Goal: Task Accomplishment & Management: Manage account settings

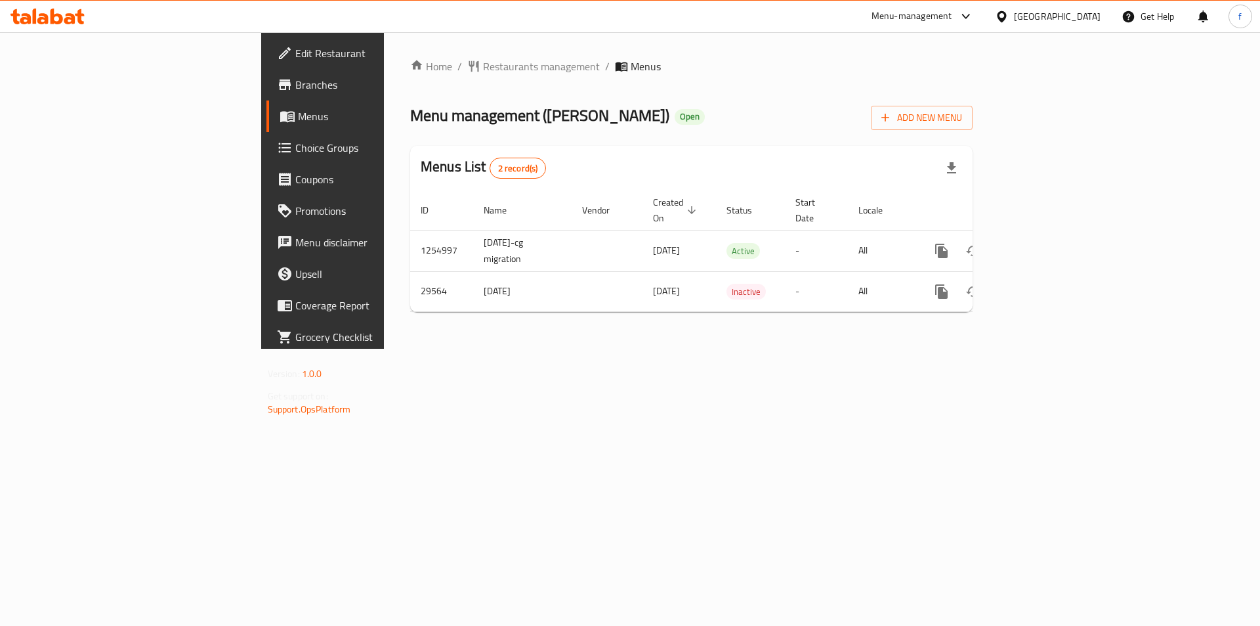
click at [295, 87] on span "Branches" at bounding box center [378, 85] width 166 height 16
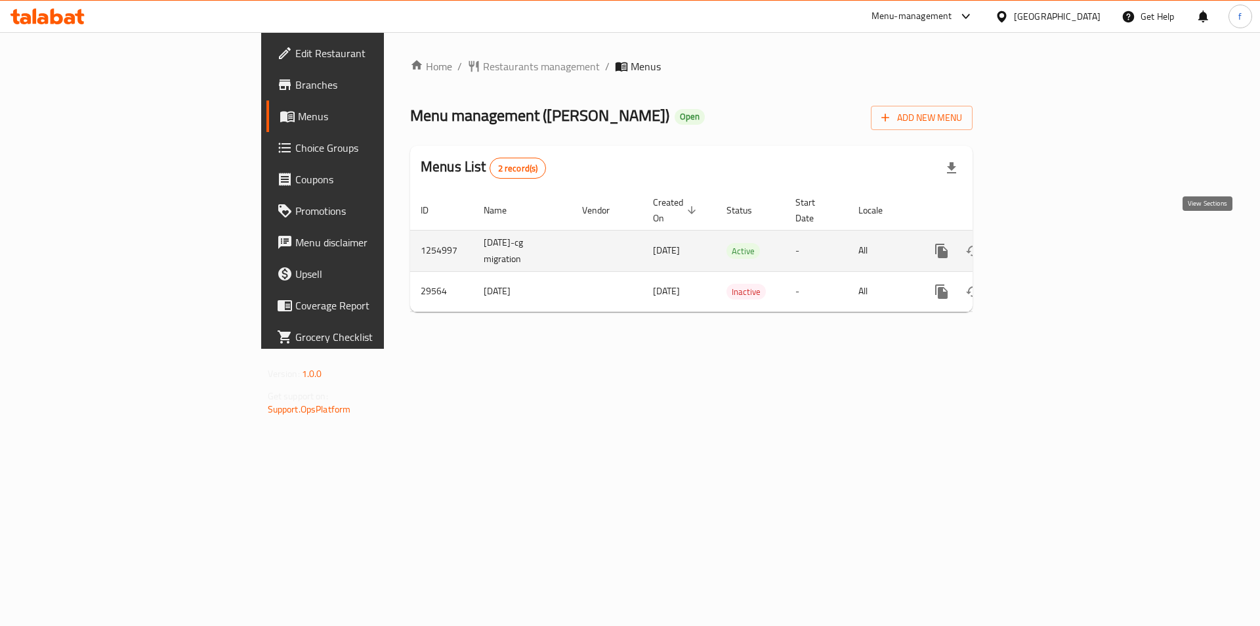
click at [1052, 235] on link "enhanced table" at bounding box center [1037, 251] width 32 height 32
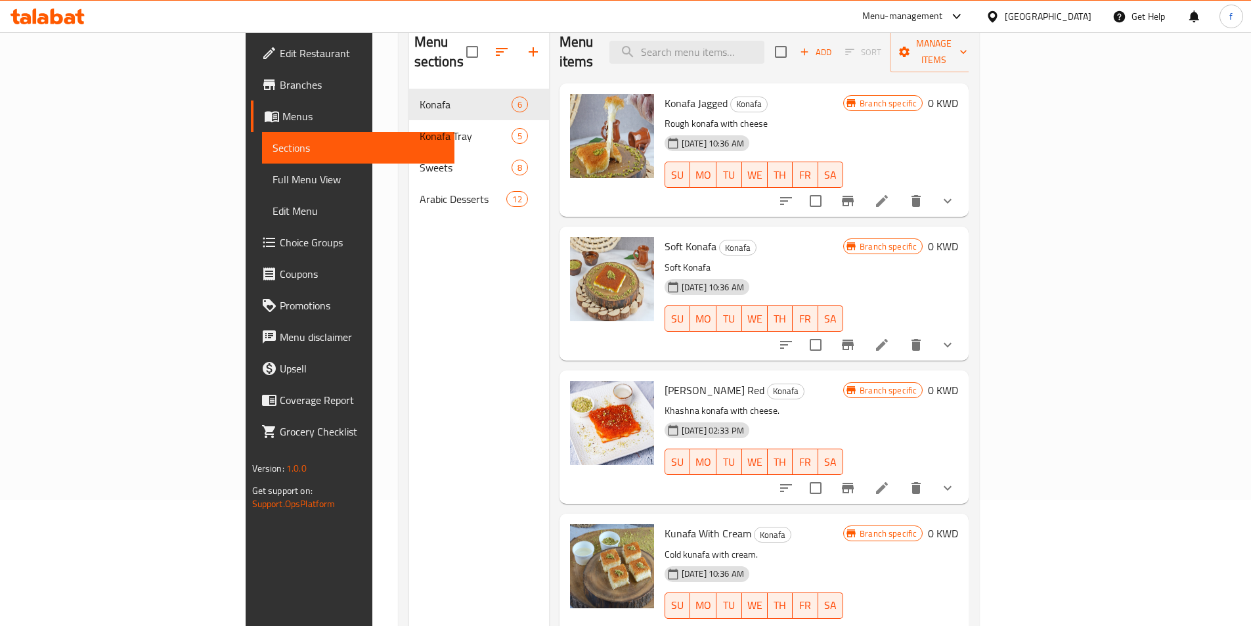
scroll to position [131, 0]
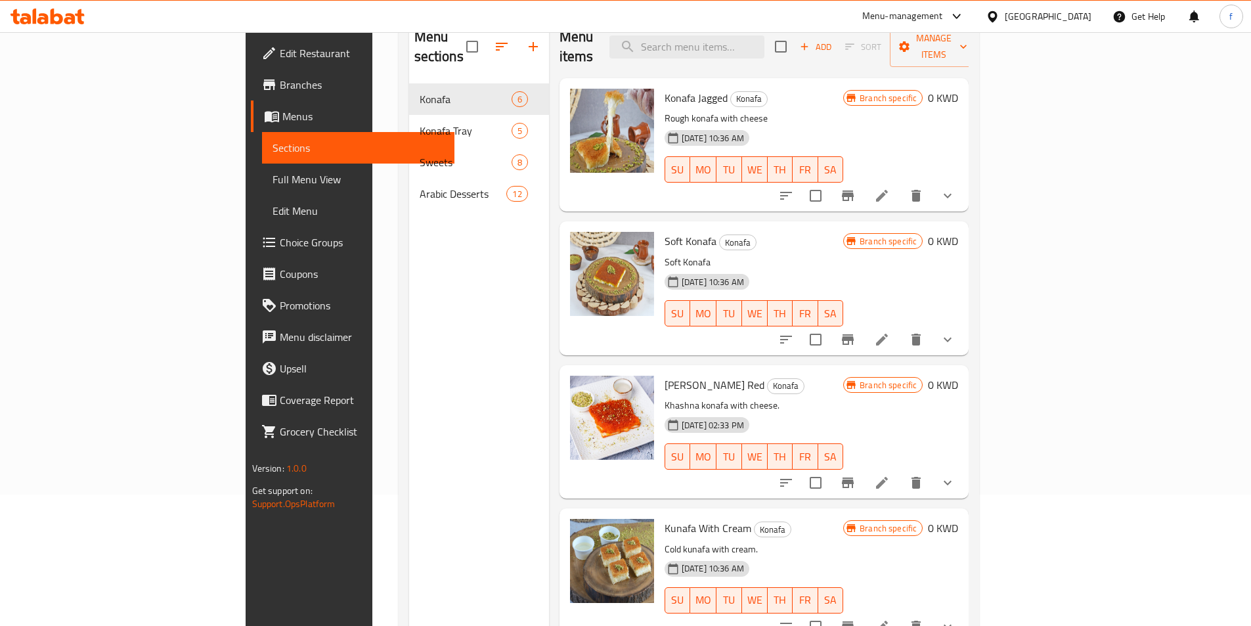
click at [262, 188] on link "Full Menu View" at bounding box center [358, 179] width 192 height 32
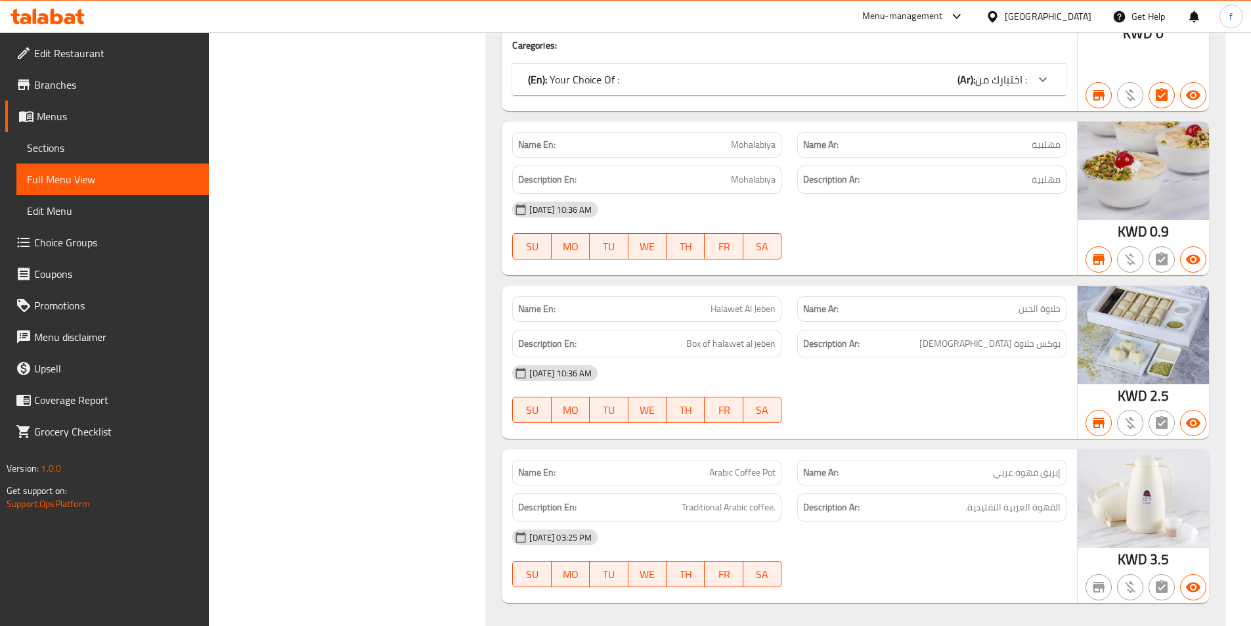
scroll to position [6650, 0]
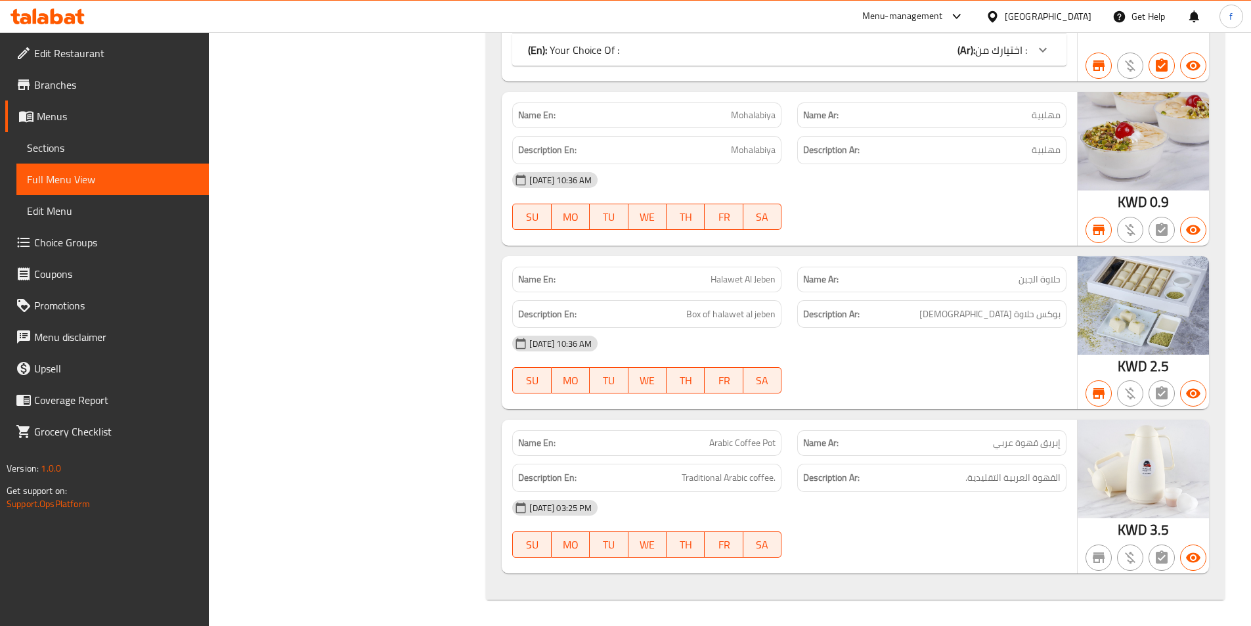
click at [525, 276] on strong "Name En:" at bounding box center [536, 279] width 37 height 14
click at [817, 279] on strong "Name Ar:" at bounding box center [820, 279] width 35 height 14
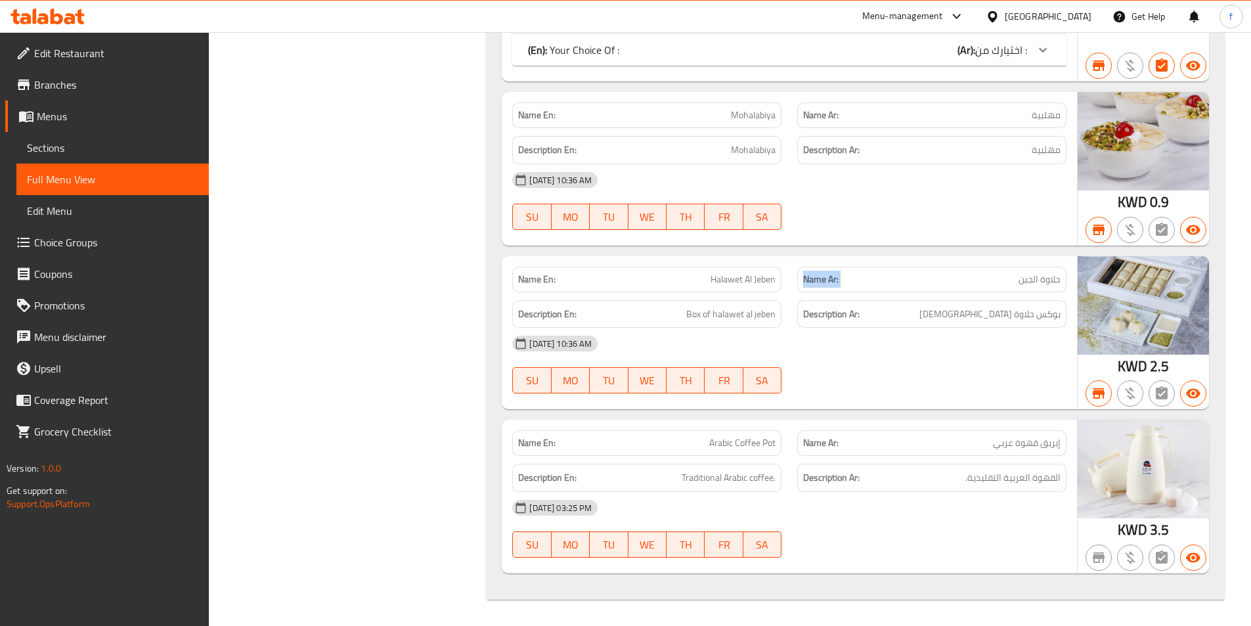
click at [817, 279] on strong "Name Ar:" at bounding box center [820, 279] width 35 height 14
click at [779, 276] on div "Name En: Halawet Al Jeben" at bounding box center [646, 280] width 269 height 26
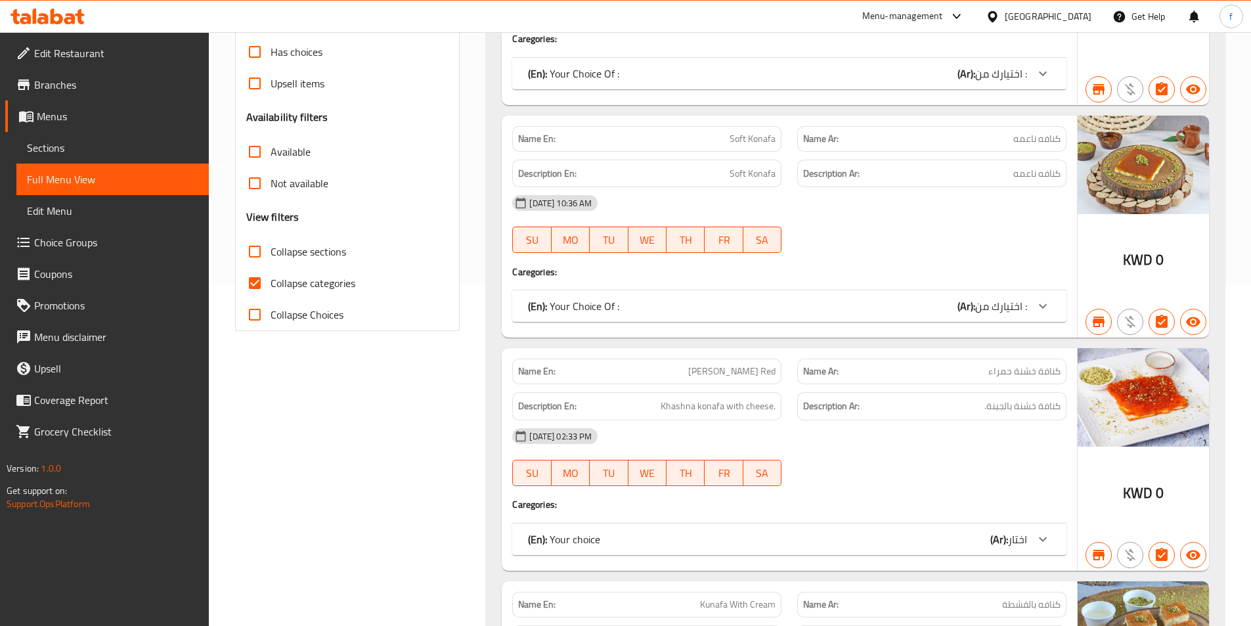
scroll to position [0, 0]
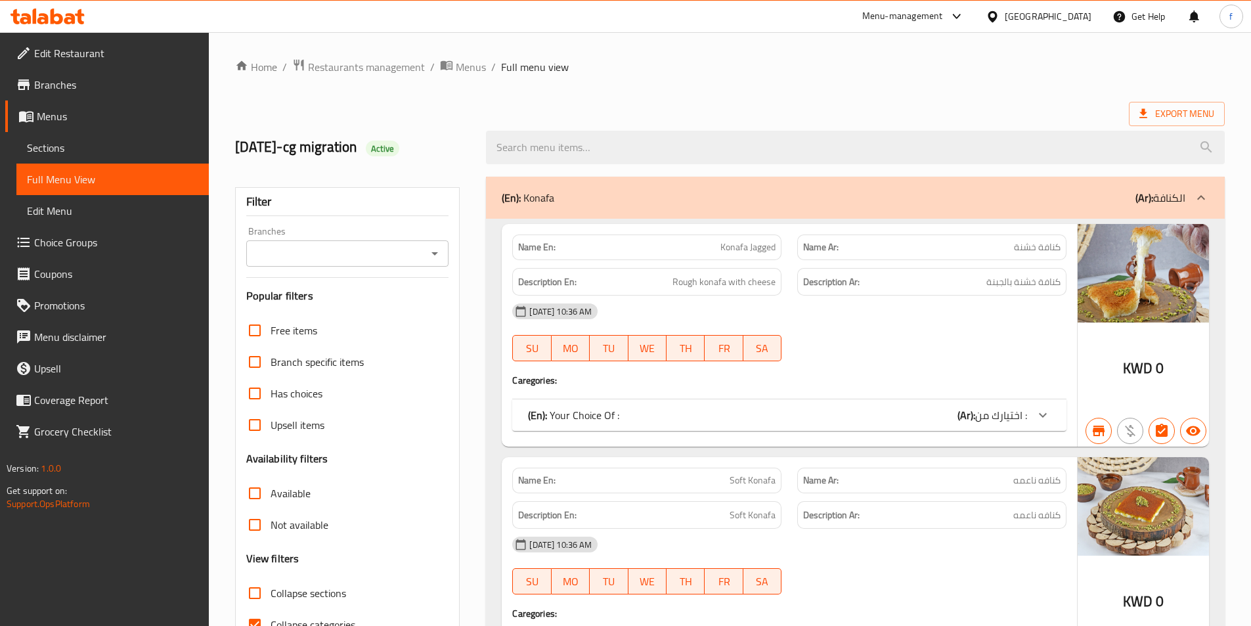
click at [1087, 200] on div "(En): Konafa (Ar): الكنافة" at bounding box center [843, 198] width 683 height 16
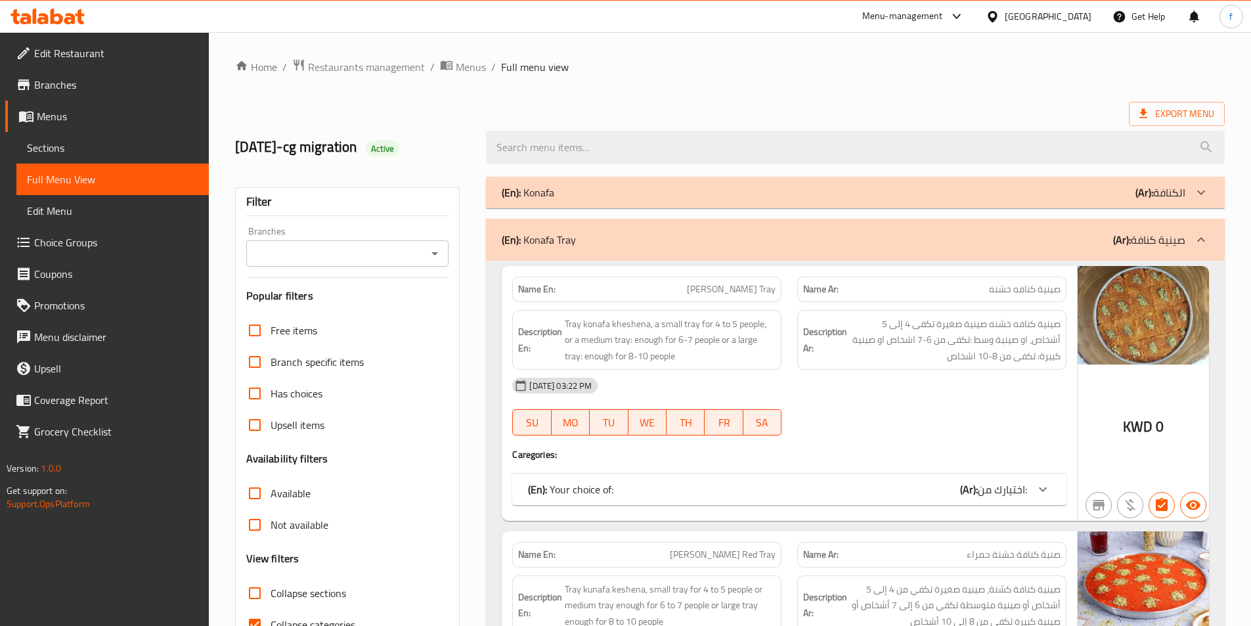
click at [1087, 200] on div "(En): Konafa (Ar): الكنافة" at bounding box center [843, 192] width 683 height 16
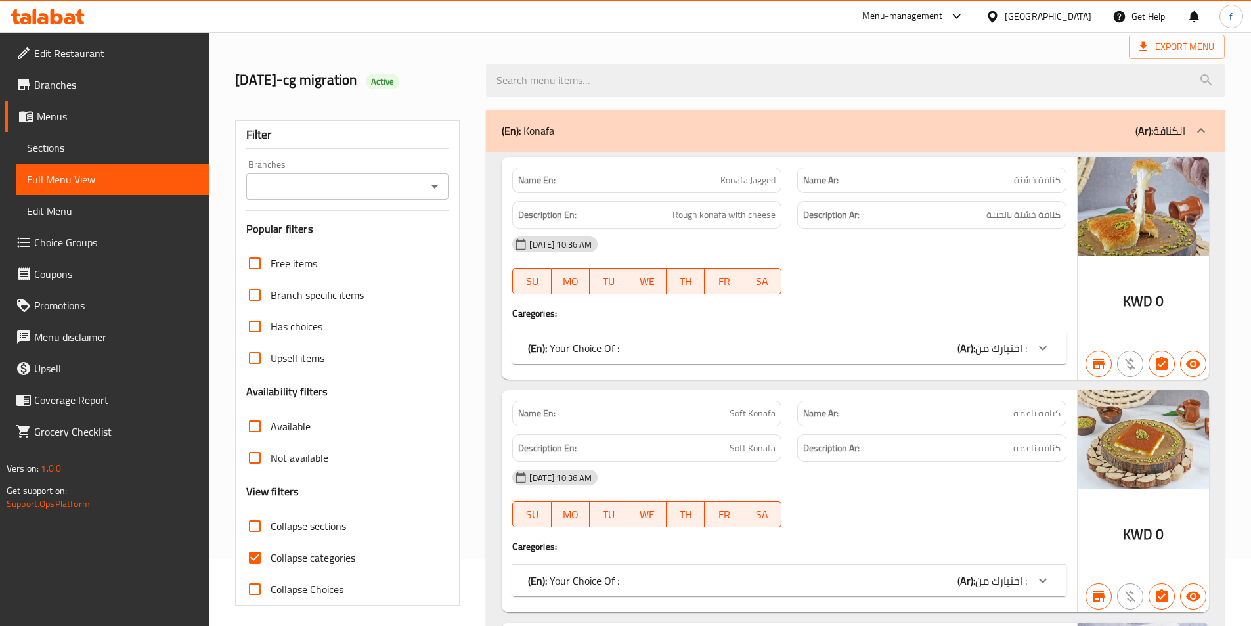
scroll to position [66, 0]
click at [653, 345] on div "(En): Your Choice Of : (Ar): اختيارك من :" at bounding box center [777, 349] width 499 height 16
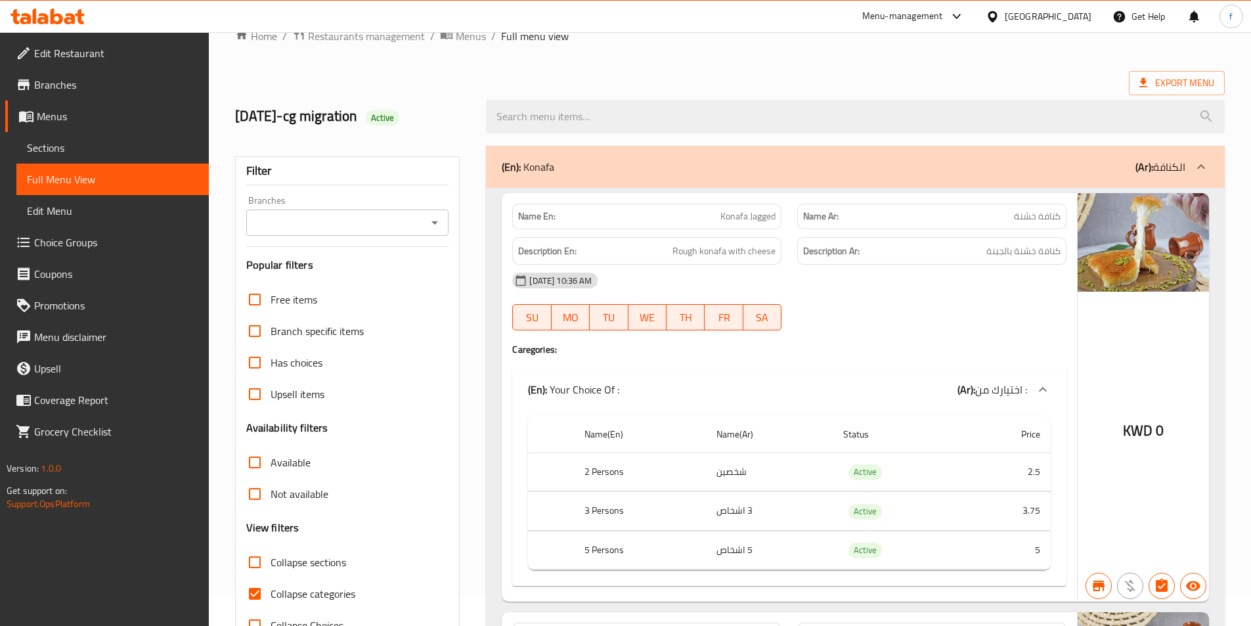
scroll to position [0, 0]
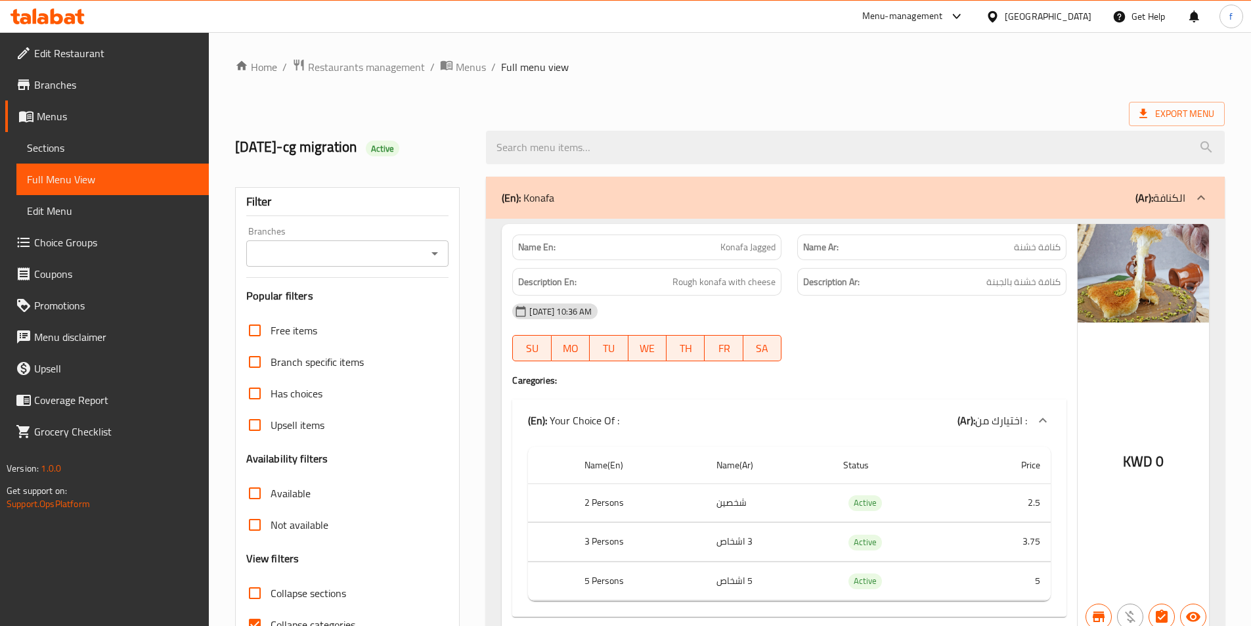
click at [1030, 245] on span "كنافة خشنة" at bounding box center [1037, 247] width 47 height 14
copy span "خشنة"
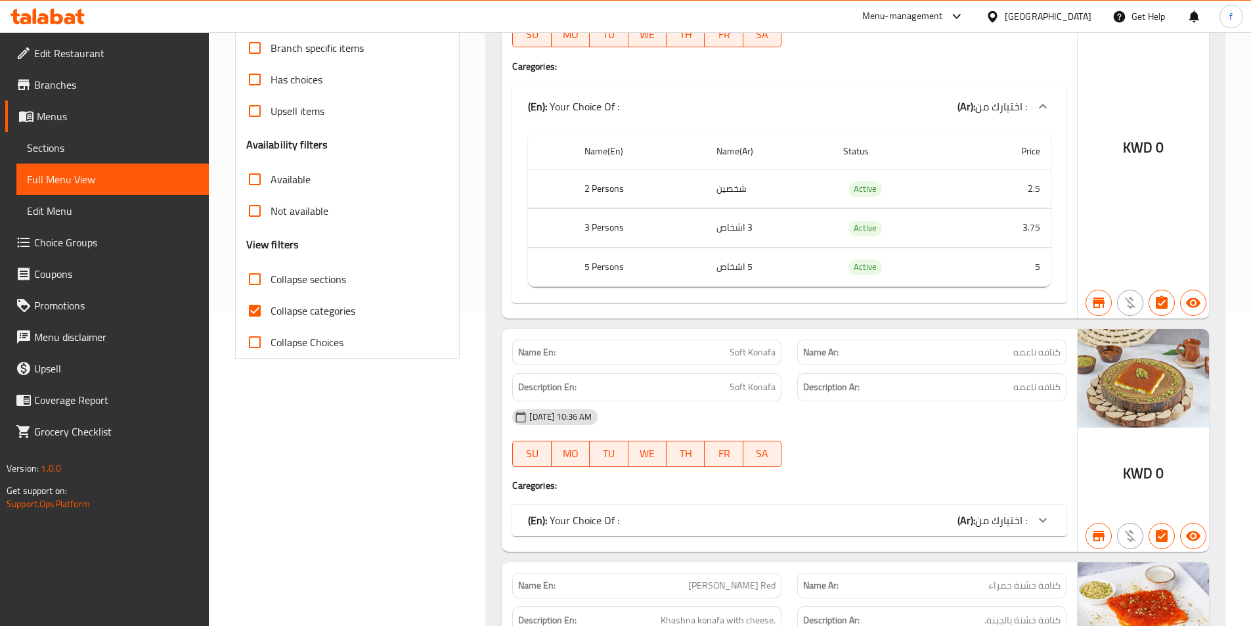
scroll to position [394, 0]
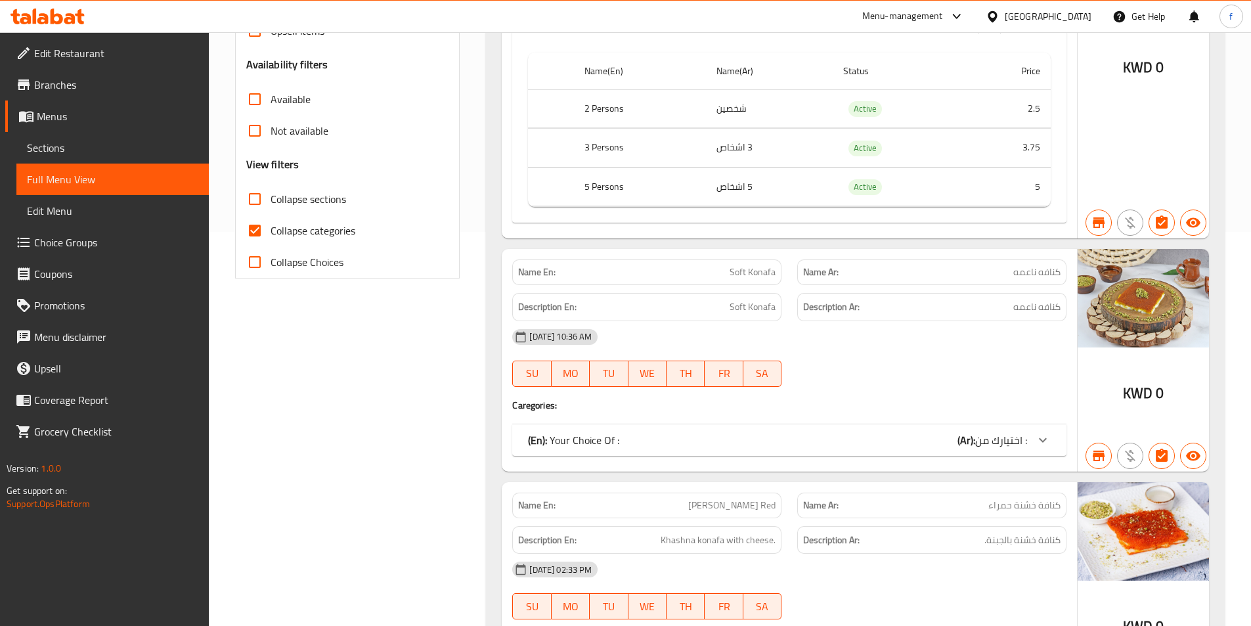
click at [923, 34] on div "(En): Your Choice Of : (Ar): اختيارك من :" at bounding box center [777, 26] width 499 height 16
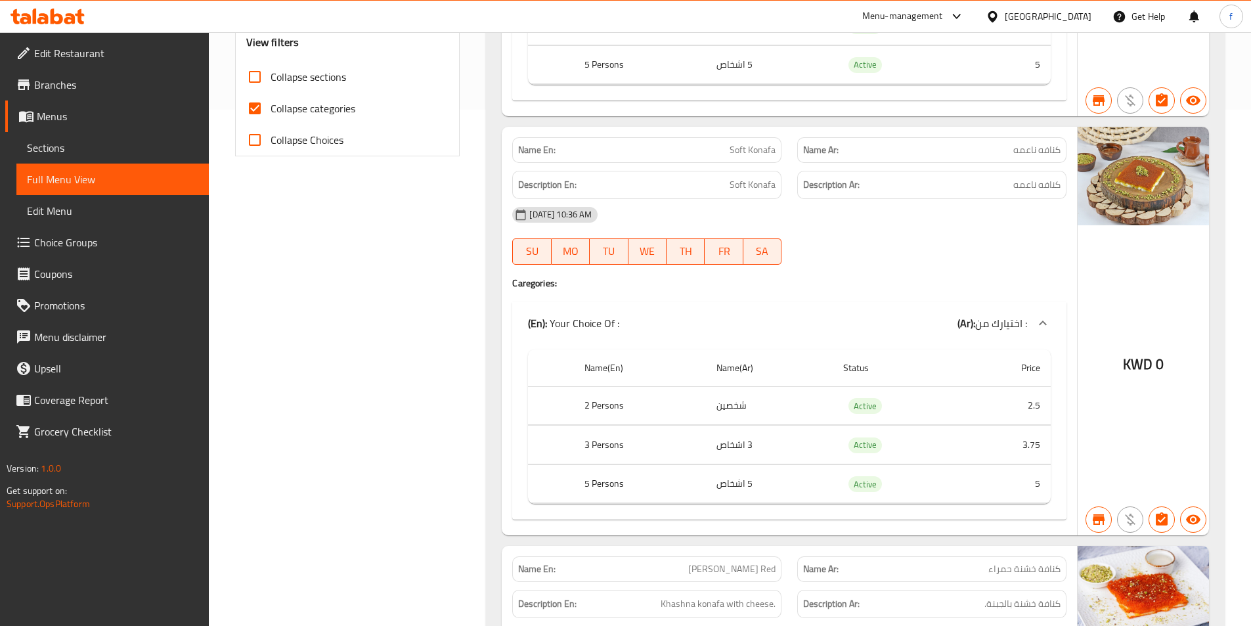
scroll to position [525, 0]
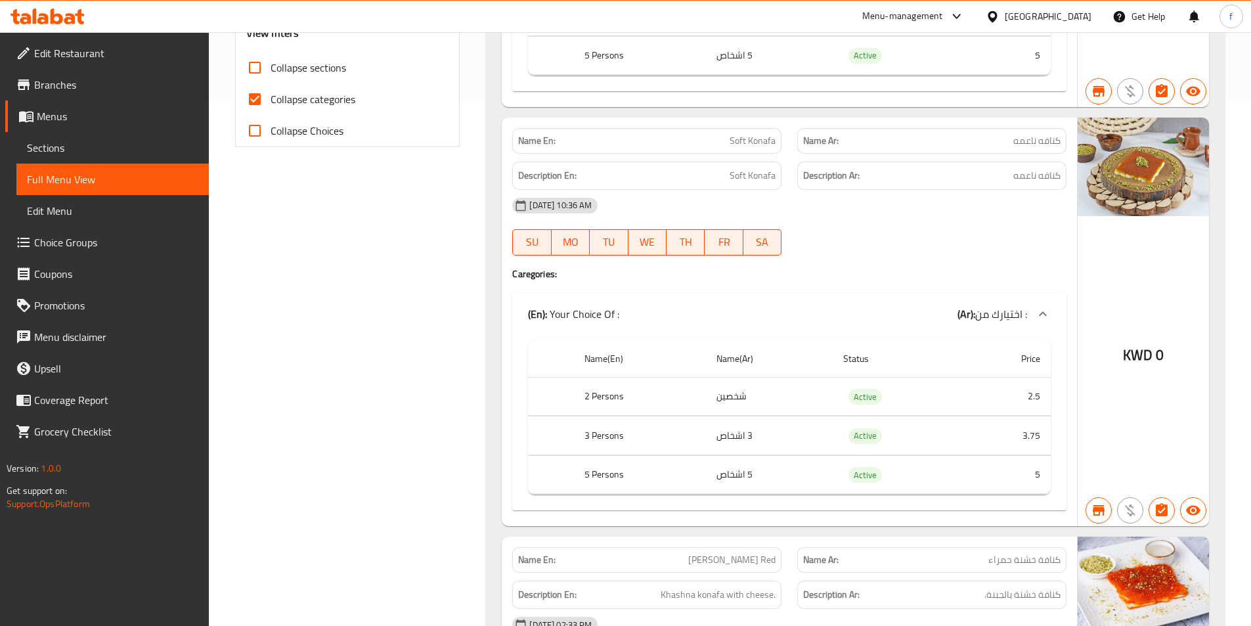
click at [754, 148] on span "Soft Konafa" at bounding box center [752, 141] width 46 height 14
click at [754, 149] on div "Name En: Soft Konafa" at bounding box center [646, 141] width 269 height 26
copy span "Soft Konafa"
click at [1021, 138] on span "كنافه ناعمه" at bounding box center [1036, 141] width 47 height 14
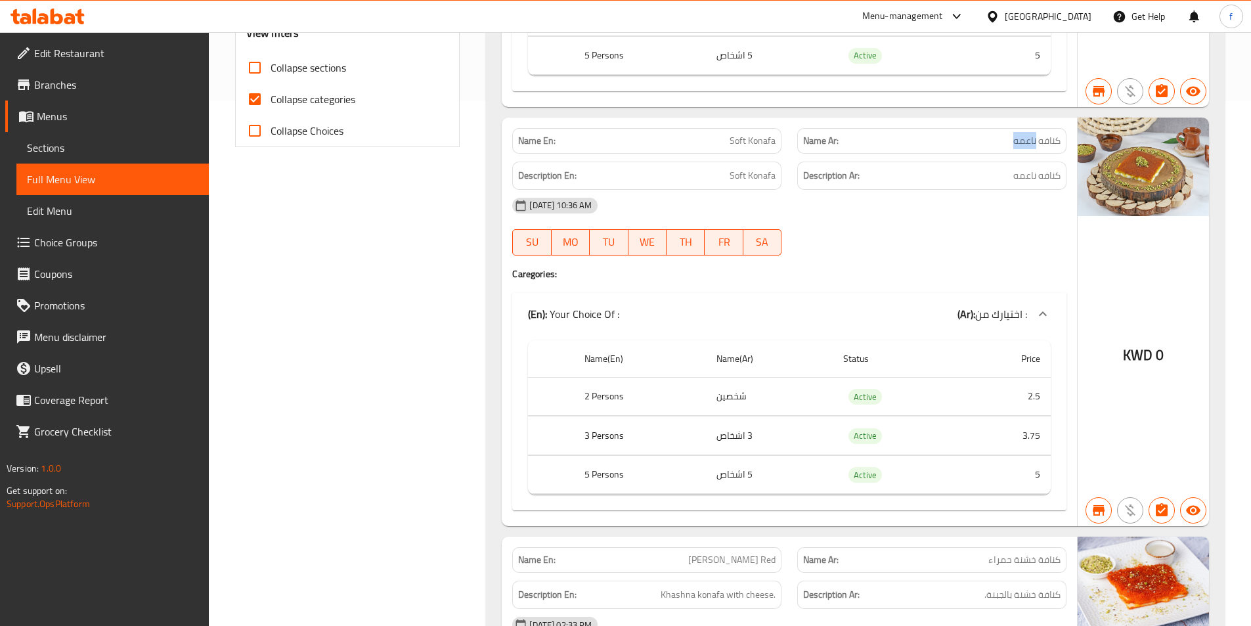
click at [1021, 138] on span "كنافه ناعمه" at bounding box center [1036, 141] width 47 height 14
copy span "كنافه ناعمه"
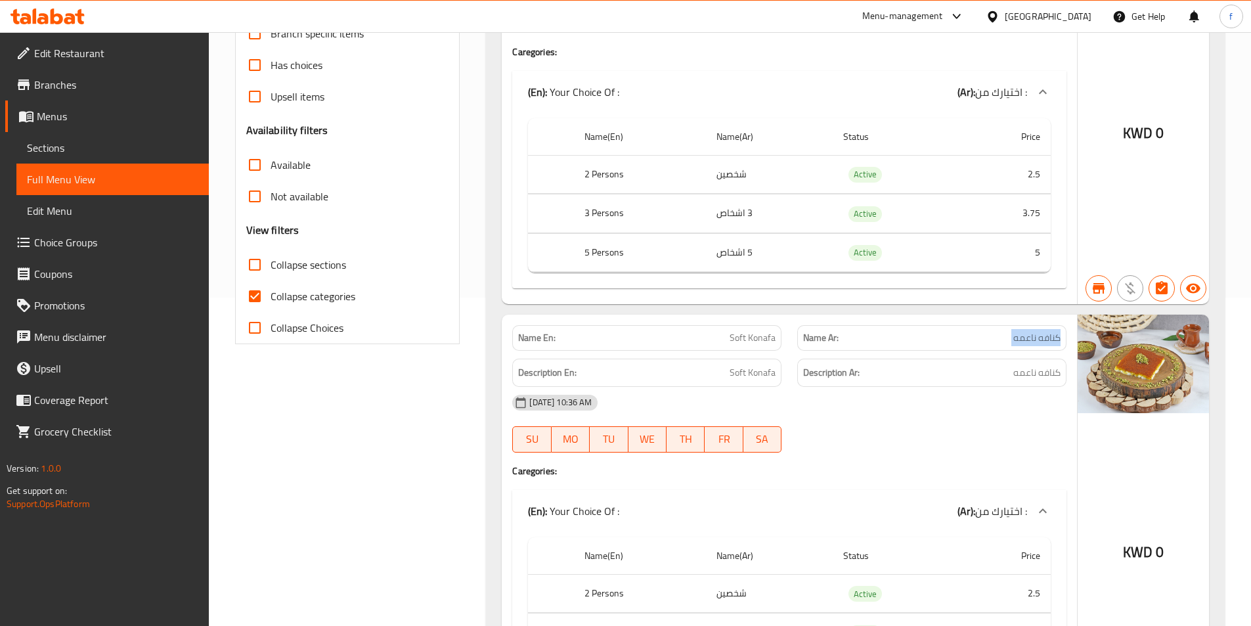
click at [100, 149] on span "Sections" at bounding box center [112, 148] width 171 height 16
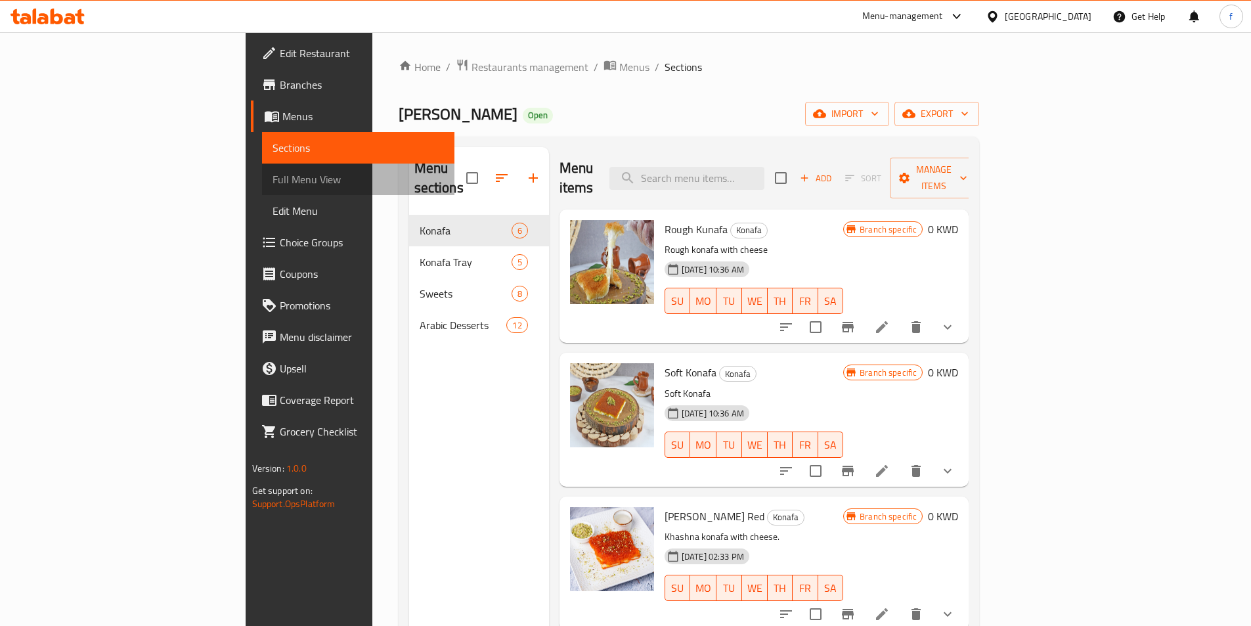
click at [272, 183] on span "Full Menu View" at bounding box center [357, 179] width 171 height 16
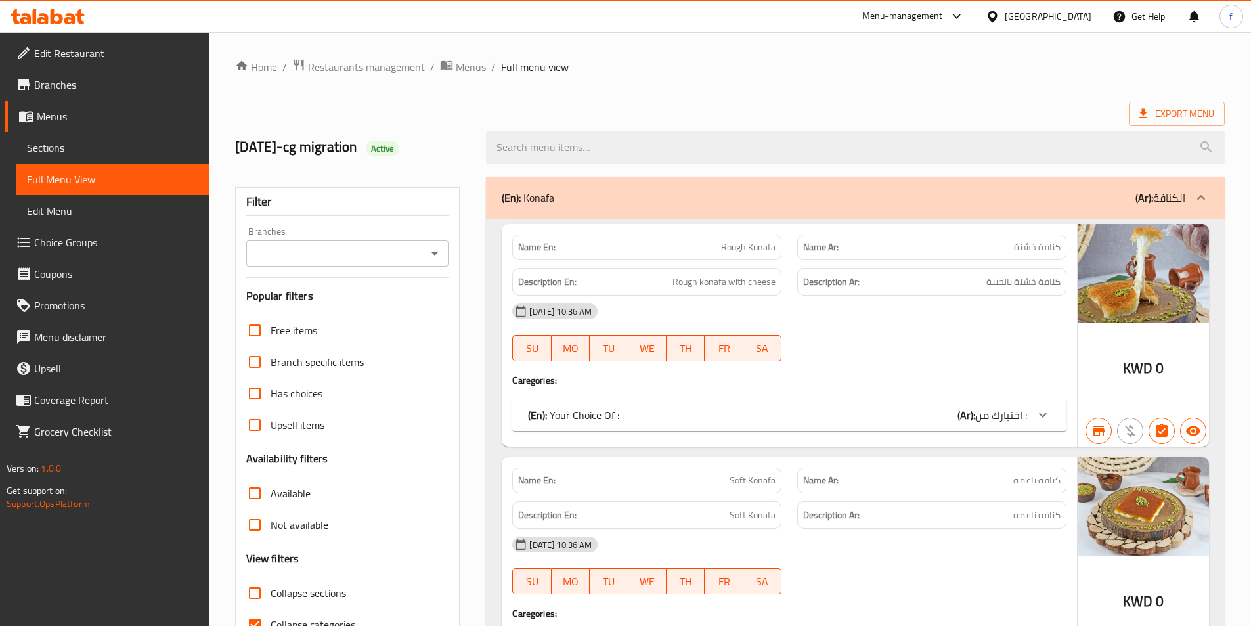
click at [648, 419] on div "(En): Your Choice Of : (Ar): اختيارك من :" at bounding box center [777, 415] width 499 height 16
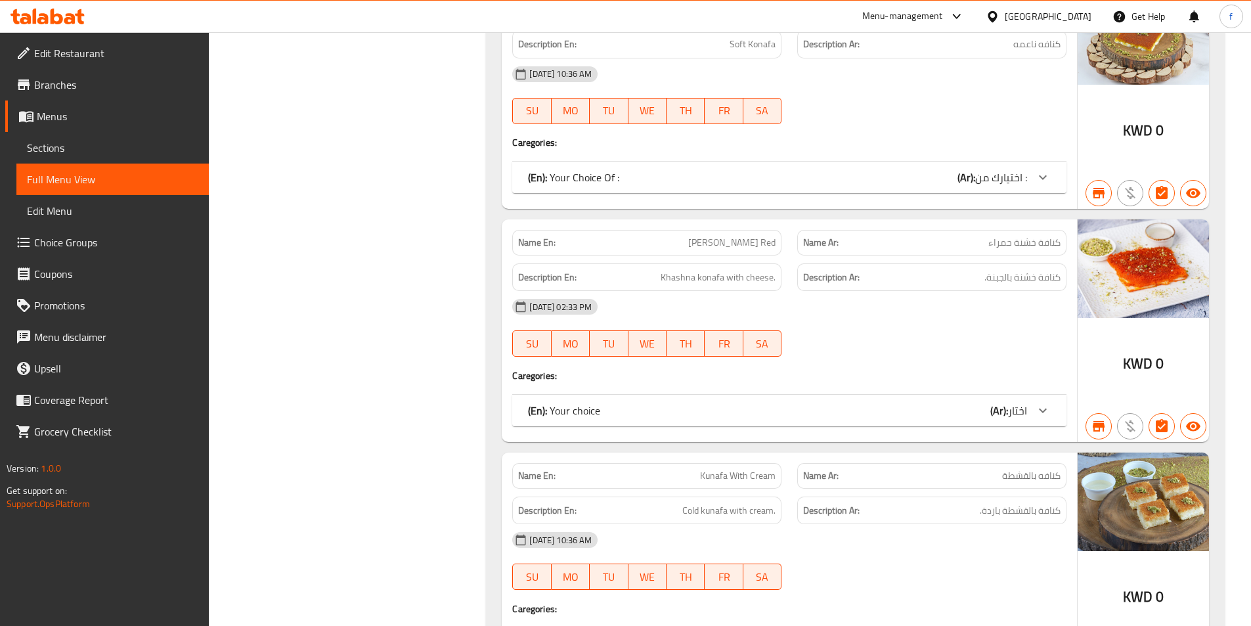
scroll to position [394, 0]
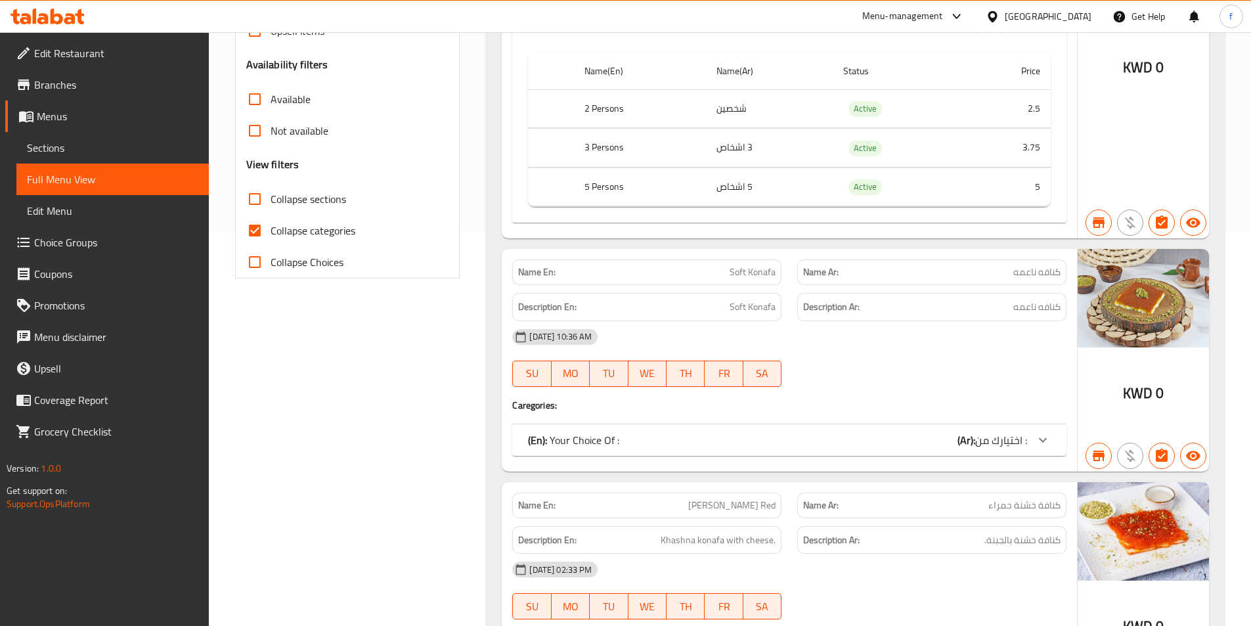
click at [270, 227] on label "Collapse categories" at bounding box center [297, 231] width 116 height 32
click at [270, 227] on input "Collapse categories" at bounding box center [255, 231] width 32 height 32
checkbox input "false"
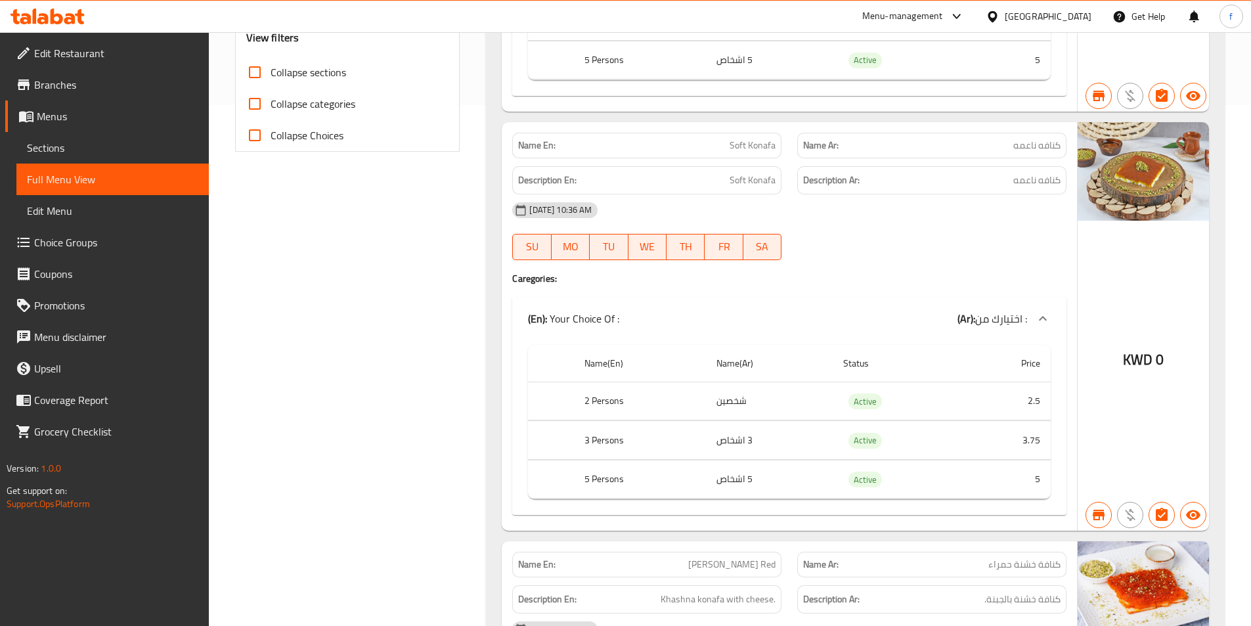
scroll to position [525, 0]
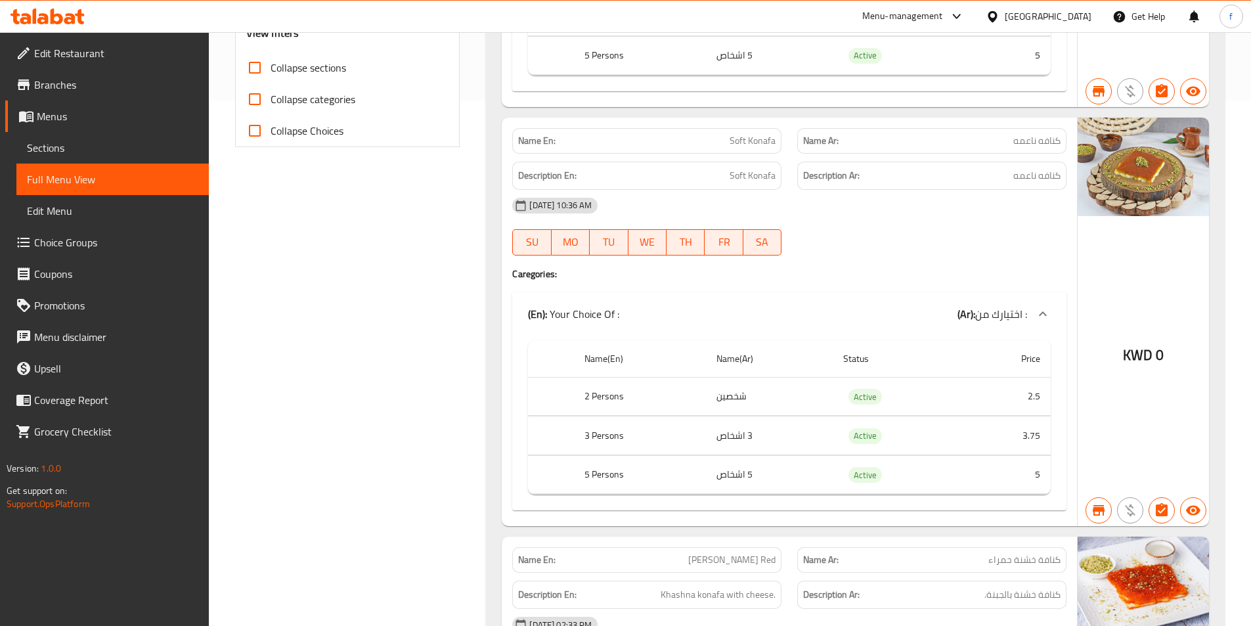
click at [753, 142] on span "Soft Konafa" at bounding box center [752, 141] width 46 height 14
copy span "Soft Konafa"
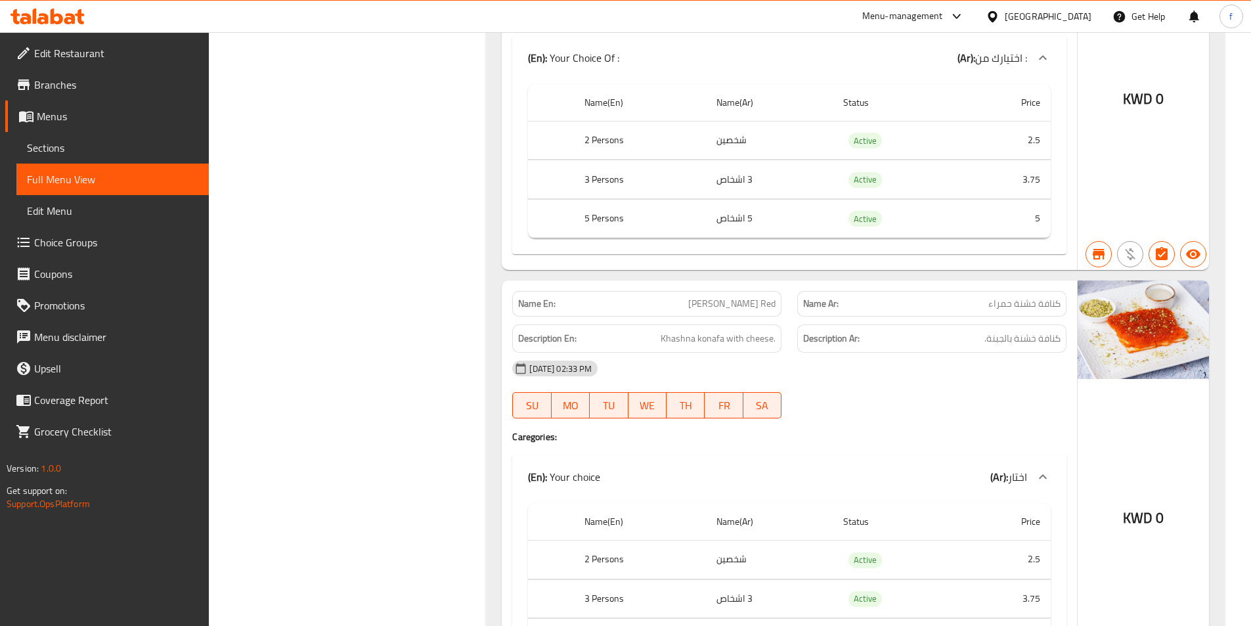
scroll to position [919, 0]
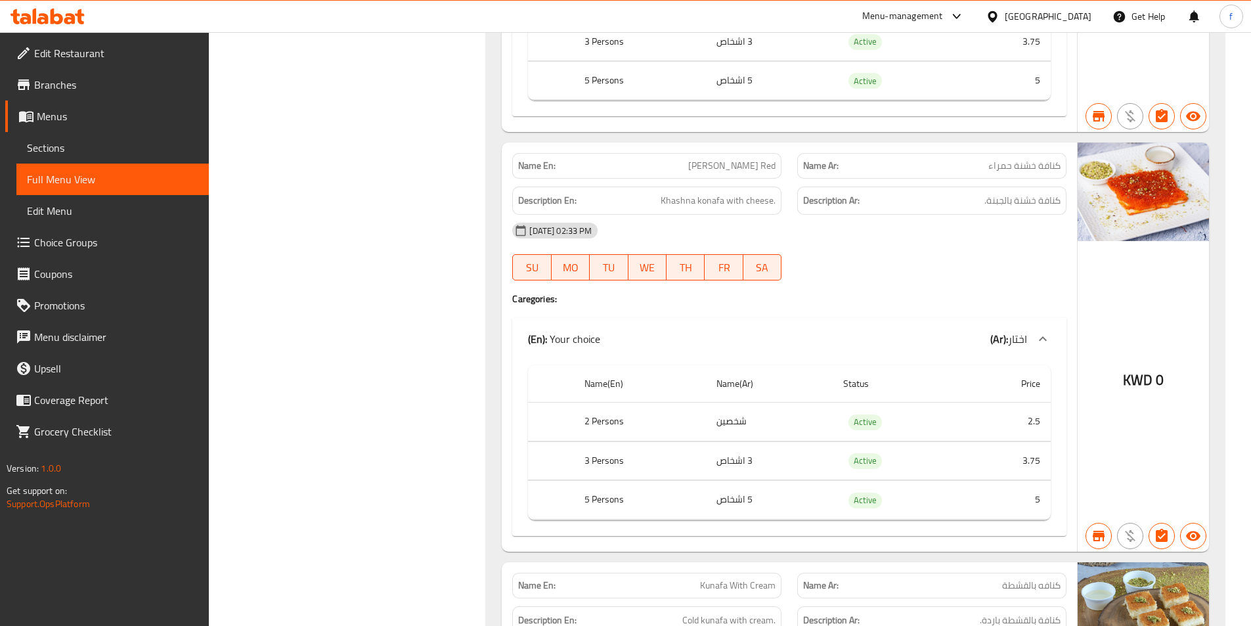
click at [712, 164] on span "Konafa Khashna Red" at bounding box center [731, 166] width 87 height 14
click at [735, 166] on span "Konafa Khashna Red" at bounding box center [731, 166] width 87 height 14
click at [769, 163] on span "Konafa Khashna Red" at bounding box center [731, 166] width 87 height 14
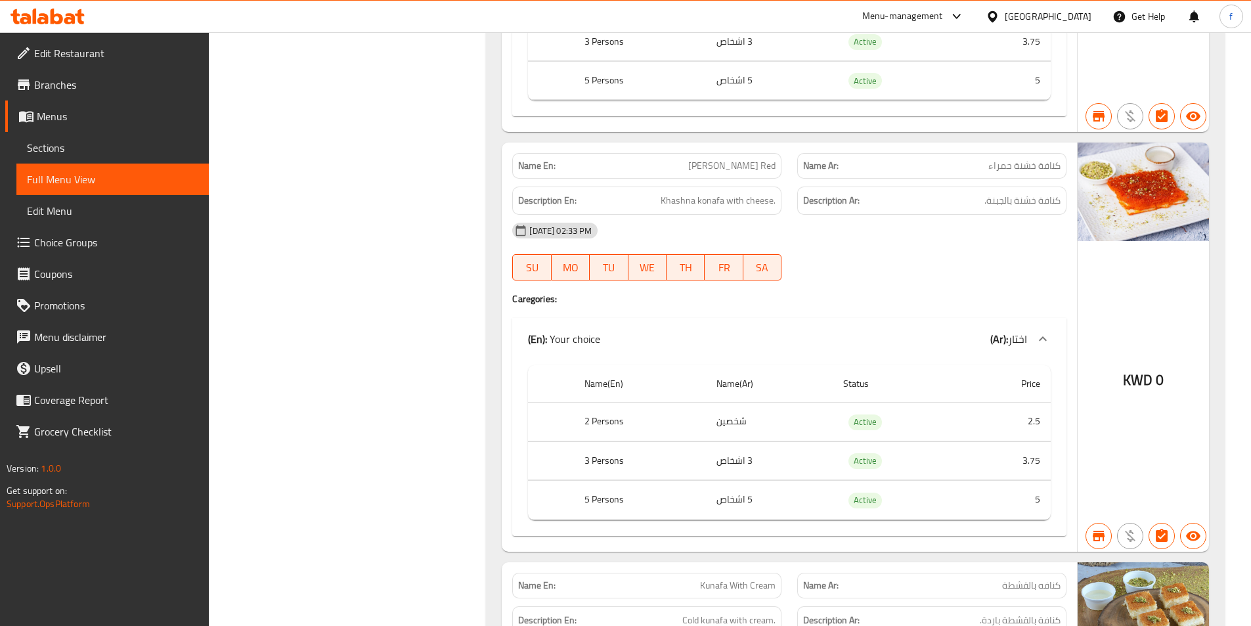
click at [769, 163] on span "Konafa Khashna Red" at bounding box center [731, 166] width 87 height 14
click at [701, 162] on span "Konafa Khashna Red" at bounding box center [731, 166] width 87 height 14
drag, startPoint x: 1058, startPoint y: 163, endPoint x: 1015, endPoint y: 175, distance: 44.7
click at [1015, 175] on div "Name Ar: كنافة خشنة حمراء" at bounding box center [931, 166] width 269 height 26
copy span "كنافة خشنة"
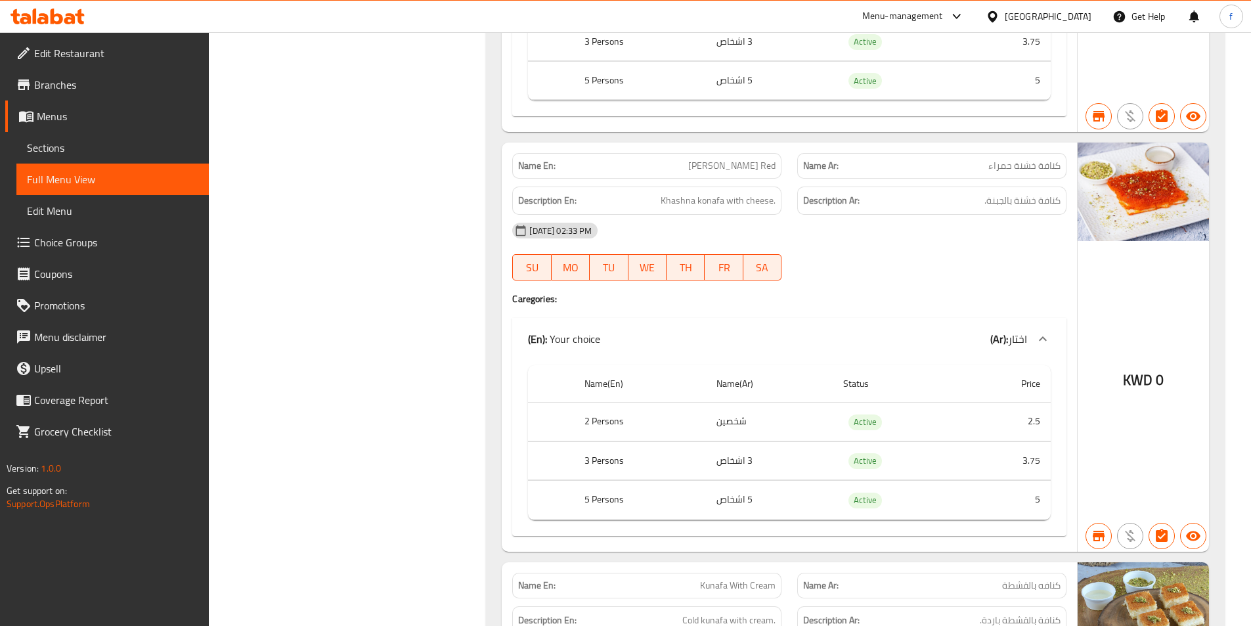
click at [740, 159] on span "Konafa Khashna Red" at bounding box center [731, 166] width 87 height 14
copy span "Konafa Khashna Red"
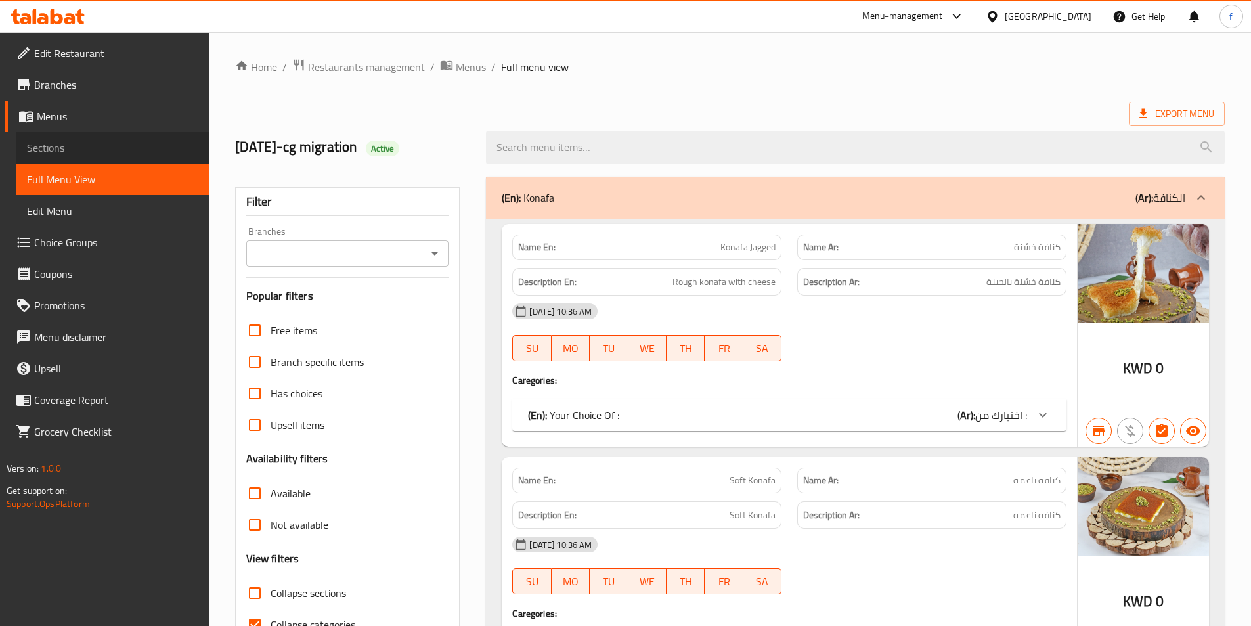
click at [107, 154] on span "Sections" at bounding box center [112, 148] width 171 height 16
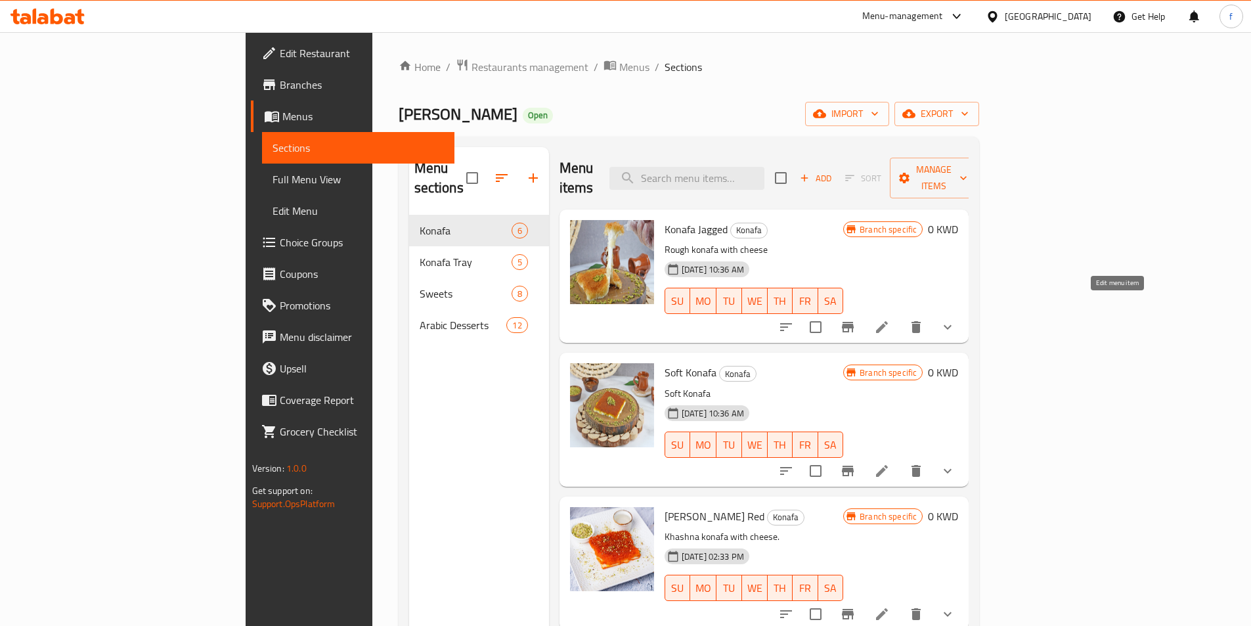
click at [889, 319] on icon at bounding box center [882, 327] width 16 height 16
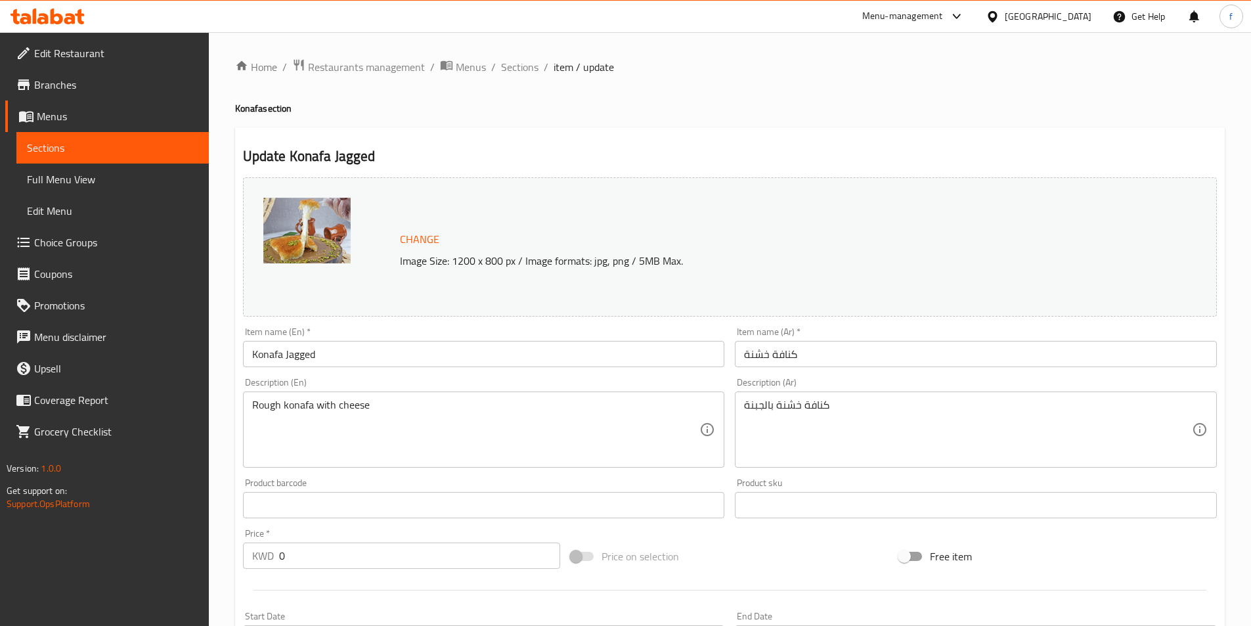
click at [945, 353] on input "كنافة خشنة" at bounding box center [976, 354] width 482 height 26
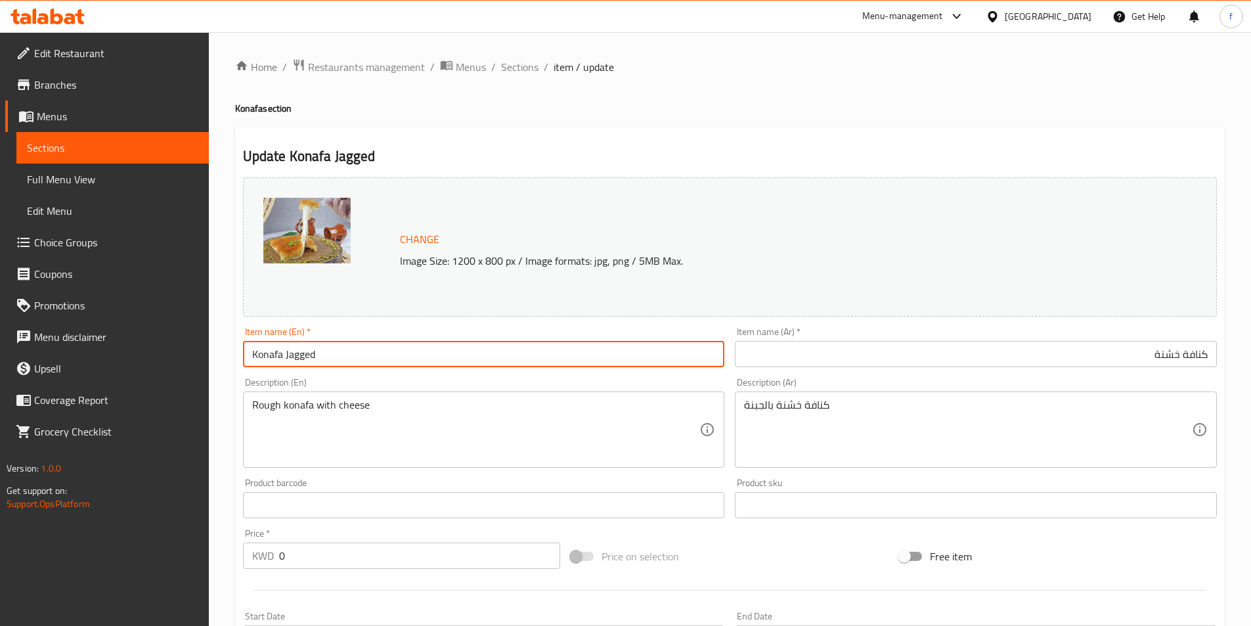
click at [299, 351] on input "Konafa Jagged" at bounding box center [484, 354] width 482 height 26
paste input "Rough Kunafa"
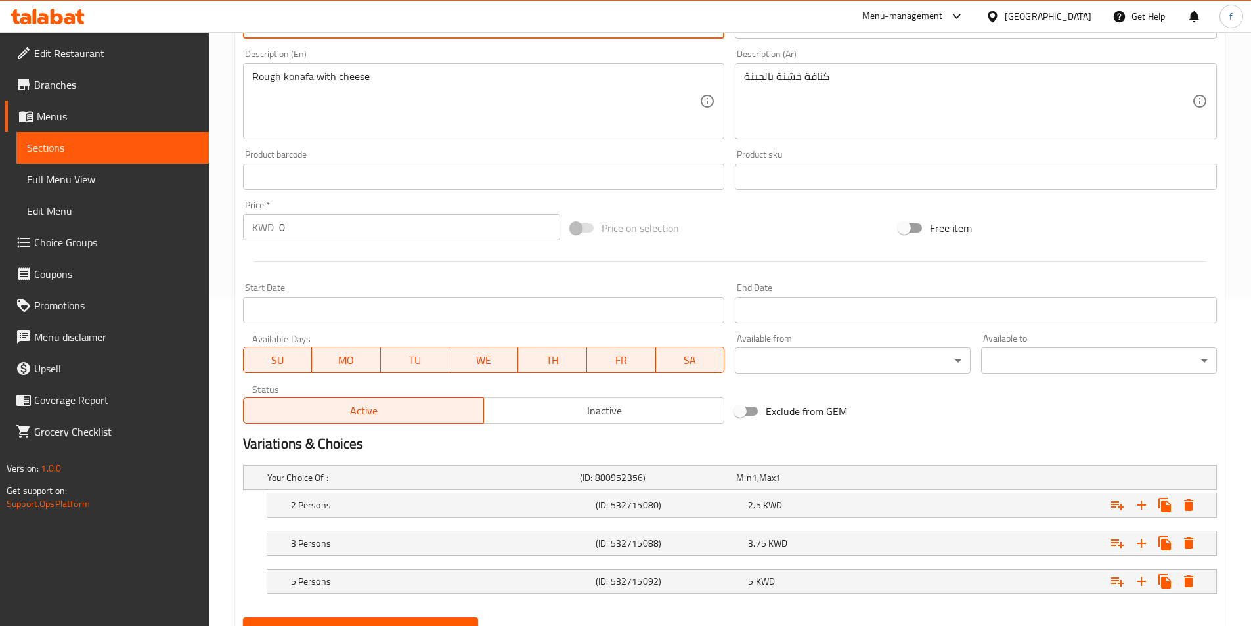
scroll to position [389, 0]
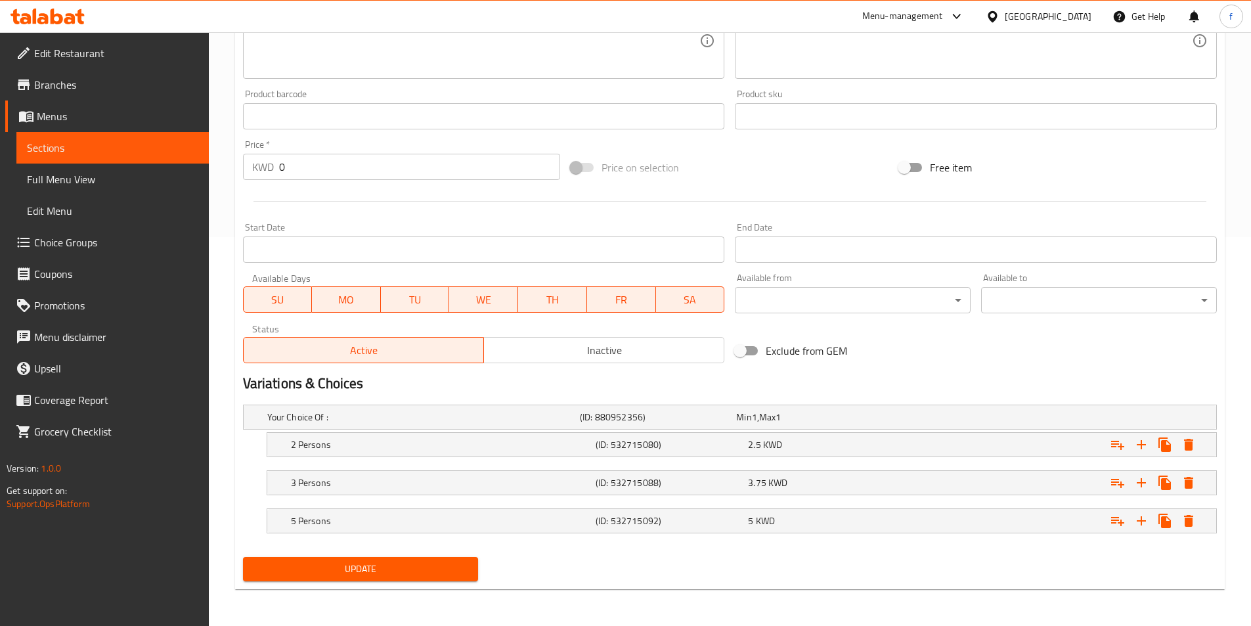
type input "Rough Kunafa"
click at [440, 559] on button "Update" at bounding box center [361, 569] width 236 height 24
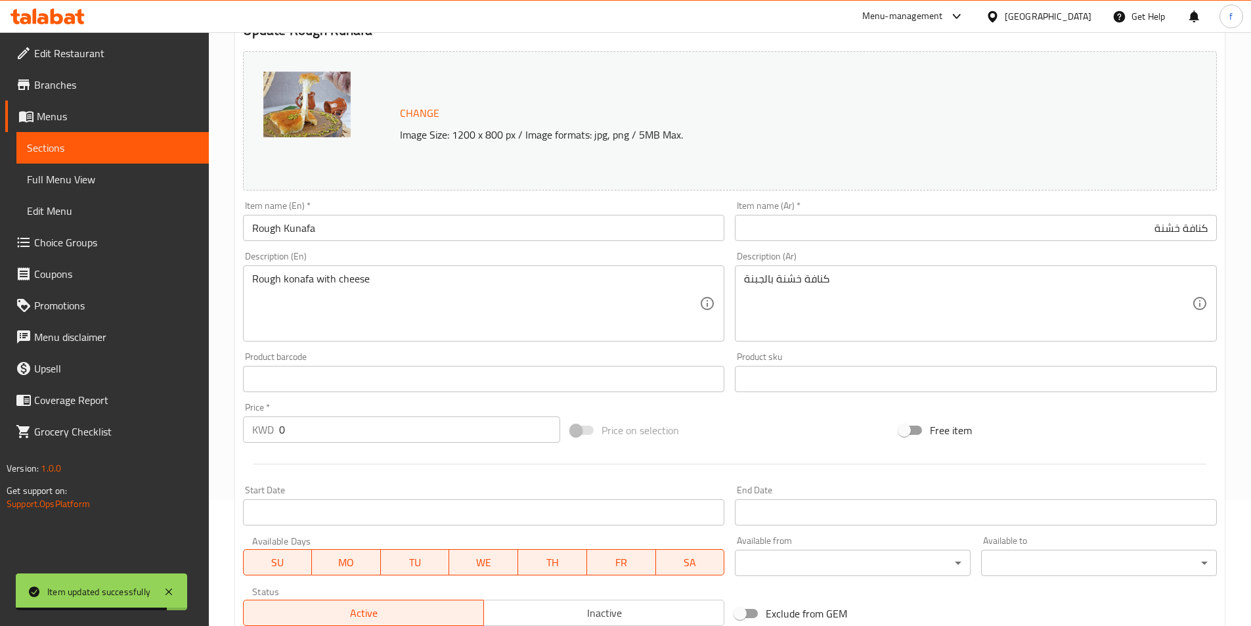
scroll to position [0, 0]
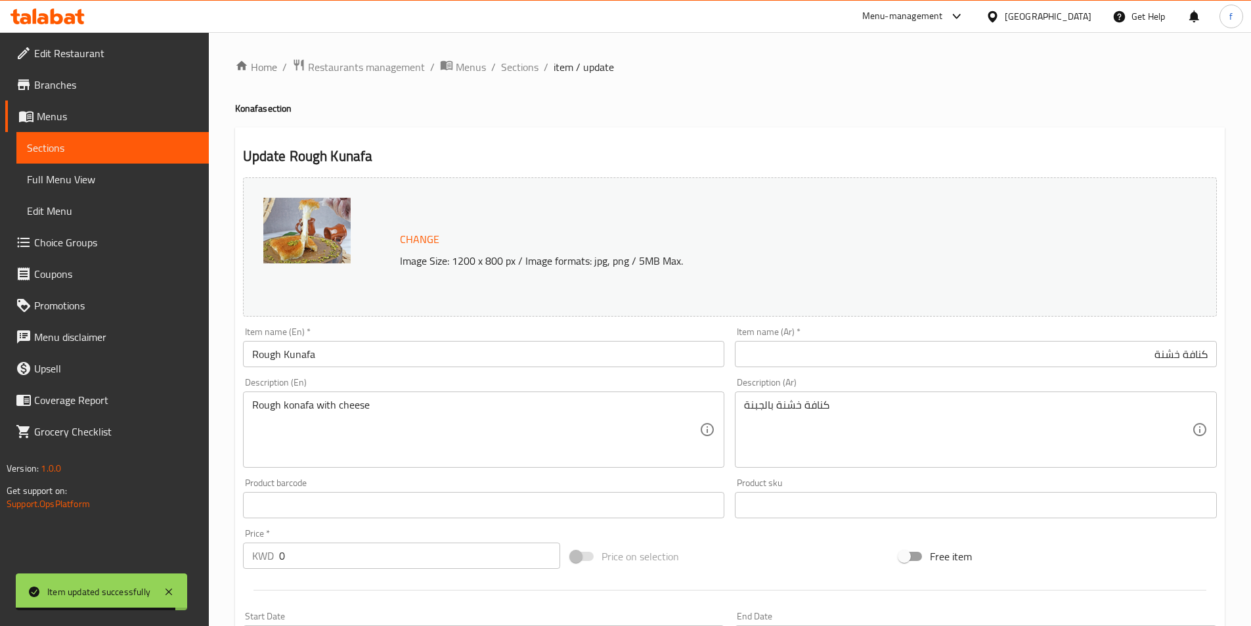
click at [104, 53] on span "Edit Restaurant" at bounding box center [116, 53] width 164 height 16
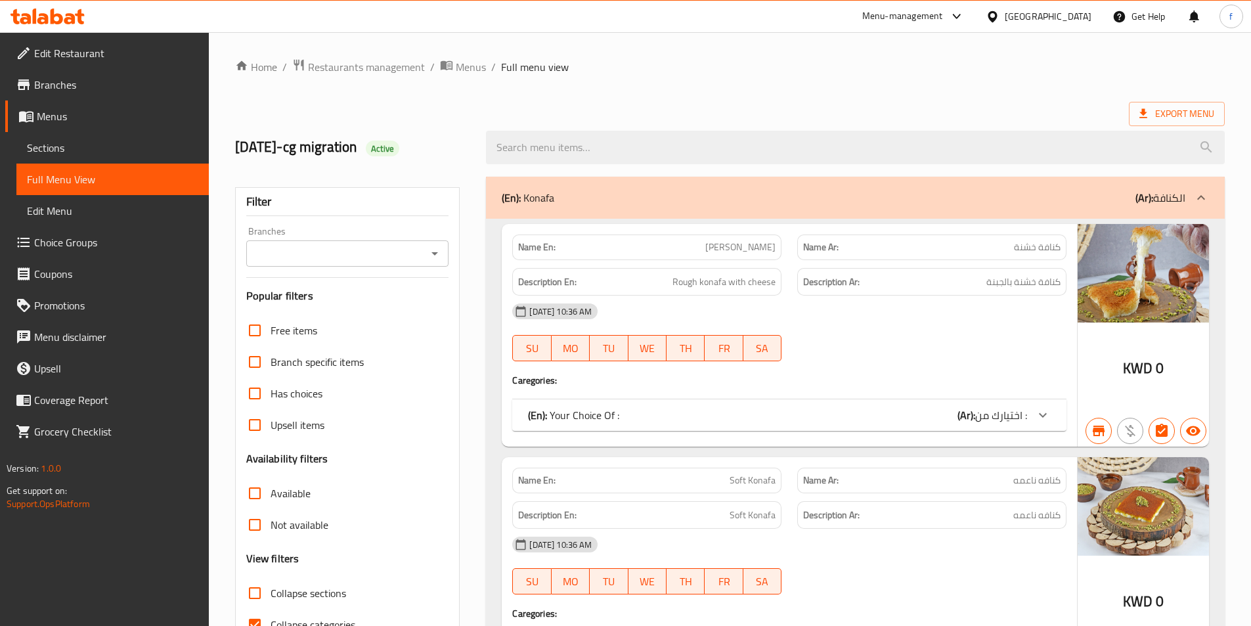
click at [135, 141] on span "Sections" at bounding box center [112, 148] width 171 height 16
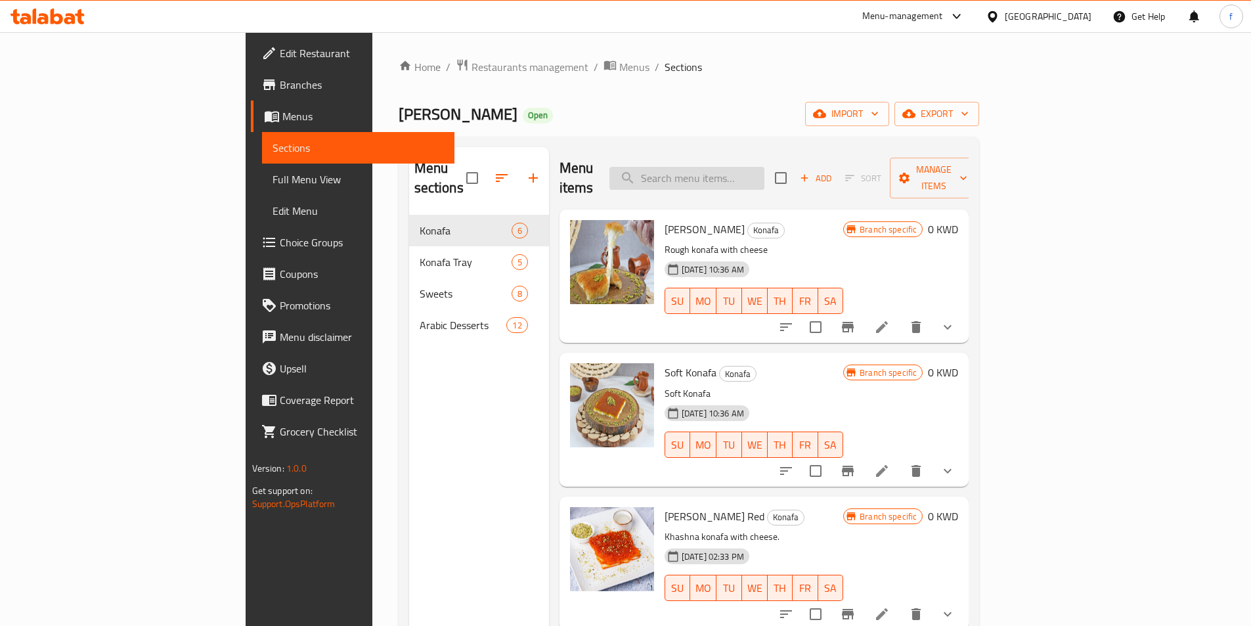
click at [735, 175] on input "search" at bounding box center [686, 178] width 155 height 23
paste input "Soft Konafa"
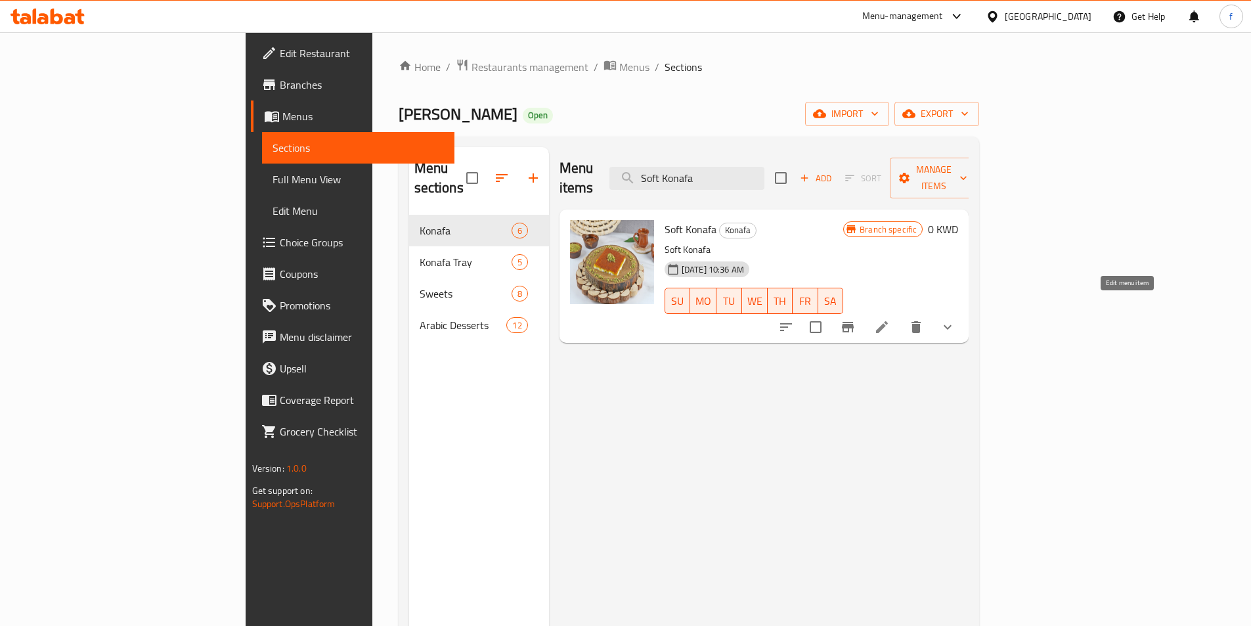
type input "Soft Konafa"
click at [889, 319] on icon at bounding box center [882, 327] width 16 height 16
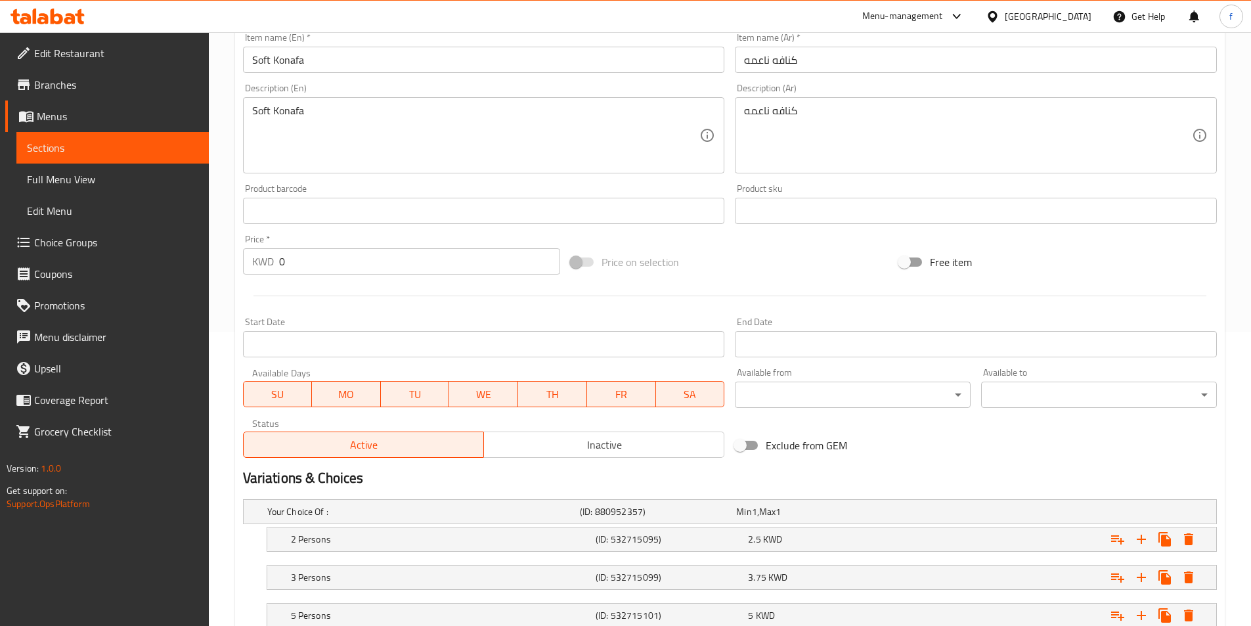
scroll to position [328, 0]
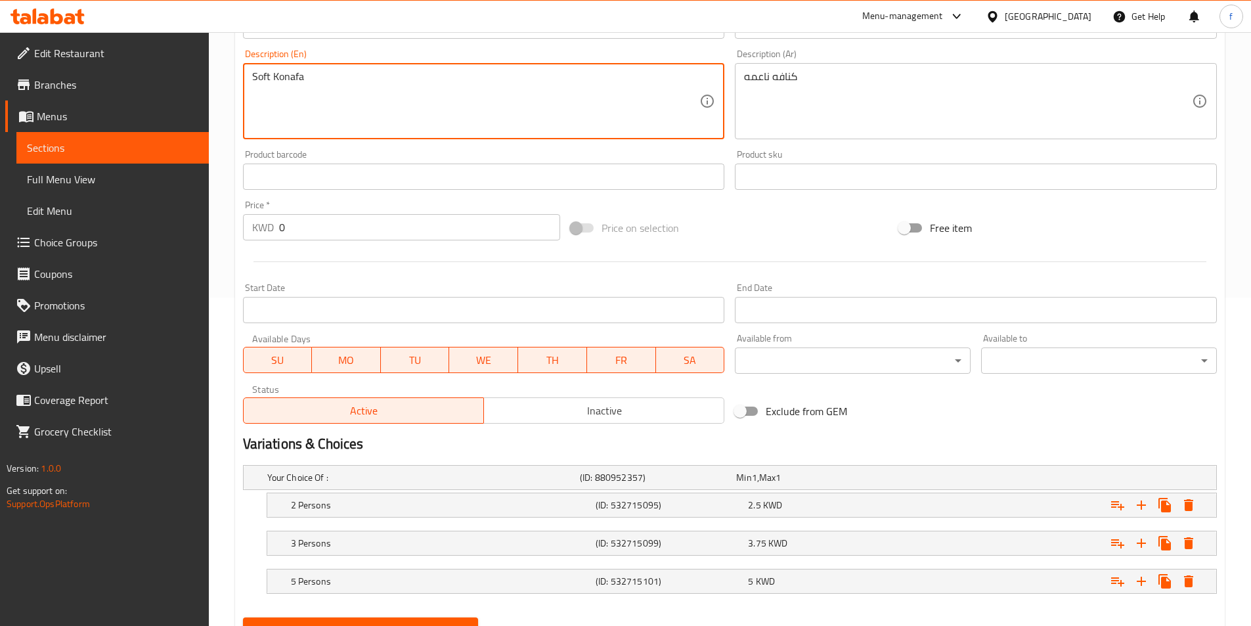
click at [289, 78] on textarea "Soft Konafa" at bounding box center [476, 101] width 448 height 62
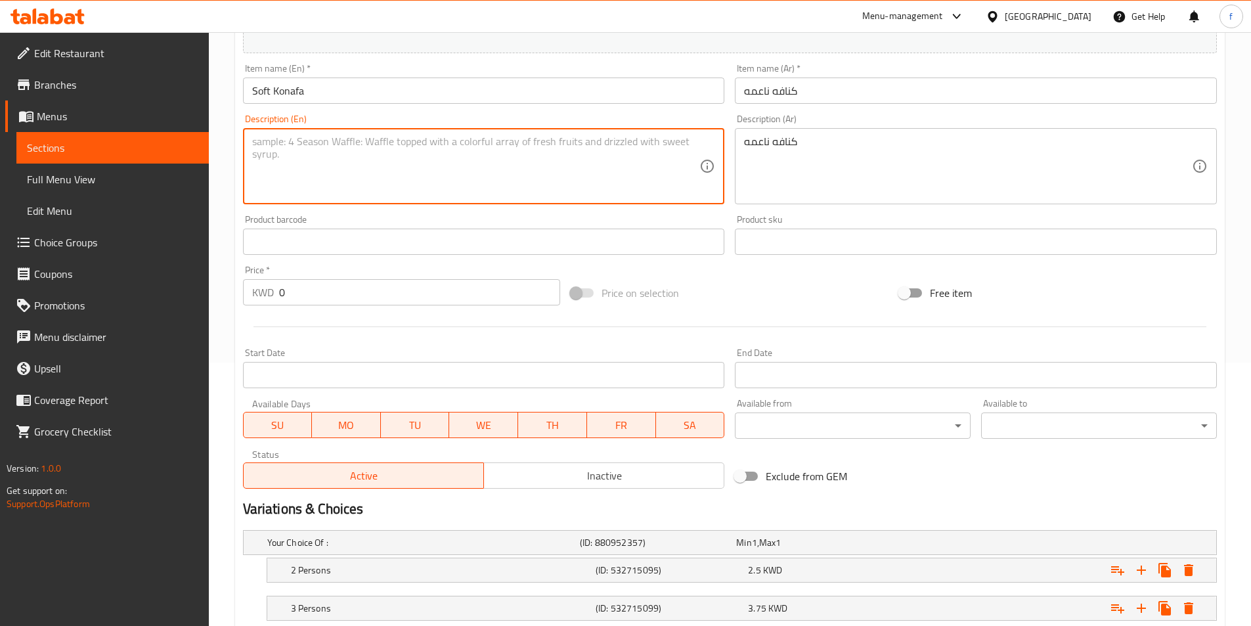
scroll to position [131, 0]
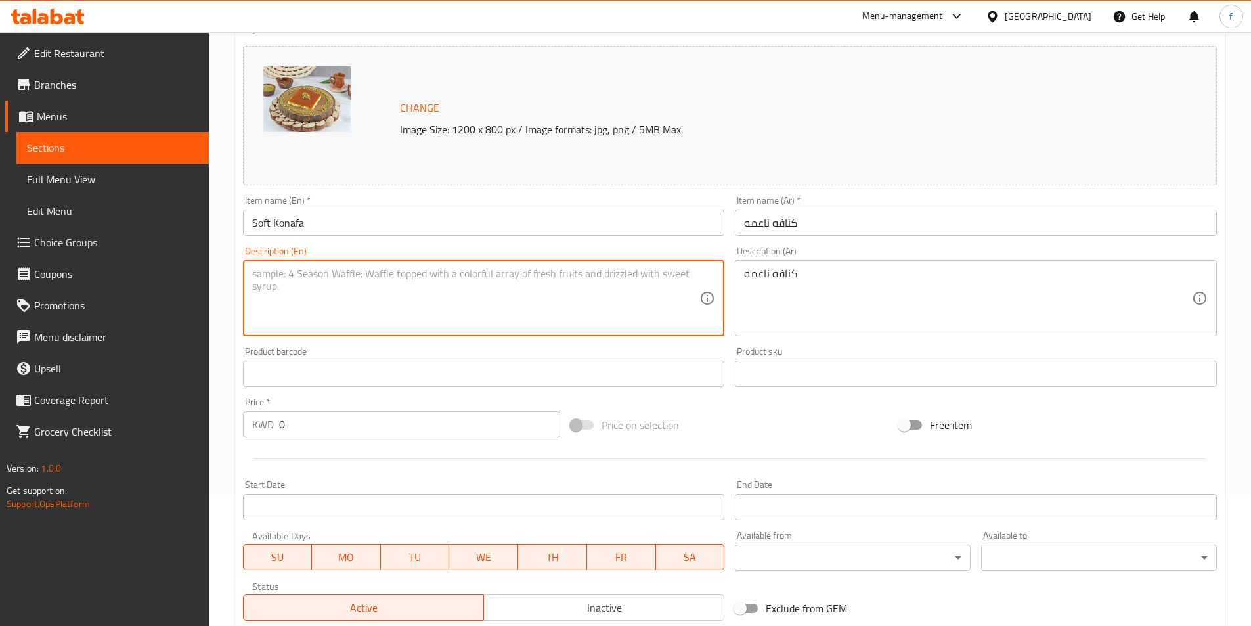
click at [788, 266] on div "كنافه ناعمه Description (Ar)" at bounding box center [976, 298] width 482 height 76
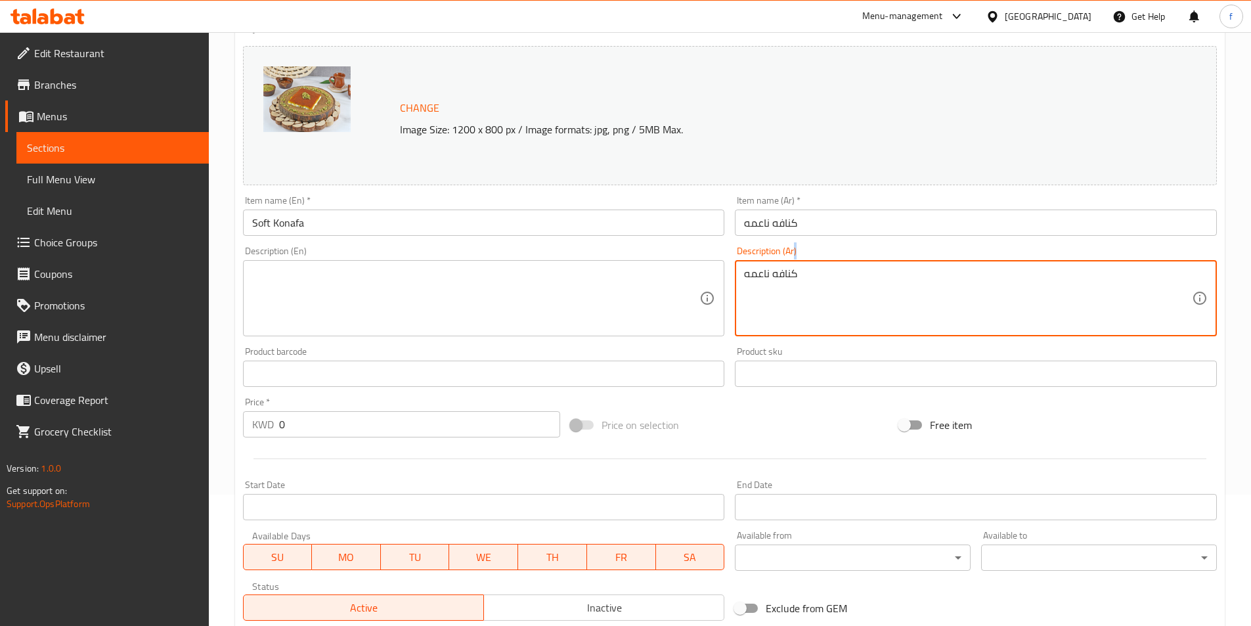
click at [788, 266] on div "كنافه ناعمه Description (Ar)" at bounding box center [976, 298] width 482 height 76
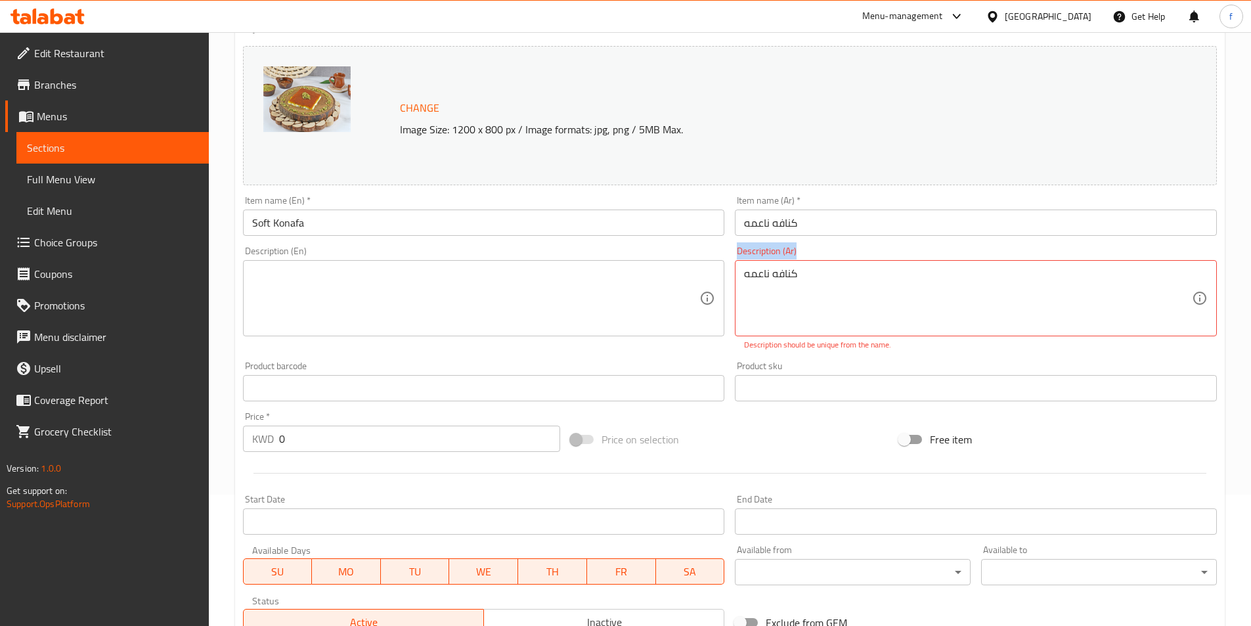
click at [788, 266] on div "كنافه ناعمه Description (Ar)" at bounding box center [976, 298] width 482 height 76
click at [786, 274] on textarea "كنافه ناعمه" at bounding box center [968, 298] width 448 height 62
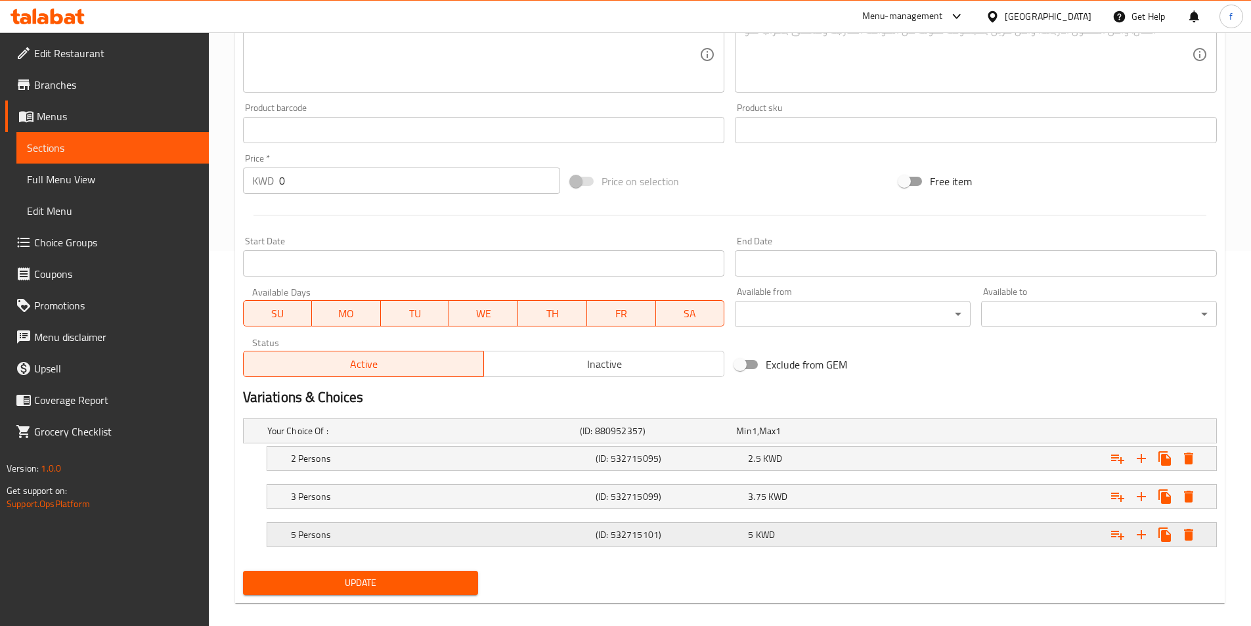
scroll to position [389, 0]
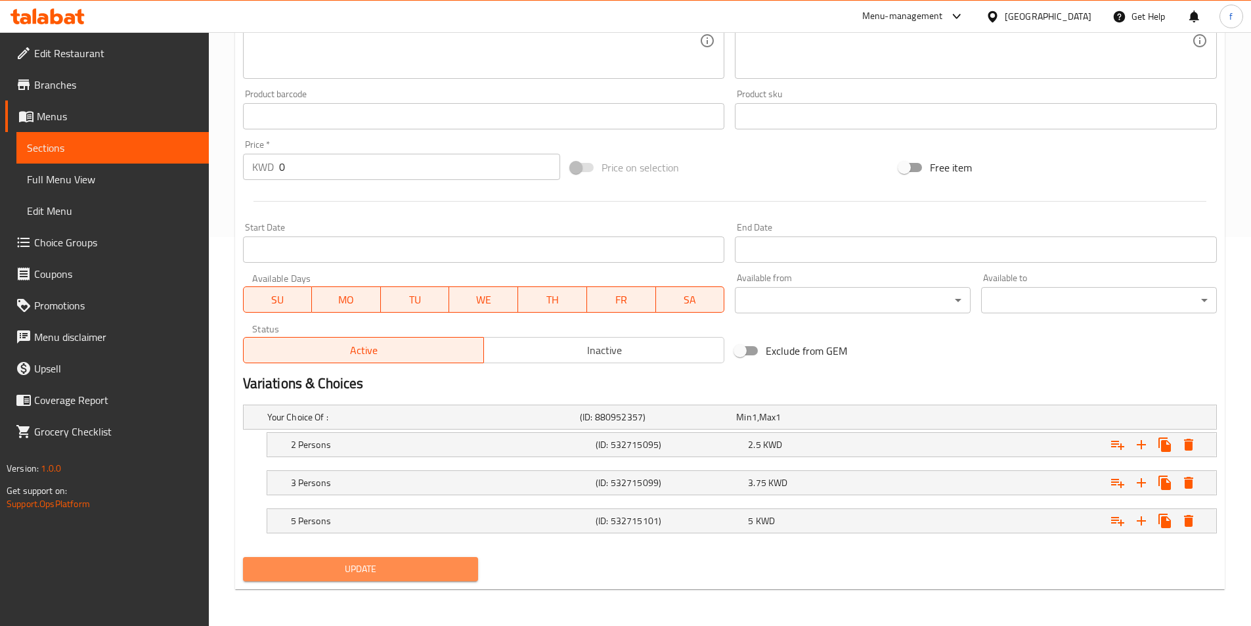
click at [332, 564] on span "Update" at bounding box center [360, 569] width 215 height 16
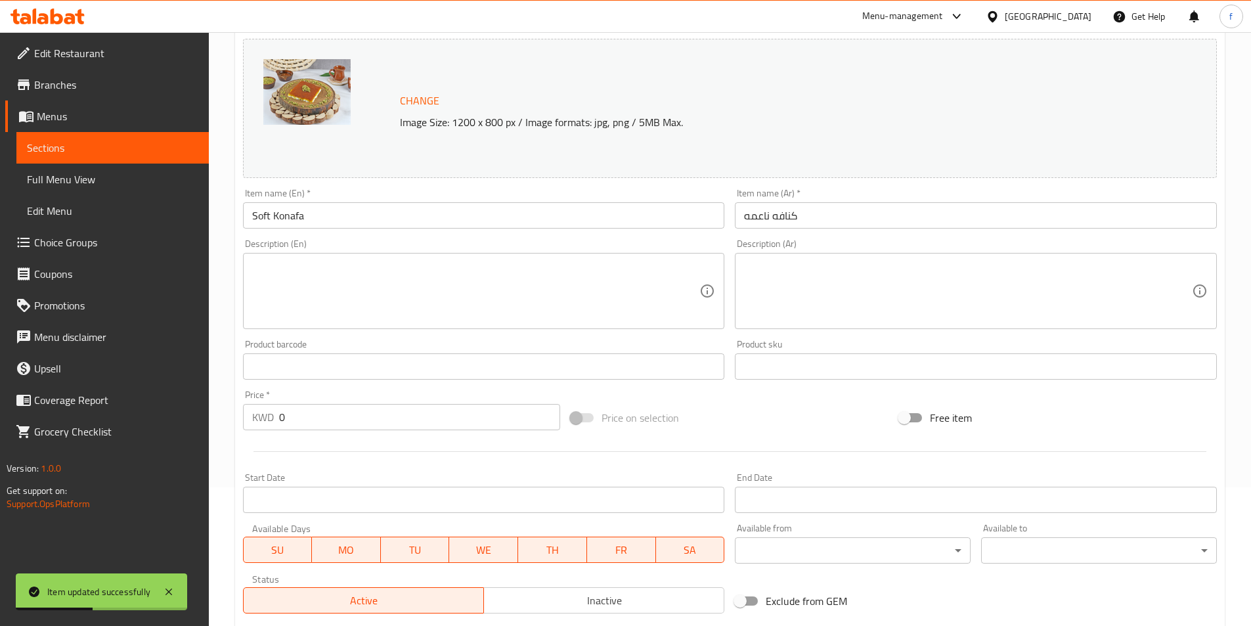
scroll to position [0, 0]
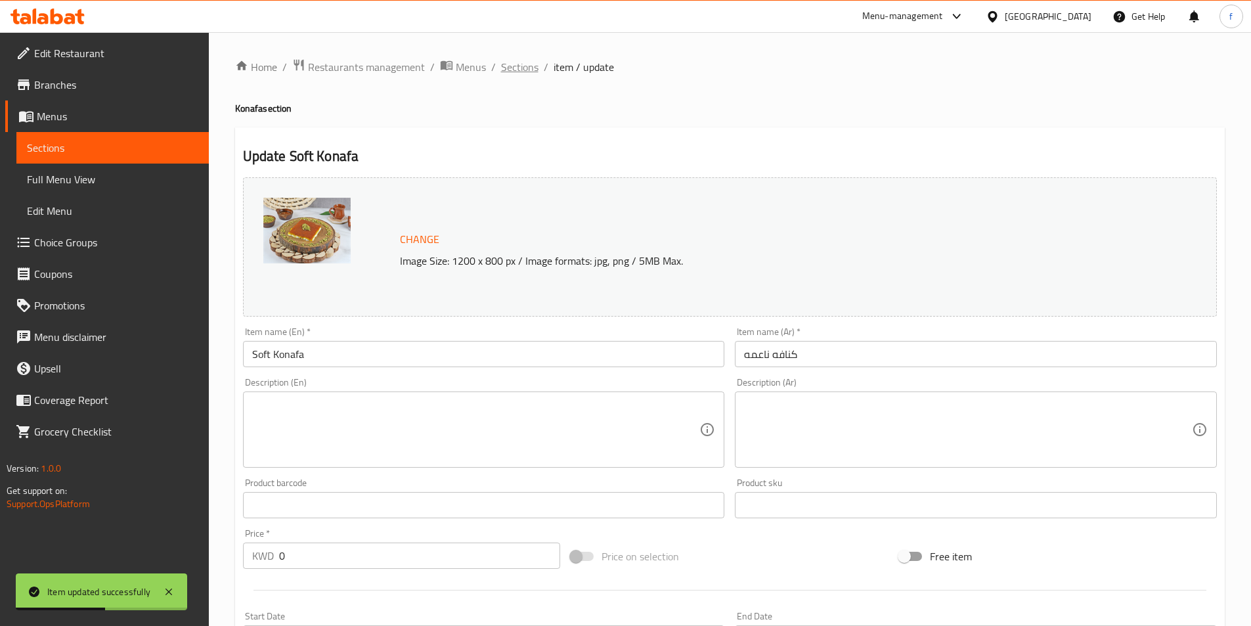
click at [502, 64] on span "Sections" at bounding box center [519, 67] width 37 height 16
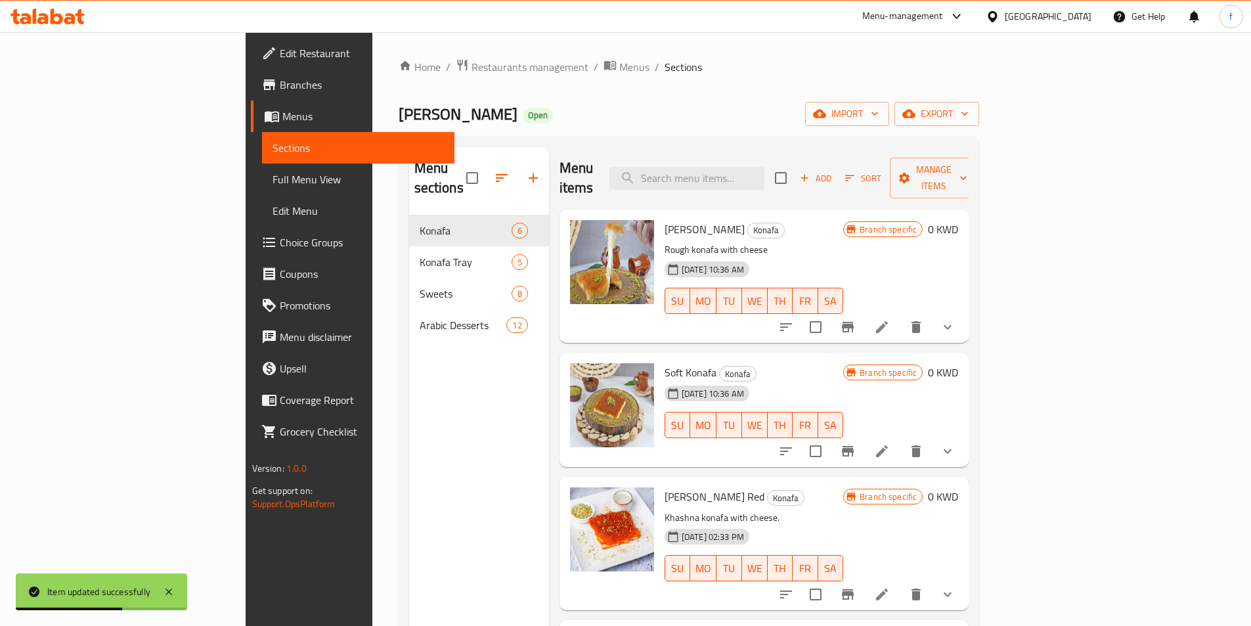
click at [785, 133] on div "Home / Restaurants management / Menus / Sections Konafa Habiba Open import expo…" at bounding box center [688, 420] width 581 height 725
click at [764, 167] on input "search" at bounding box center [686, 178] width 155 height 23
paste input "[PERSON_NAME] Red"
type input "[PERSON_NAME] Red"
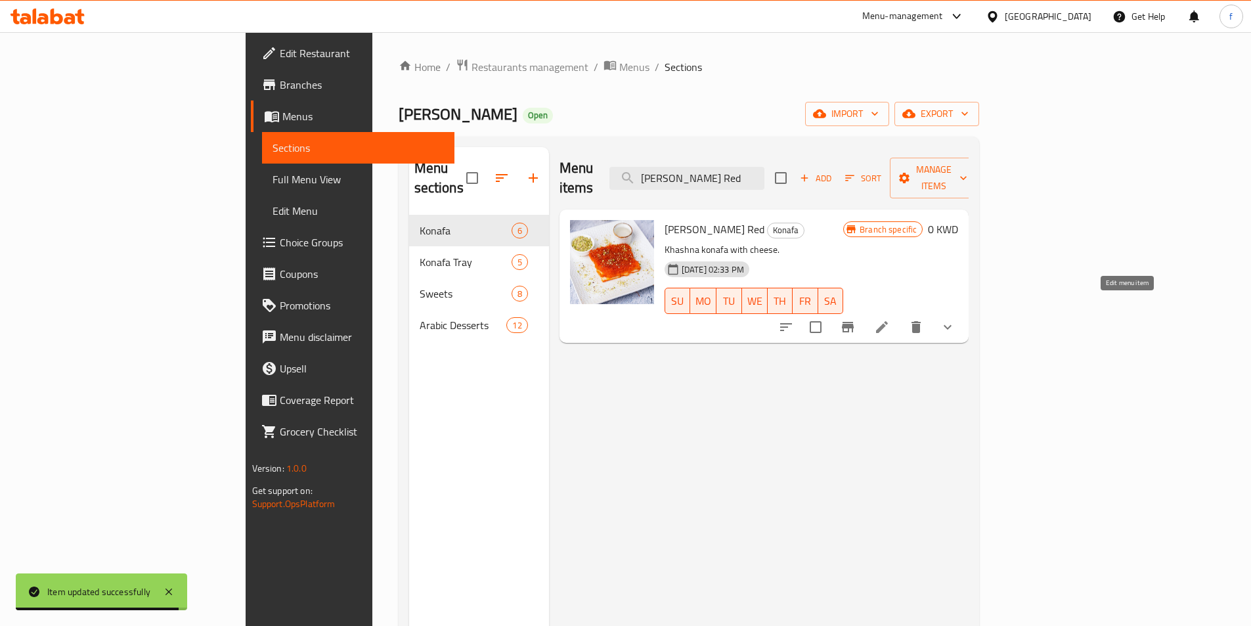
click at [889, 319] on icon at bounding box center [882, 327] width 16 height 16
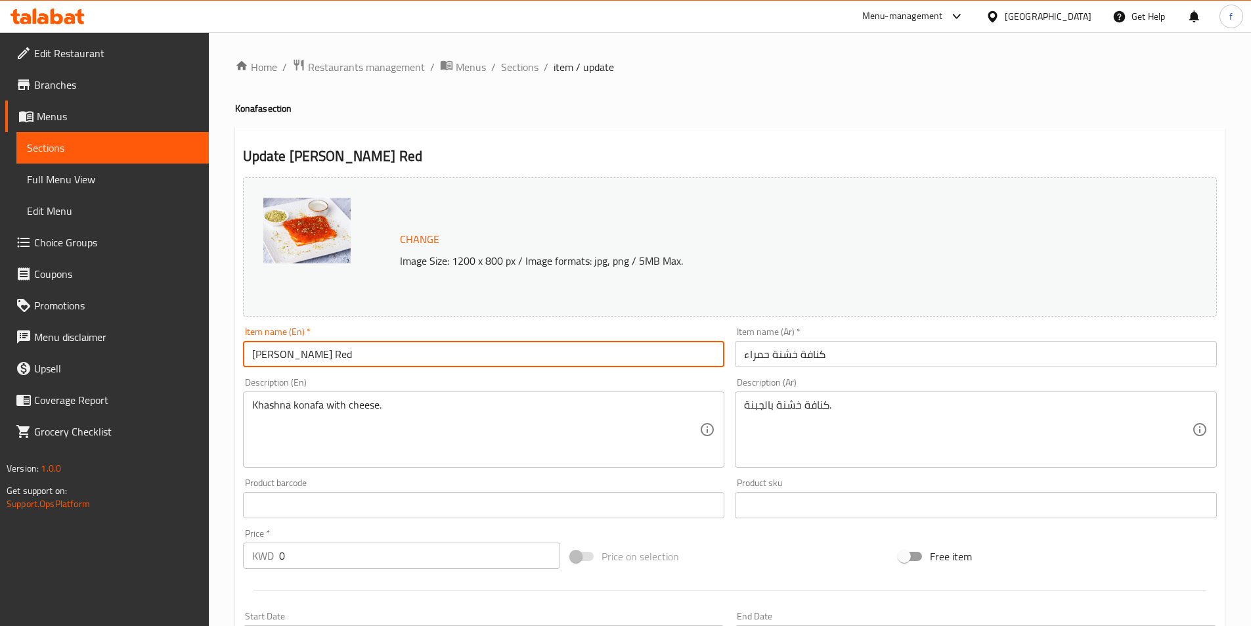
drag, startPoint x: 253, startPoint y: 352, endPoint x: 322, endPoint y: 358, distance: 69.2
click at [322, 358] on input "[PERSON_NAME] Red" at bounding box center [484, 354] width 482 height 26
paste input "Rough Kunafa"
type input "Rough Kunafa Red"
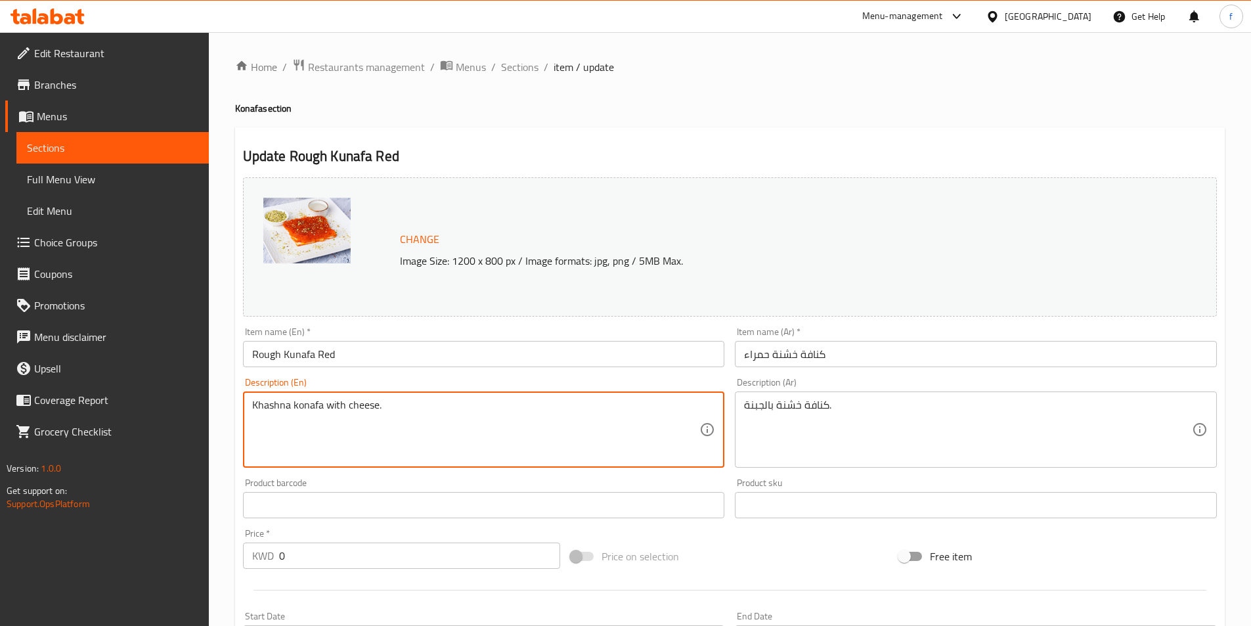
click at [287, 404] on textarea "Khashna konafa with cheese." at bounding box center [476, 429] width 448 height 62
click at [272, 406] on textarea "Khashna konafa with cheese." at bounding box center [476, 429] width 448 height 62
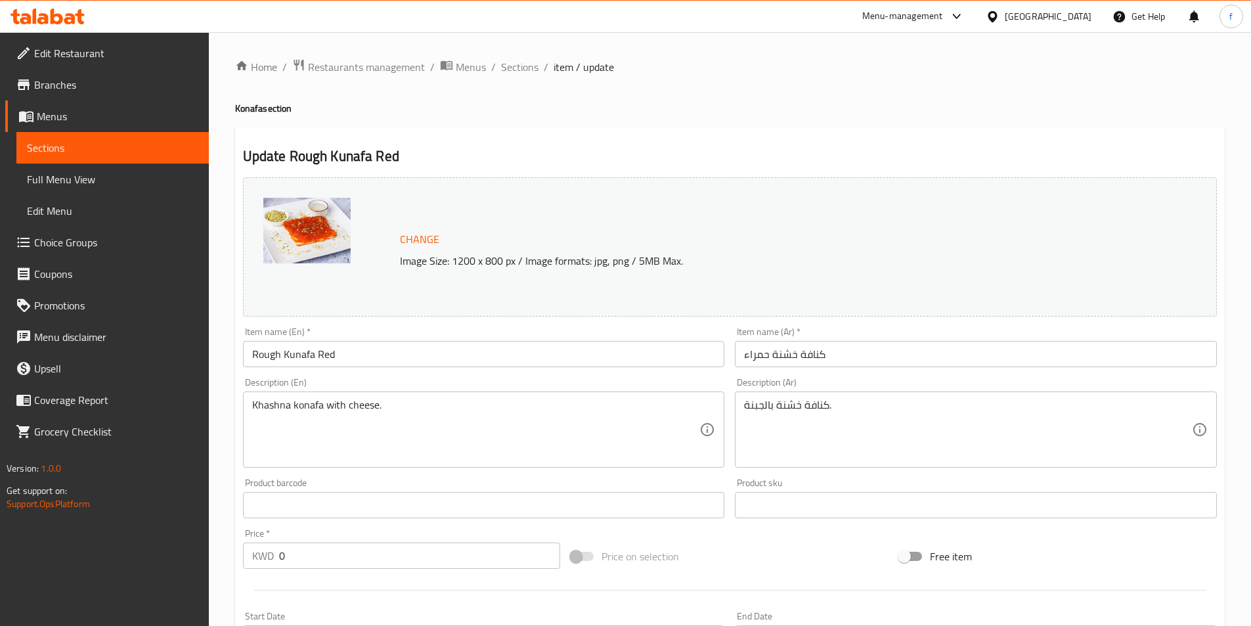
drag, startPoint x: 251, startPoint y: 403, endPoint x: 295, endPoint y: 410, distance: 44.6
click at [295, 410] on div "Khashna konafa with cheese. Description (En)" at bounding box center [484, 429] width 482 height 76
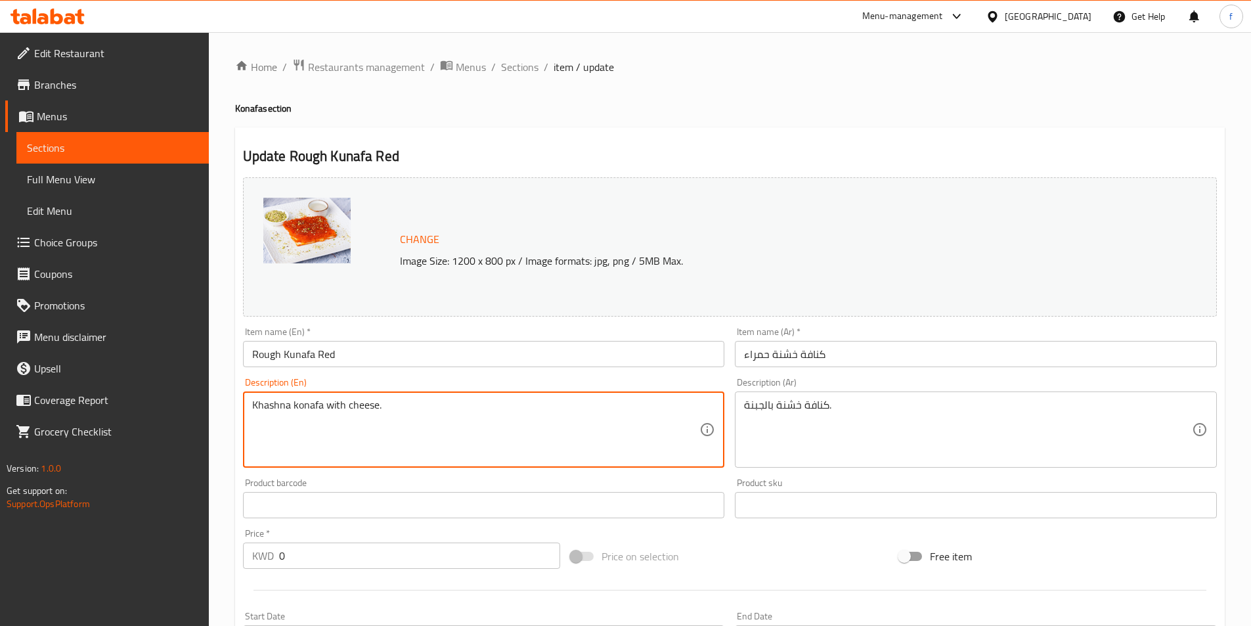
drag, startPoint x: 253, startPoint y: 402, endPoint x: 323, endPoint y: 423, distance: 72.7
click at [323, 423] on textarea "Khashna konafa with cheese." at bounding box center [476, 429] width 448 height 62
paste textarea "Rough Kunafa"
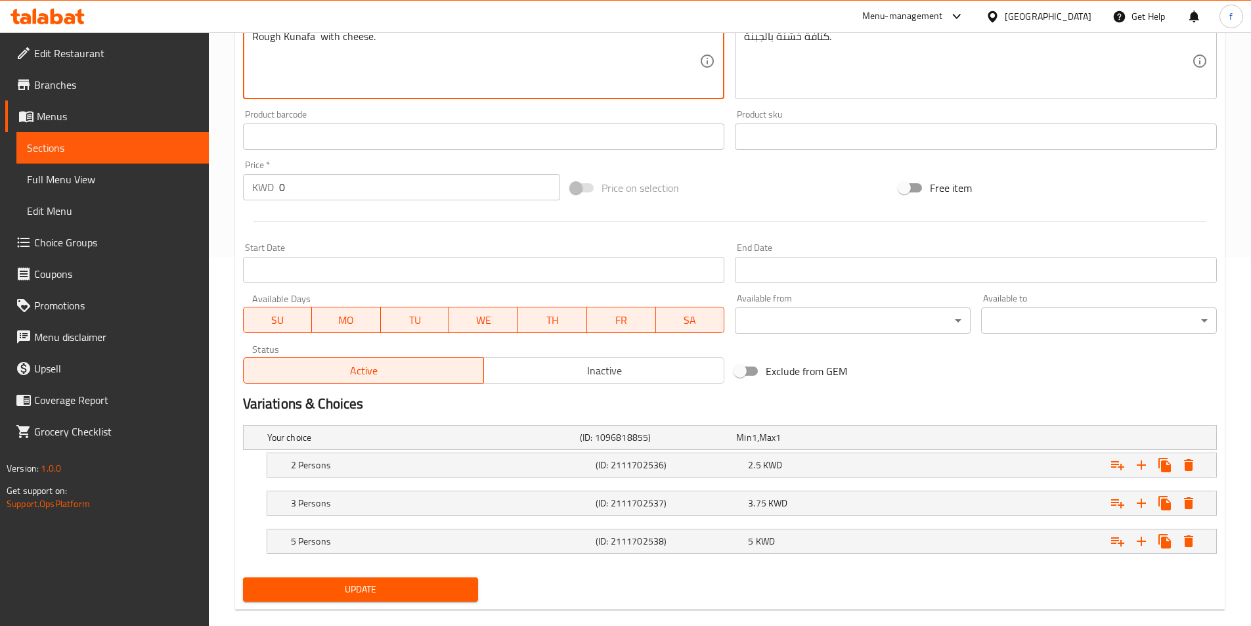
scroll to position [389, 0]
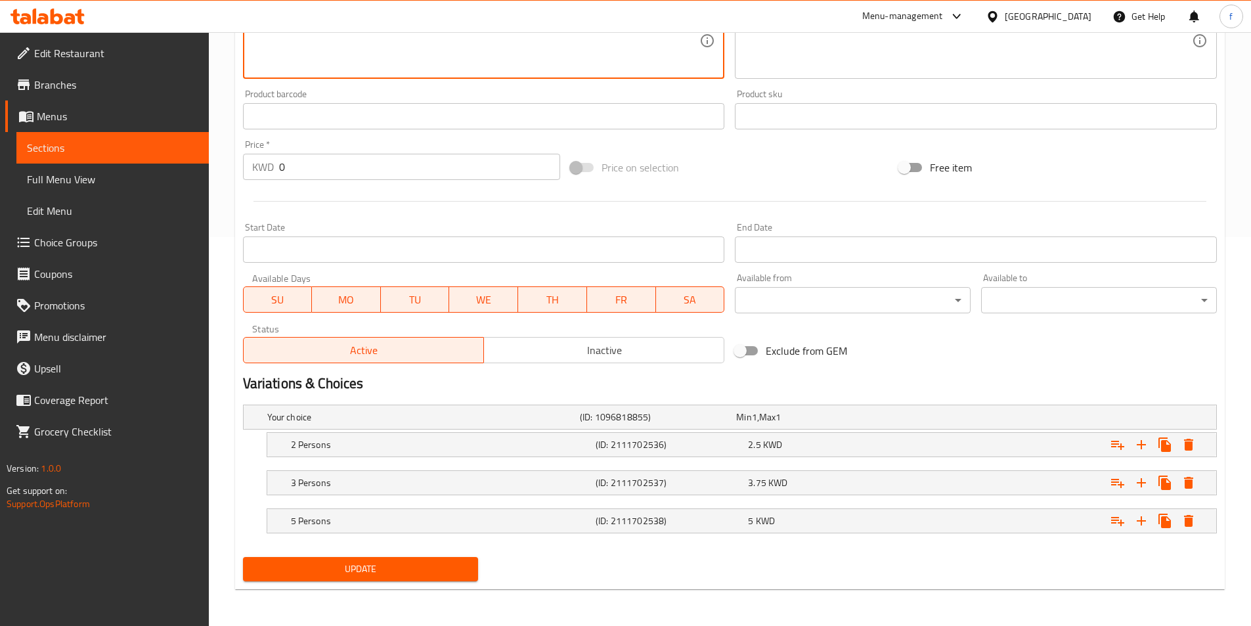
type textarea "Rough Kunafa with cheese."
click at [419, 568] on span "Update" at bounding box center [360, 569] width 215 height 16
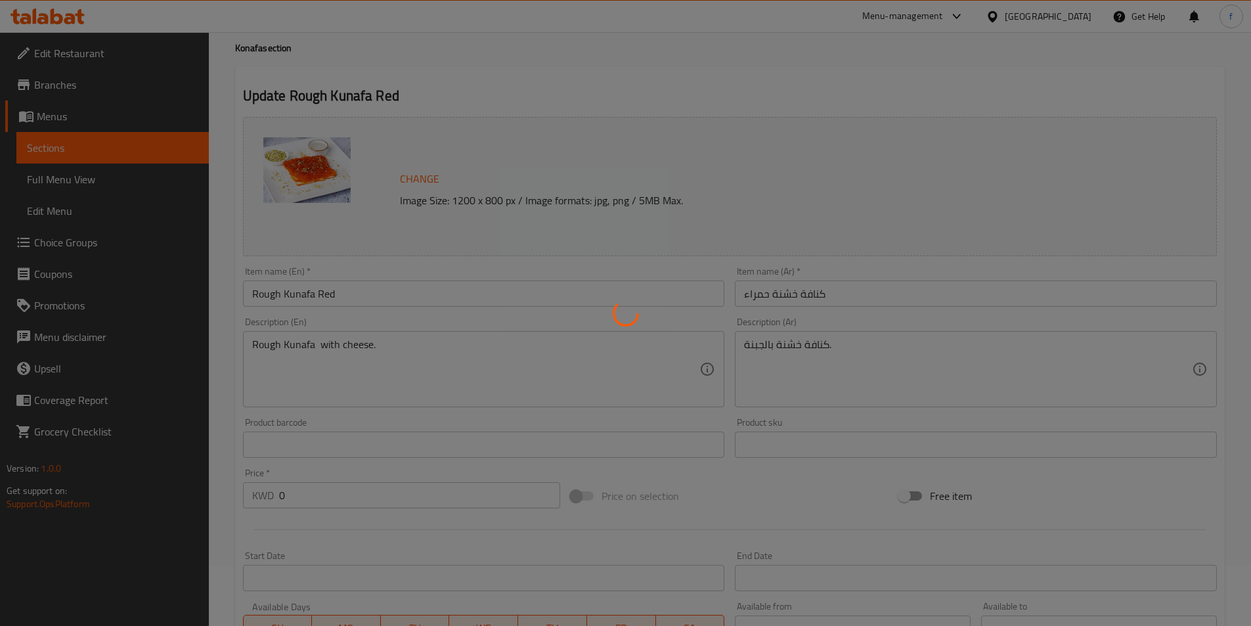
scroll to position [0, 0]
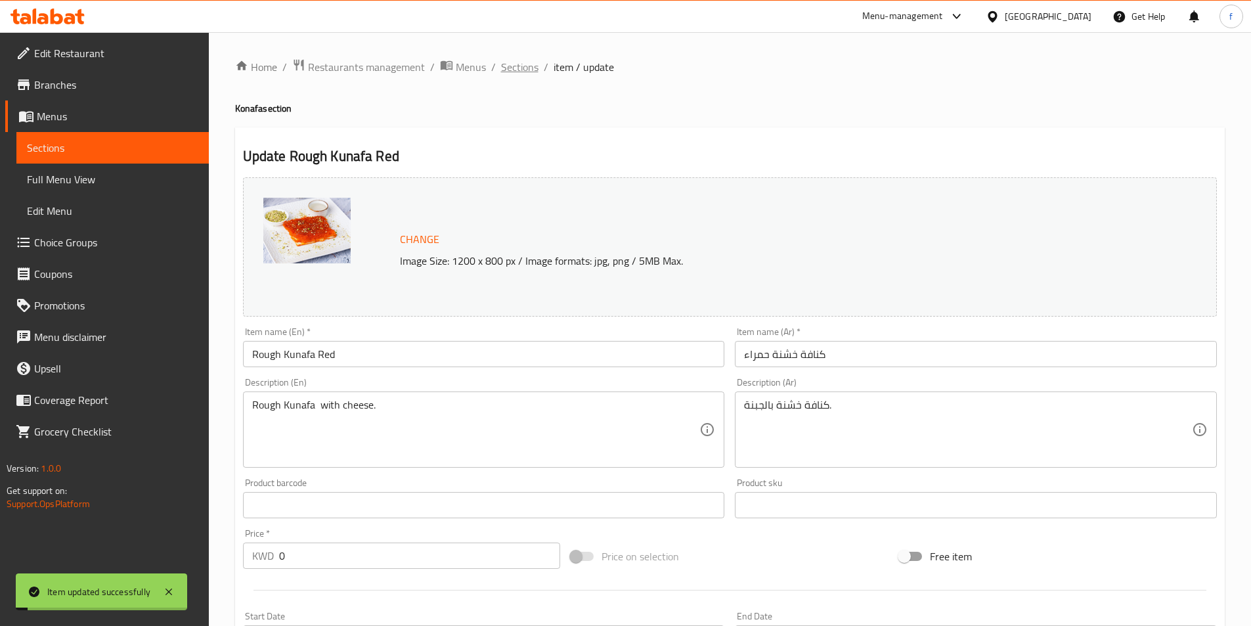
click at [504, 68] on span "Sections" at bounding box center [519, 67] width 37 height 16
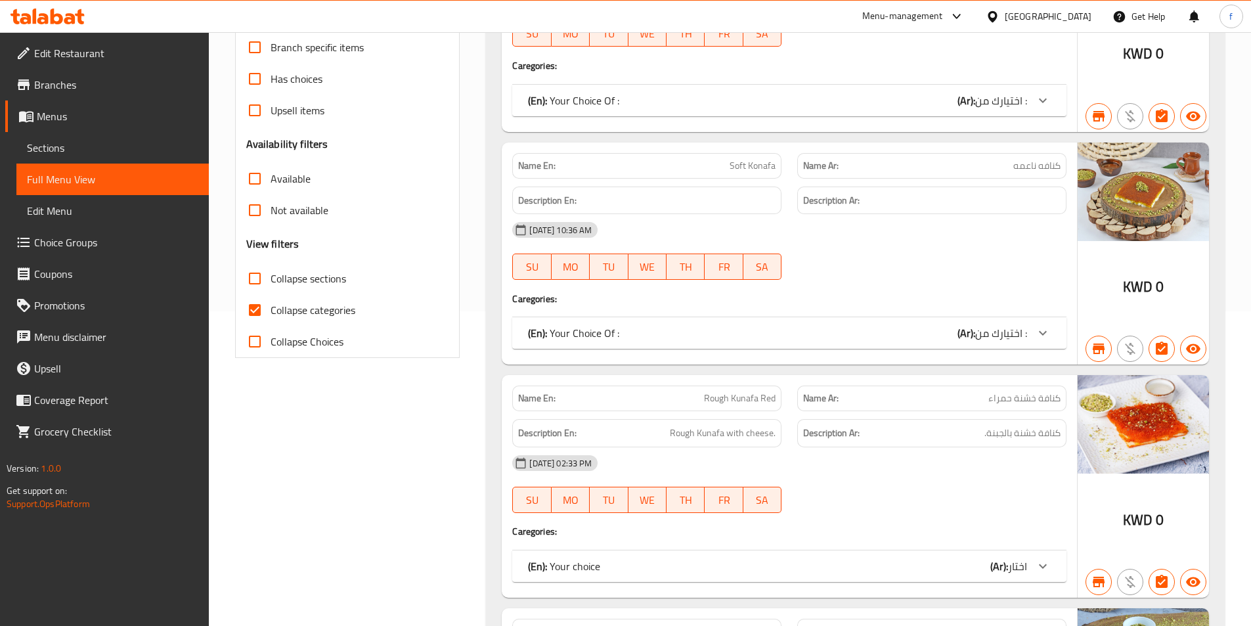
scroll to position [328, 0]
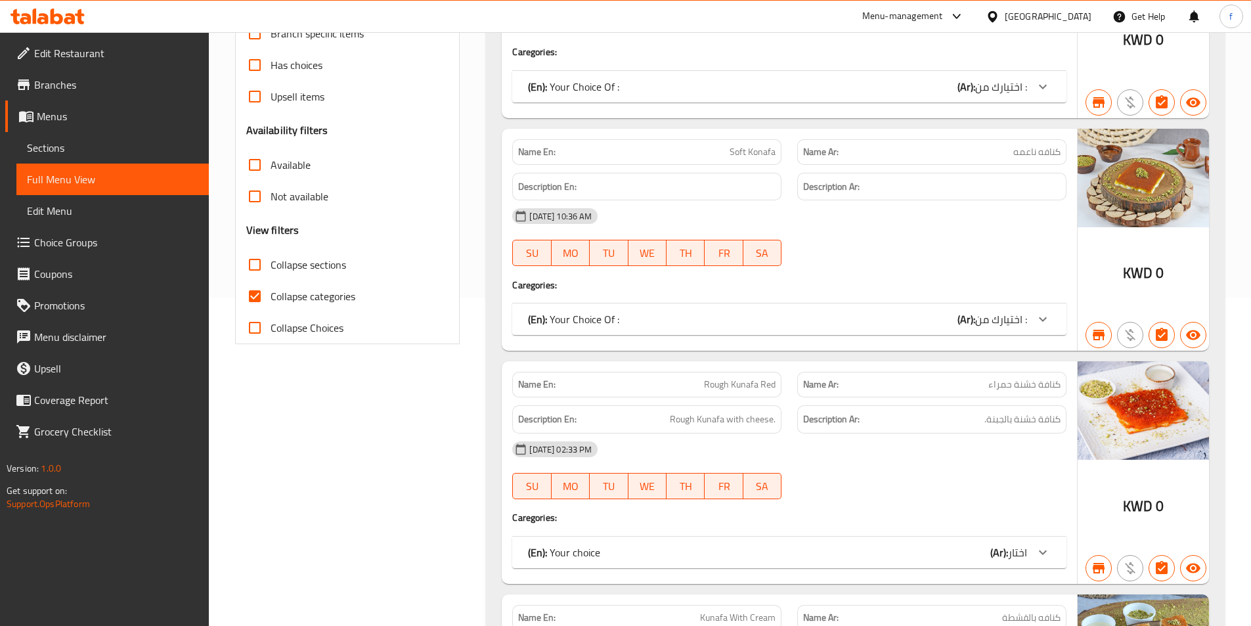
click at [278, 300] on span "Collapse categories" at bounding box center [312, 296] width 85 height 16
click at [270, 300] on input "Collapse categories" at bounding box center [255, 296] width 32 height 32
checkbox input "false"
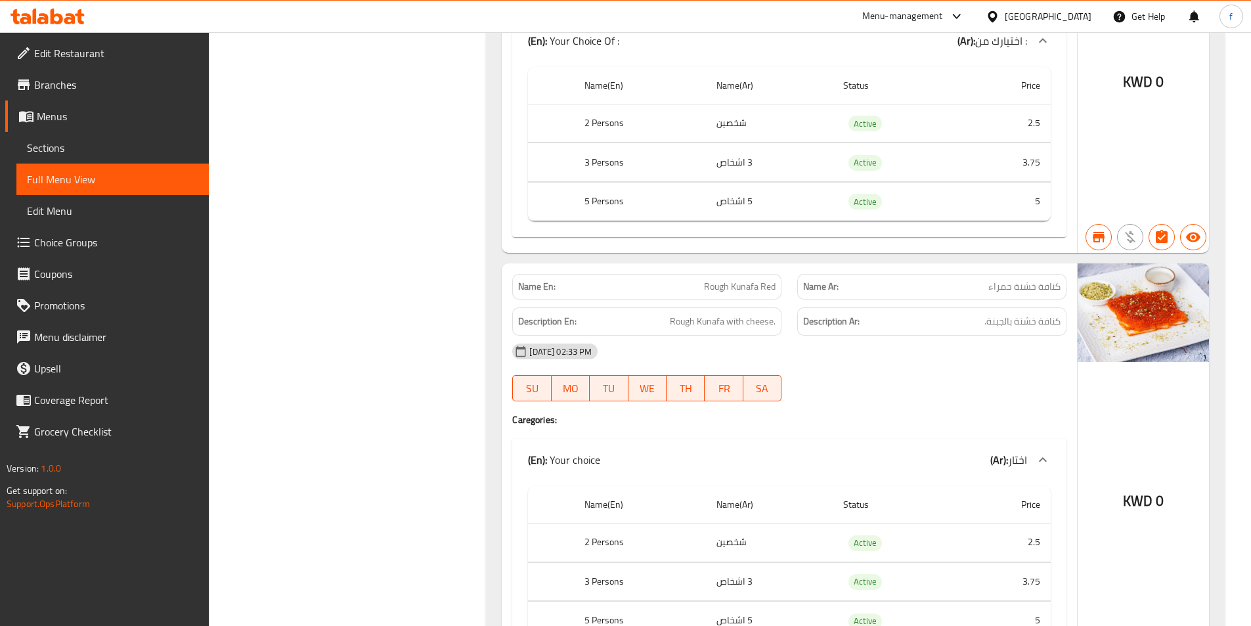
scroll to position [985, 0]
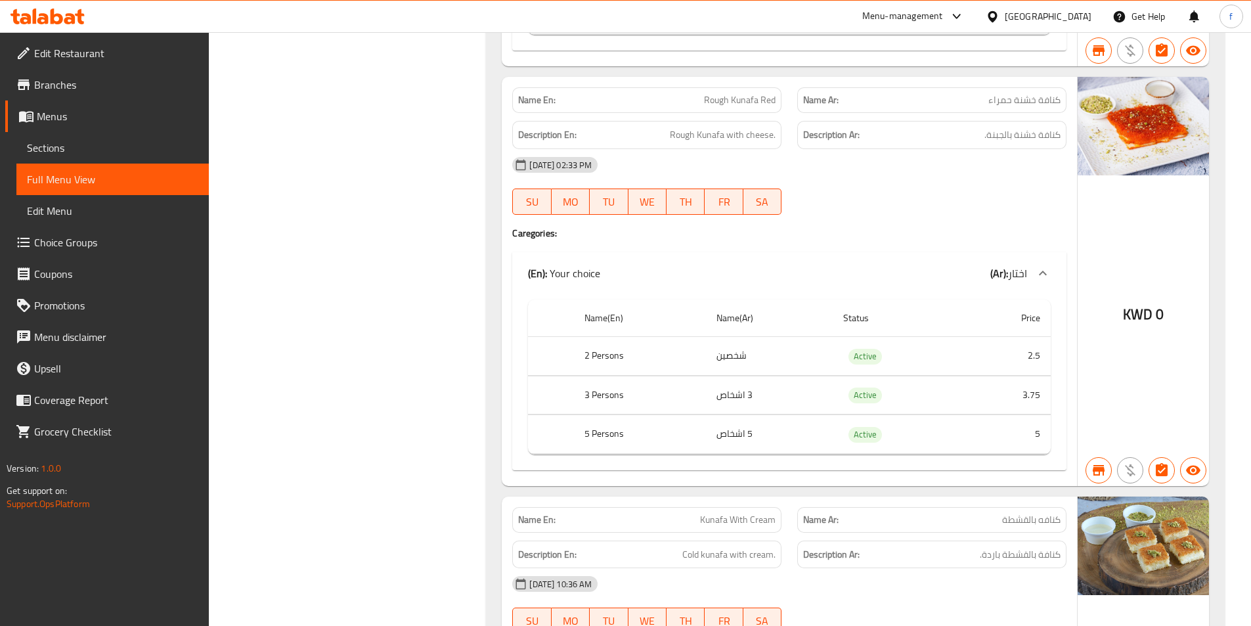
click at [712, 99] on span "Rough Kunafa Red" at bounding box center [740, 100] width 72 height 14
click at [749, 100] on span "Rough Kunafa Red" at bounding box center [740, 100] width 72 height 14
click at [701, 140] on span "Rough Kunafa with cheese." at bounding box center [723, 135] width 106 height 16
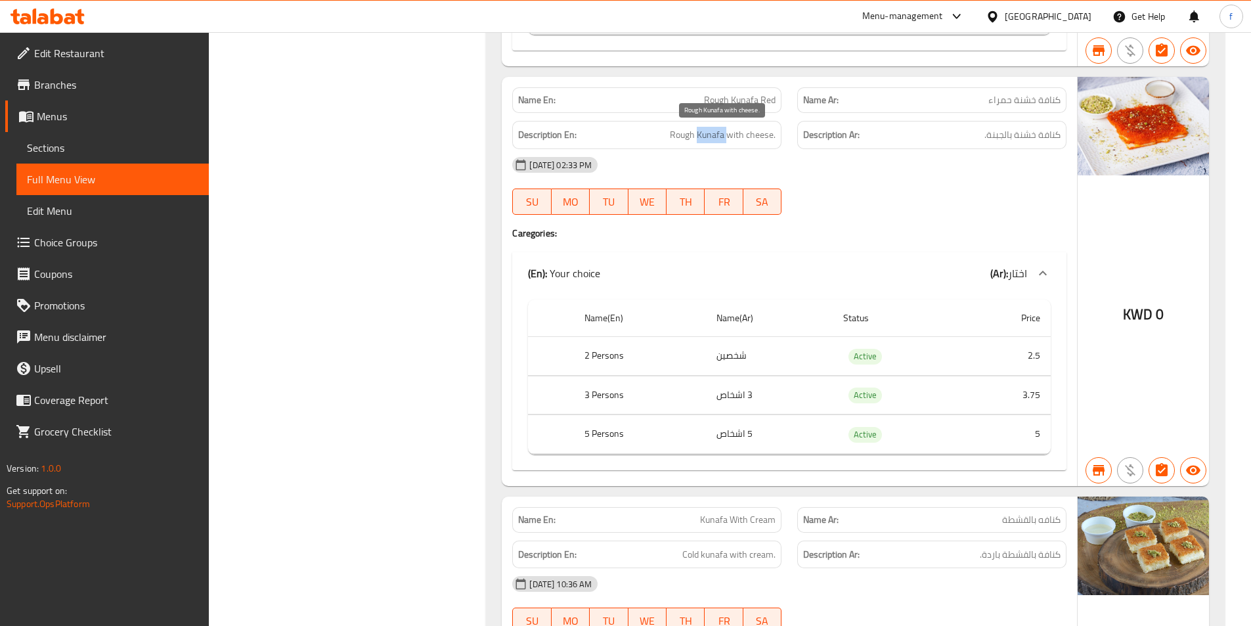
click at [702, 140] on span "Rough Kunafa with cheese." at bounding box center [723, 135] width 106 height 16
click at [740, 133] on span "Rough Kunafa with cheese." at bounding box center [723, 135] width 106 height 16
click at [763, 134] on span "Rough Kunafa with cheese." at bounding box center [723, 135] width 106 height 16
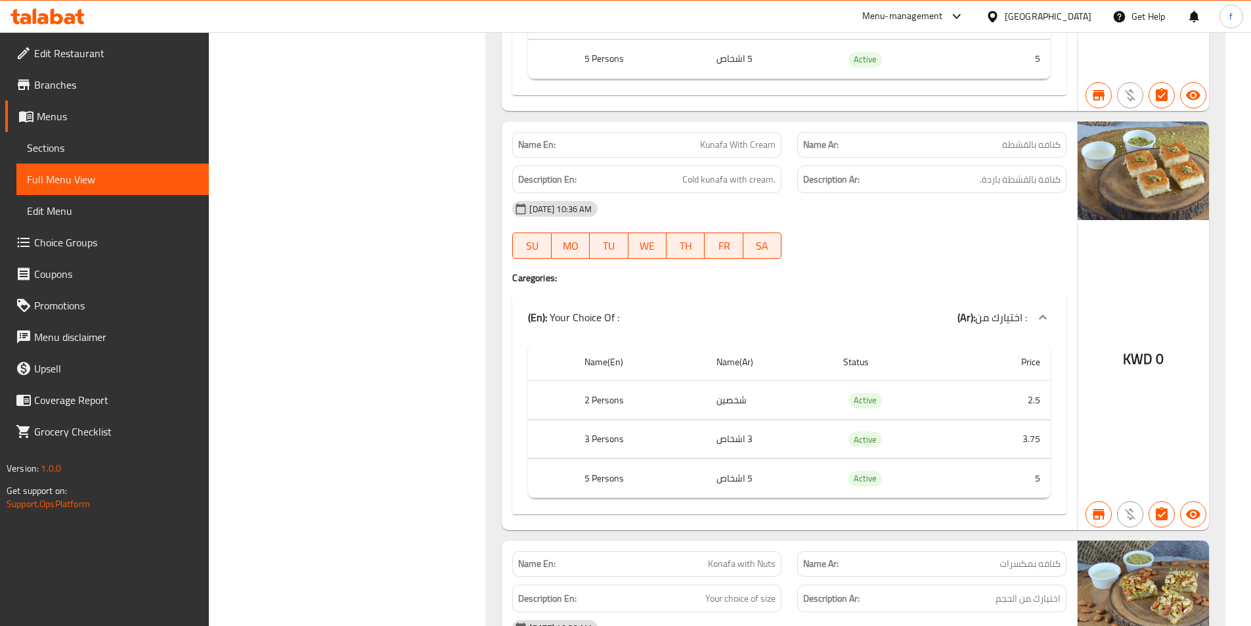
scroll to position [1379, 0]
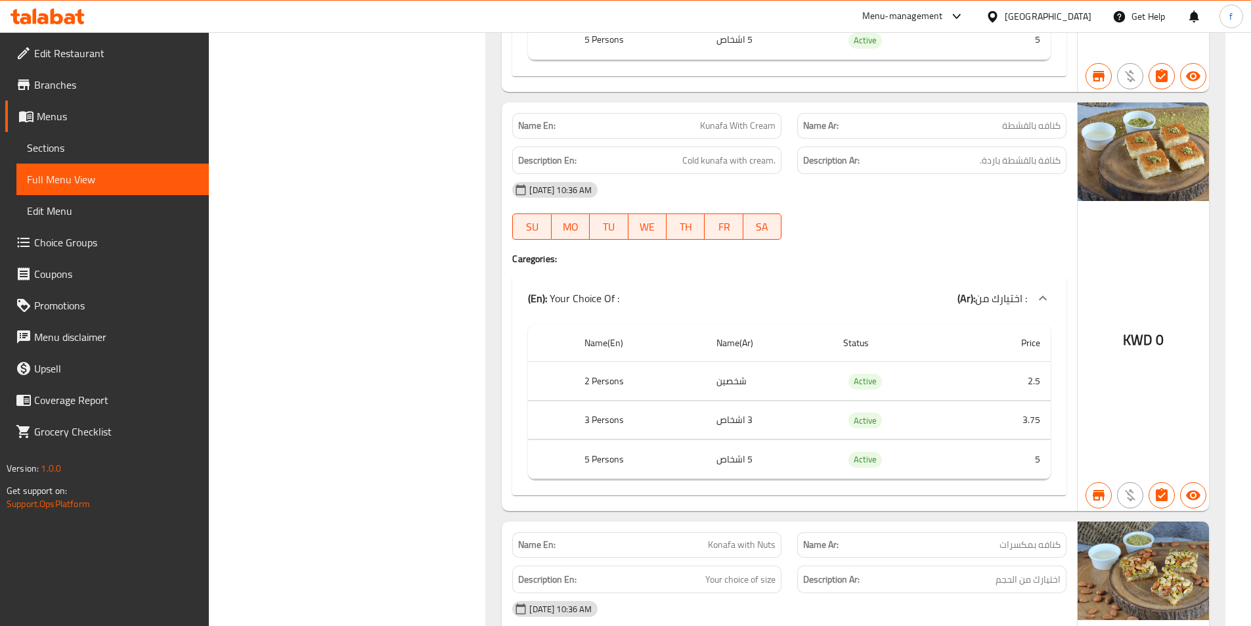
click at [763, 123] on span "Kunafa With Cream" at bounding box center [737, 126] width 75 height 14
copy span "Cream"
click at [763, 119] on span "Kunafa With Cream" at bounding box center [737, 126] width 75 height 14
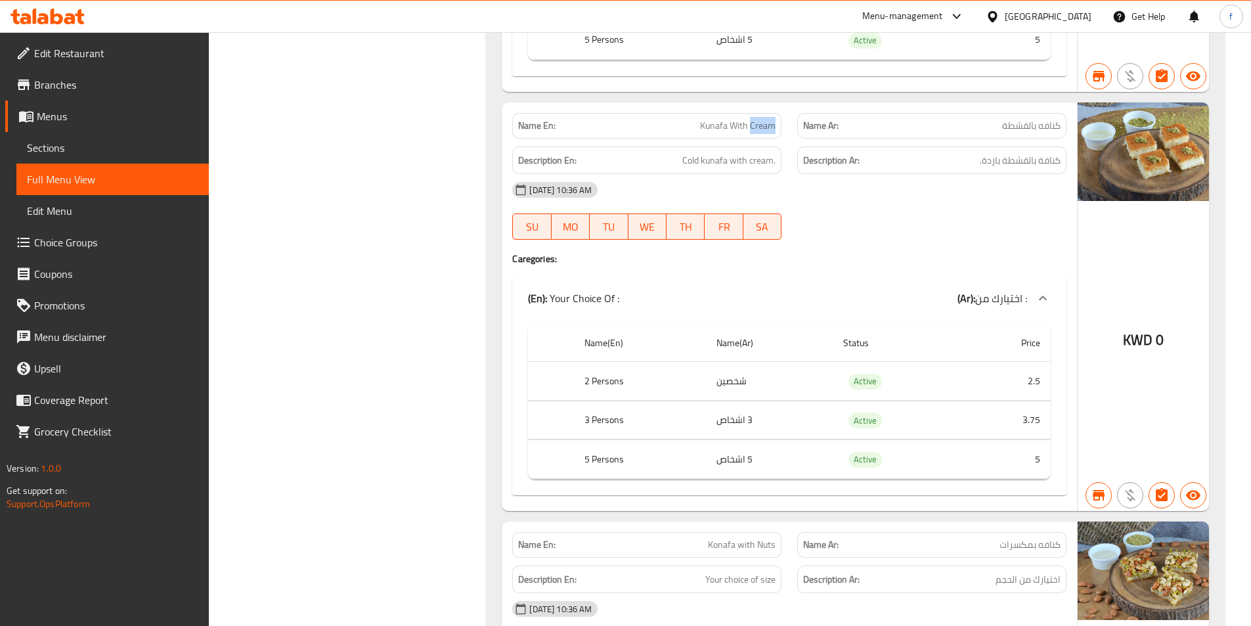
copy span "Cream"
drag, startPoint x: 1028, startPoint y: 124, endPoint x: 997, endPoint y: 125, distance: 30.9
click at [997, 125] on p "Name Ar: كنافه بالقشطة" at bounding box center [931, 126] width 257 height 14
copy span "قشطة"
click at [889, 203] on div "[DATE] 10:36 AM" at bounding box center [789, 190] width 570 height 32
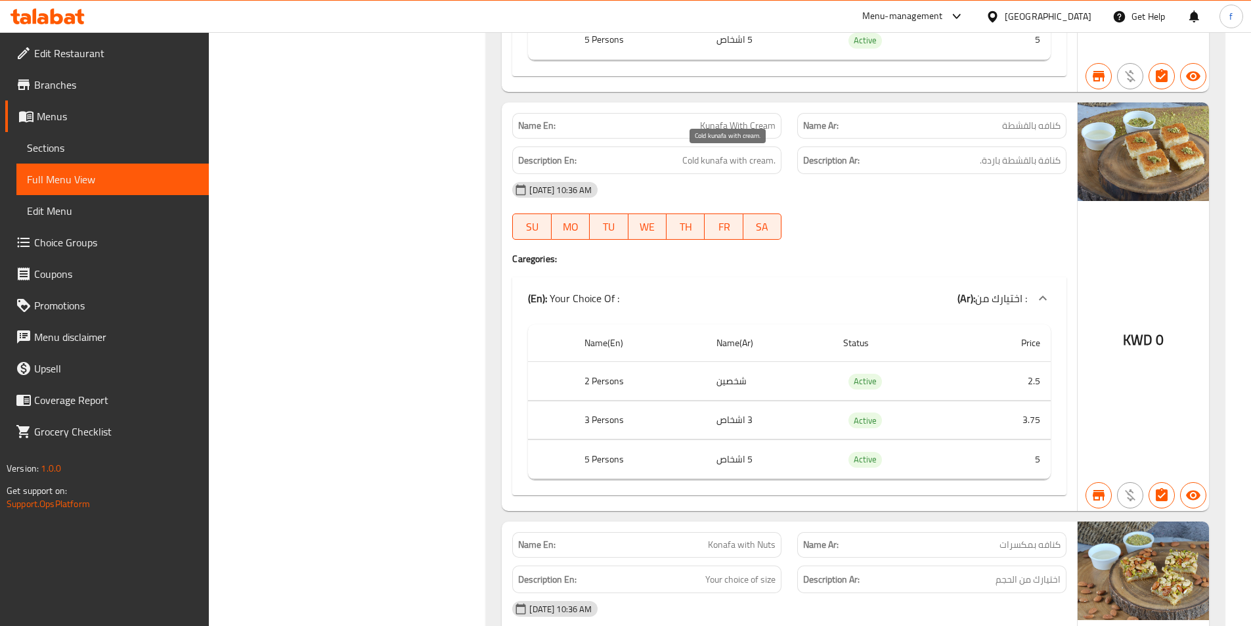
click at [684, 156] on span "Cold kunafa with cream." at bounding box center [728, 160] width 93 height 16
click at [739, 156] on span "Cold kunafa with cream." at bounding box center [728, 160] width 93 height 16
click at [781, 167] on div "Description En: Cold kunafa with cream." at bounding box center [646, 160] width 269 height 28
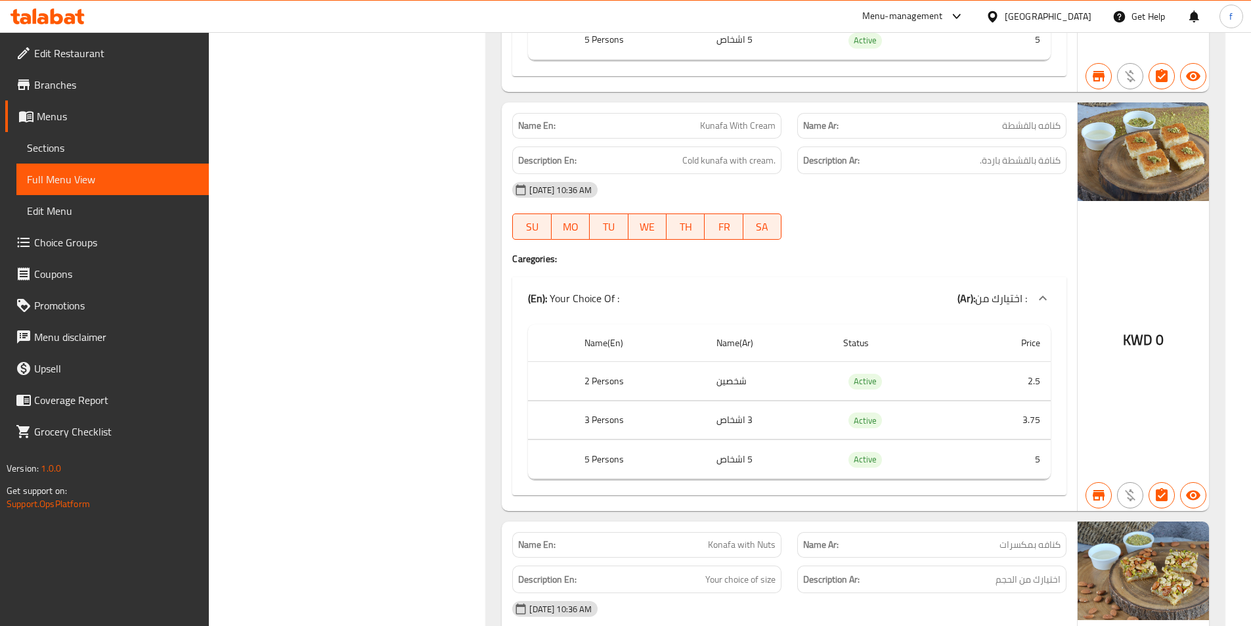
click at [781, 167] on div "Description En: Cold kunafa with cream." at bounding box center [646, 160] width 269 height 28
click at [737, 167] on span "Cold kunafa with cream." at bounding box center [728, 160] width 93 height 16
click at [735, 167] on span "Cold kunafa with cream." at bounding box center [728, 160] width 93 height 16
click at [708, 159] on span "Cold kunafa with cream." at bounding box center [728, 160] width 93 height 16
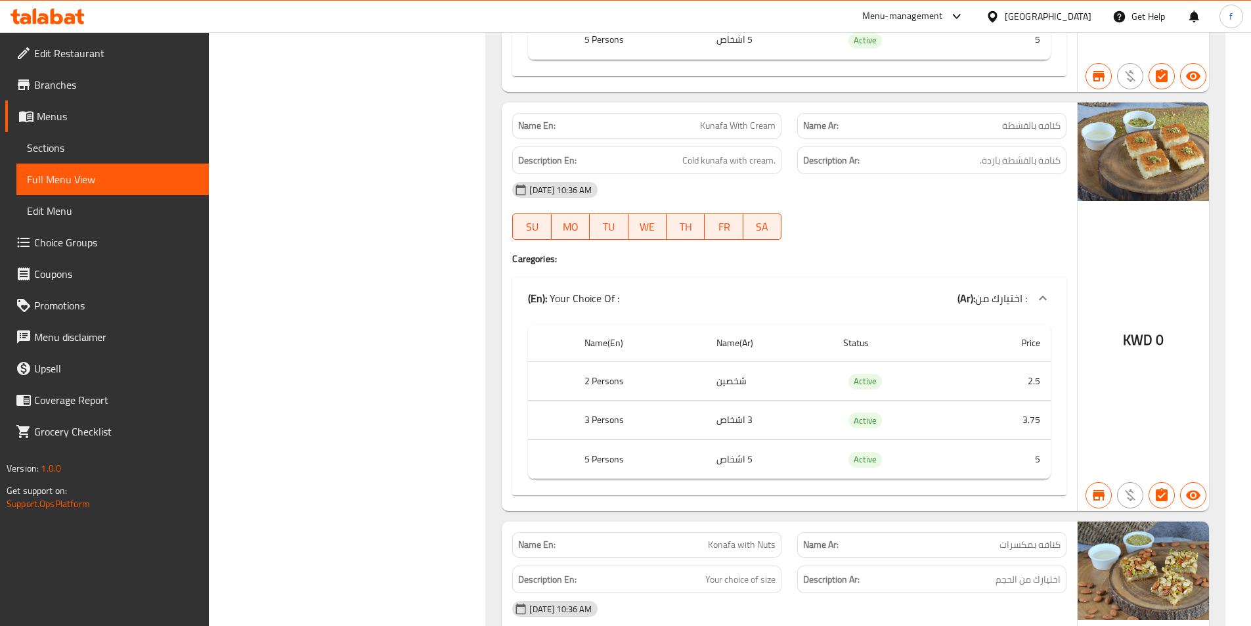
click at [857, 194] on div "[DATE] 10:36 AM" at bounding box center [789, 190] width 570 height 32
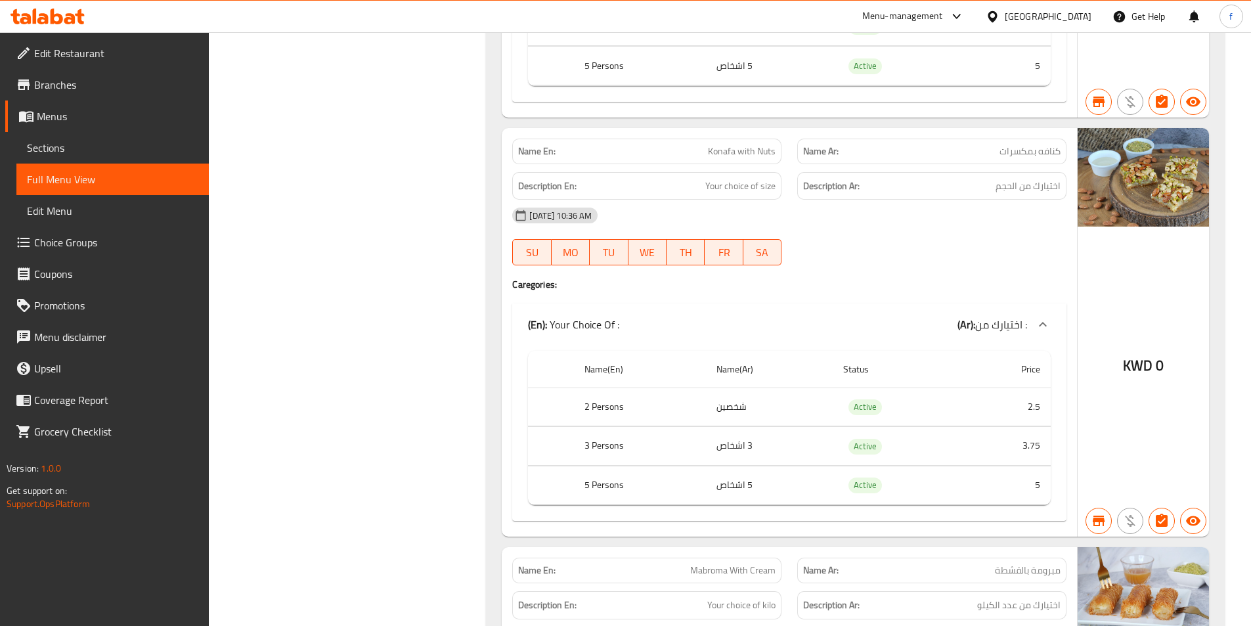
scroll to position [1772, 0]
click at [716, 150] on span "Konafa with Nuts" at bounding box center [742, 151] width 68 height 14
click at [739, 148] on span "Konafa with Nuts" at bounding box center [742, 151] width 68 height 14
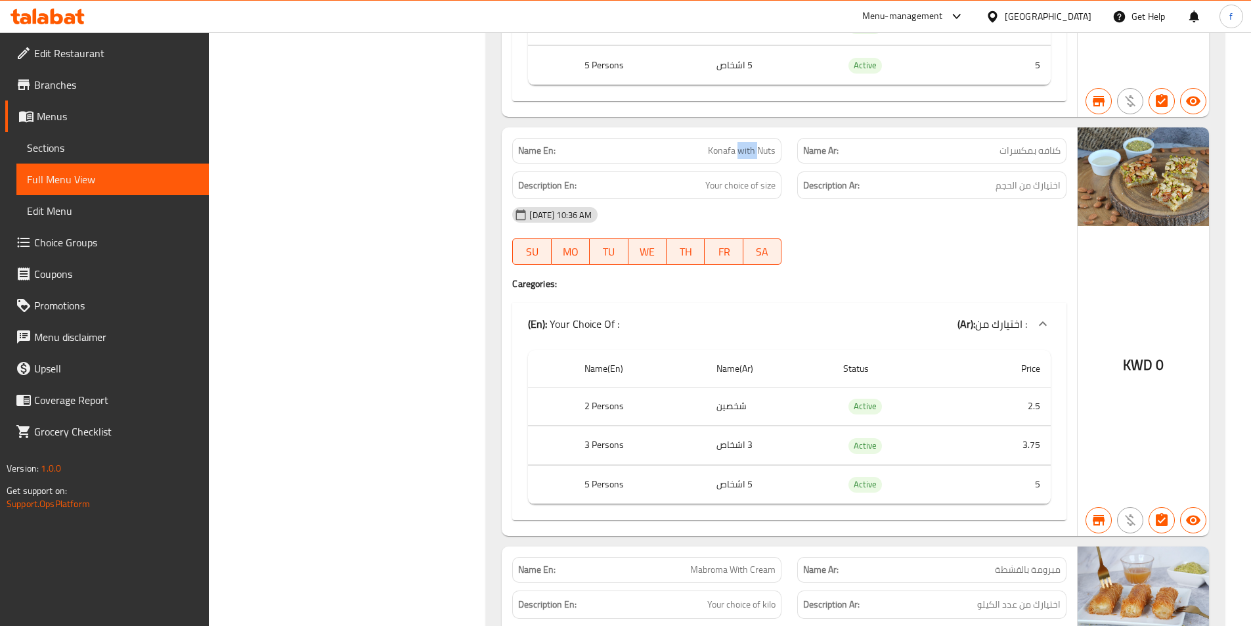
click at [760, 148] on span "Konafa with Nuts" at bounding box center [742, 151] width 68 height 14
drag, startPoint x: 691, startPoint y: 183, endPoint x: 790, endPoint y: 186, distance: 99.2
click at [790, 186] on div "Description En: Your choice of size Description Ar: اختيارك من الحجم" at bounding box center [789, 185] width 570 height 44
click at [916, 225] on div "[DATE] 10:36 AM" at bounding box center [789, 215] width 570 height 32
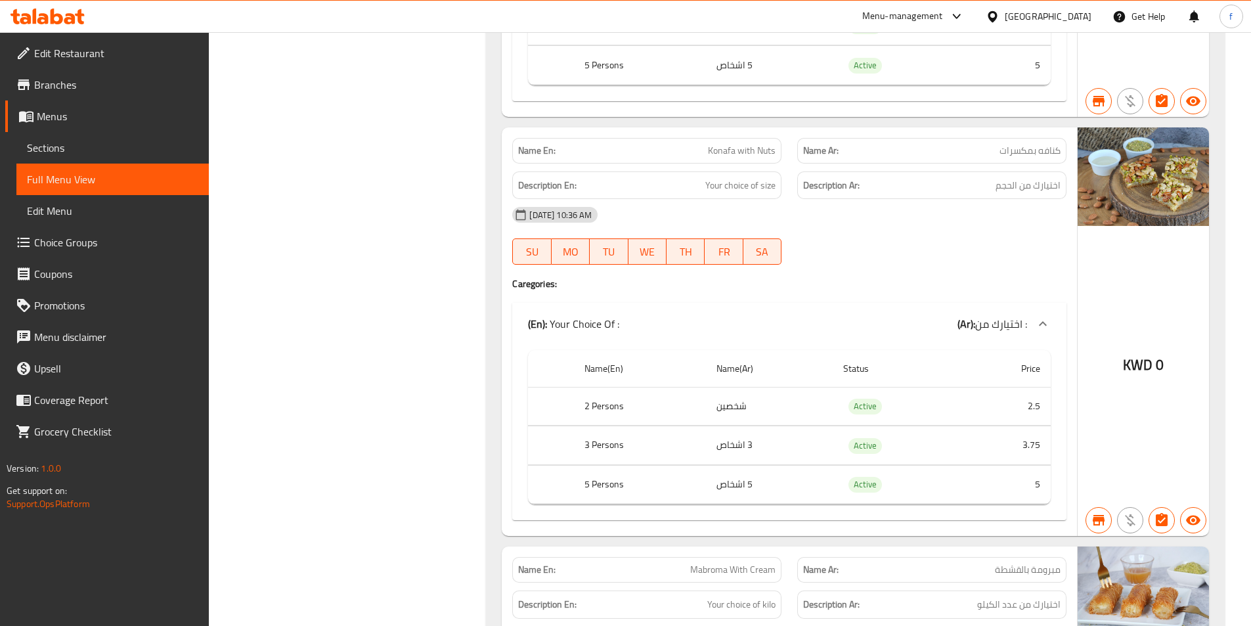
click at [72, 79] on span "Branches" at bounding box center [116, 85] width 164 height 16
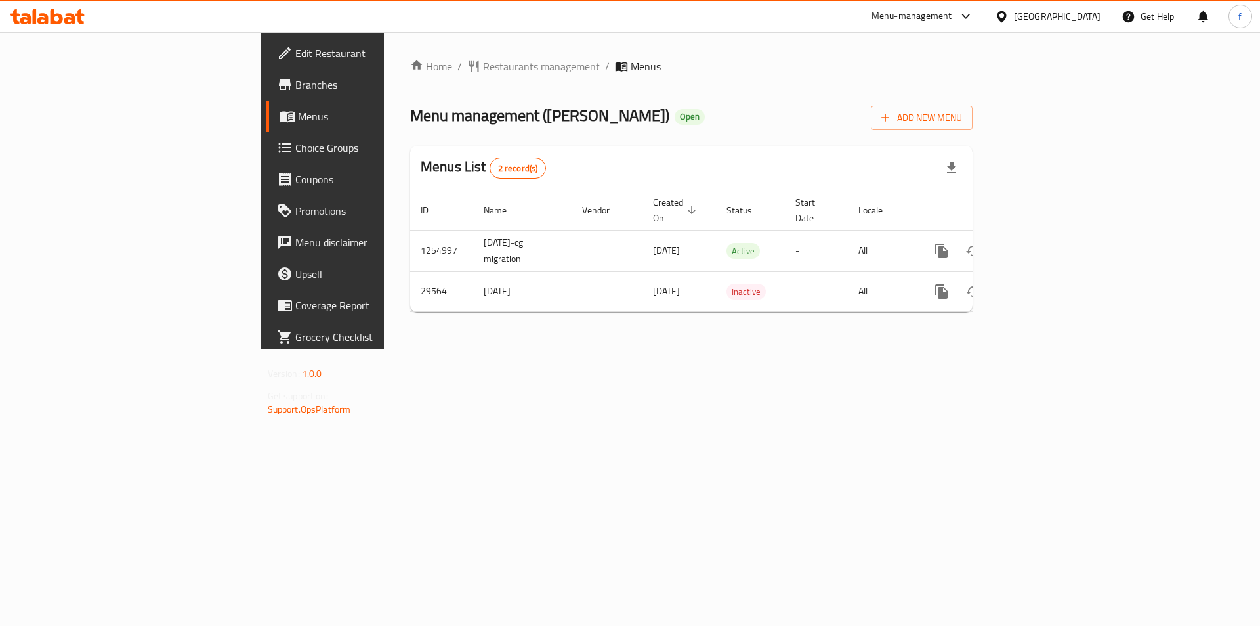
click at [295, 87] on span "Branches" at bounding box center [378, 85] width 166 height 16
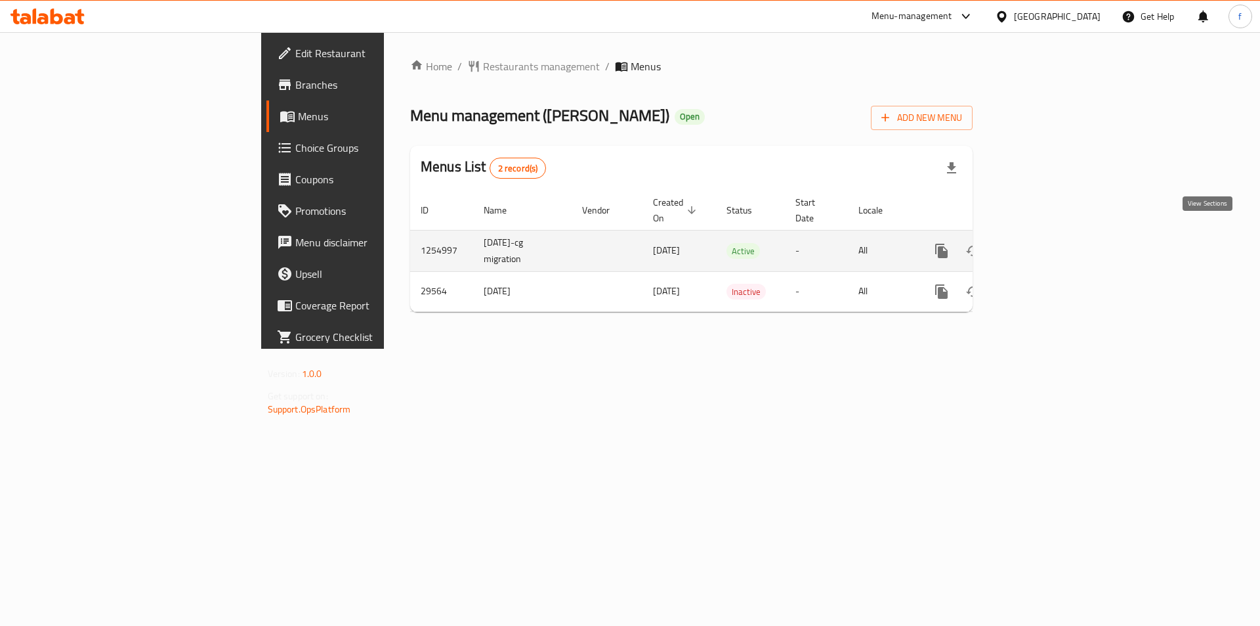
click at [1044, 243] on icon "enhanced table" at bounding box center [1037, 251] width 16 height 16
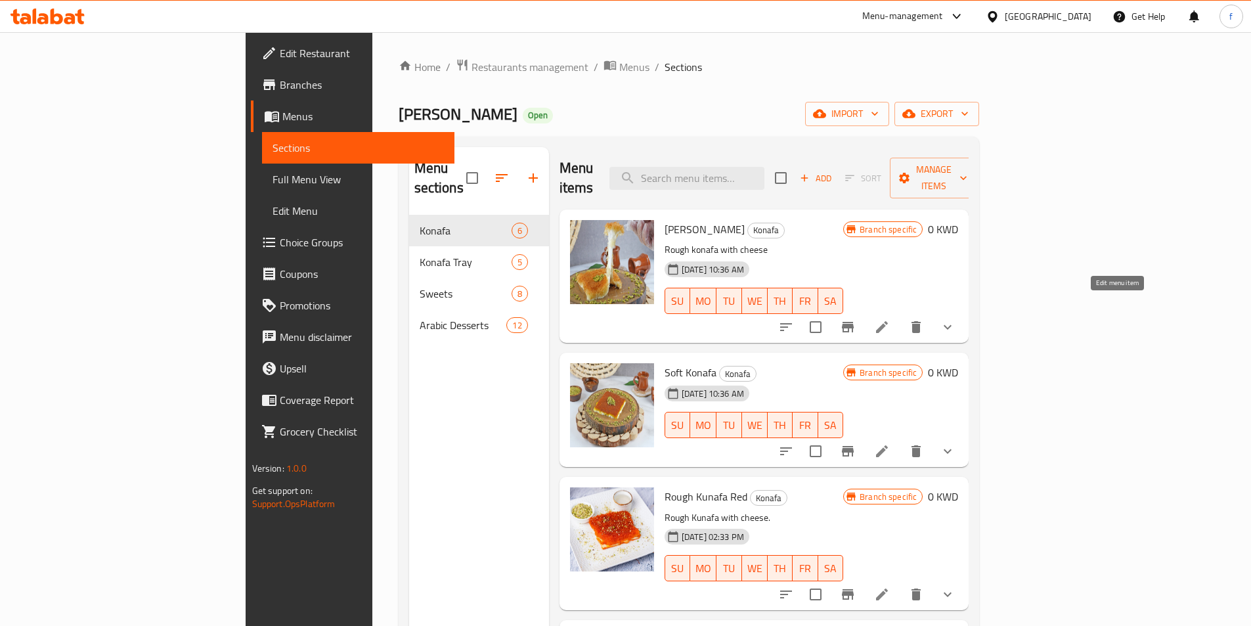
click at [889, 319] on icon at bounding box center [882, 327] width 16 height 16
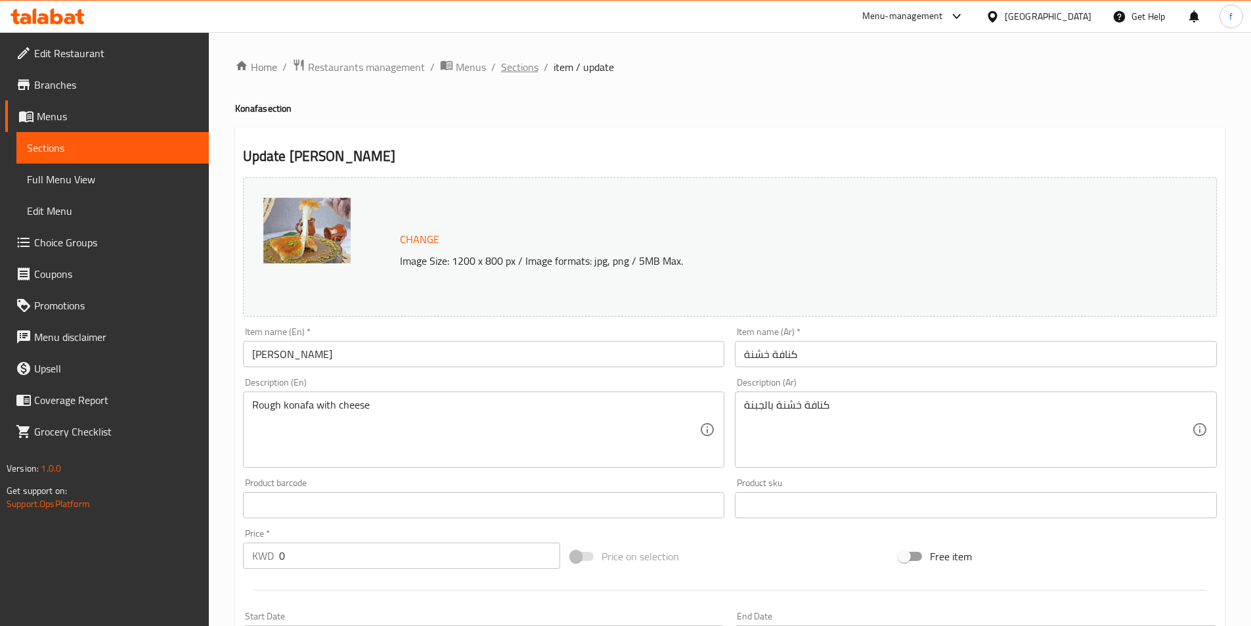
click at [523, 74] on span "Sections" at bounding box center [519, 67] width 37 height 16
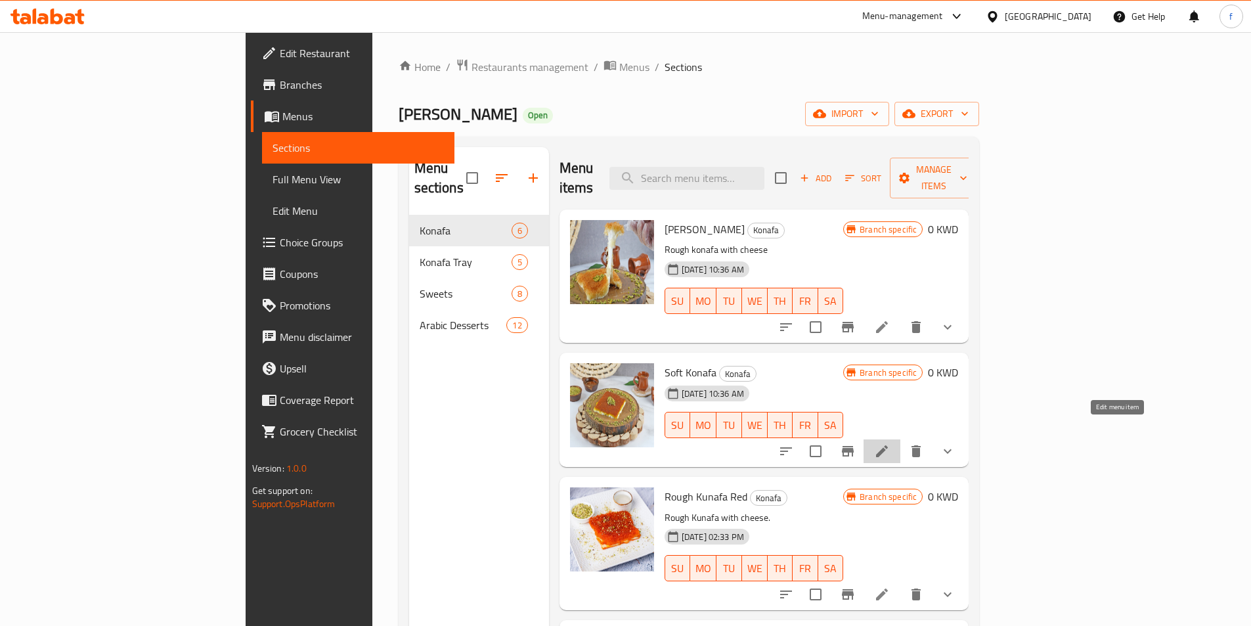
click at [889, 443] on icon at bounding box center [882, 451] width 16 height 16
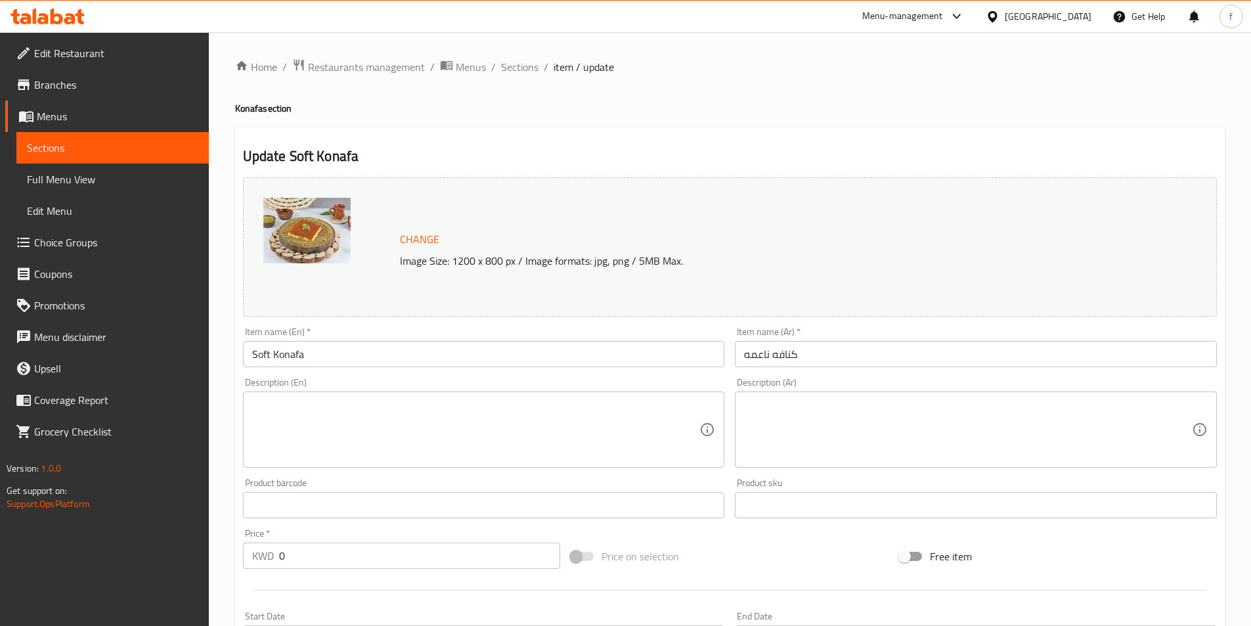
click at [780, 354] on input "كنافه ناعمه" at bounding box center [976, 354] width 482 height 26
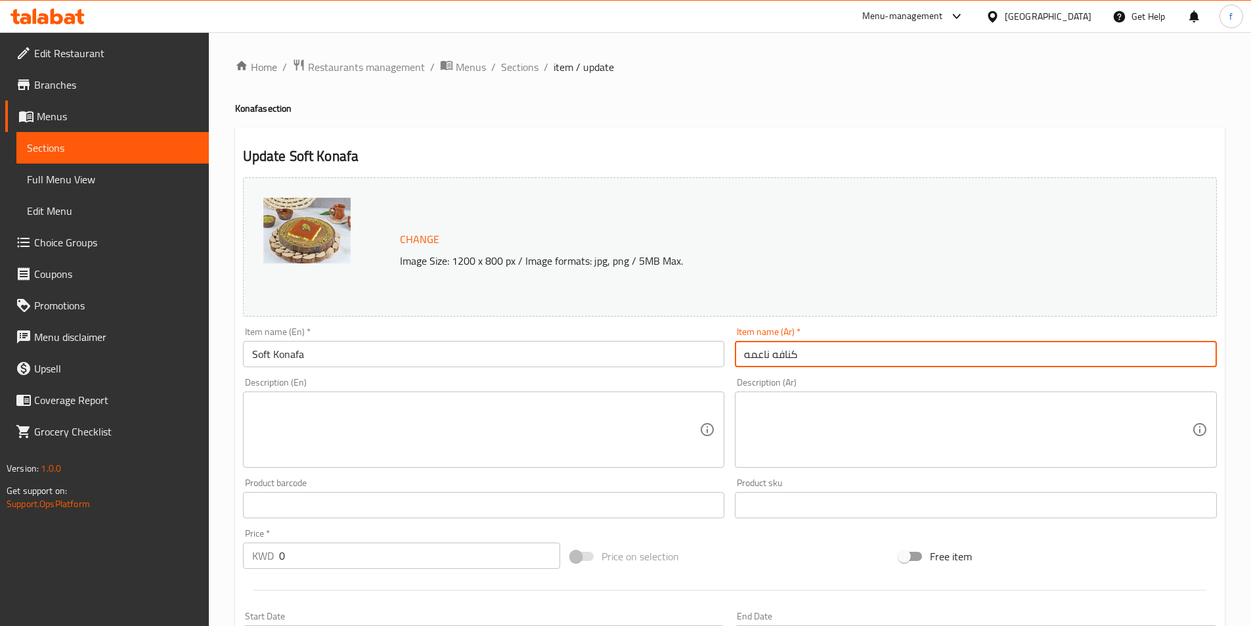
click at [780, 354] on input "كنافه ناعمه" at bounding box center [976, 354] width 482 height 26
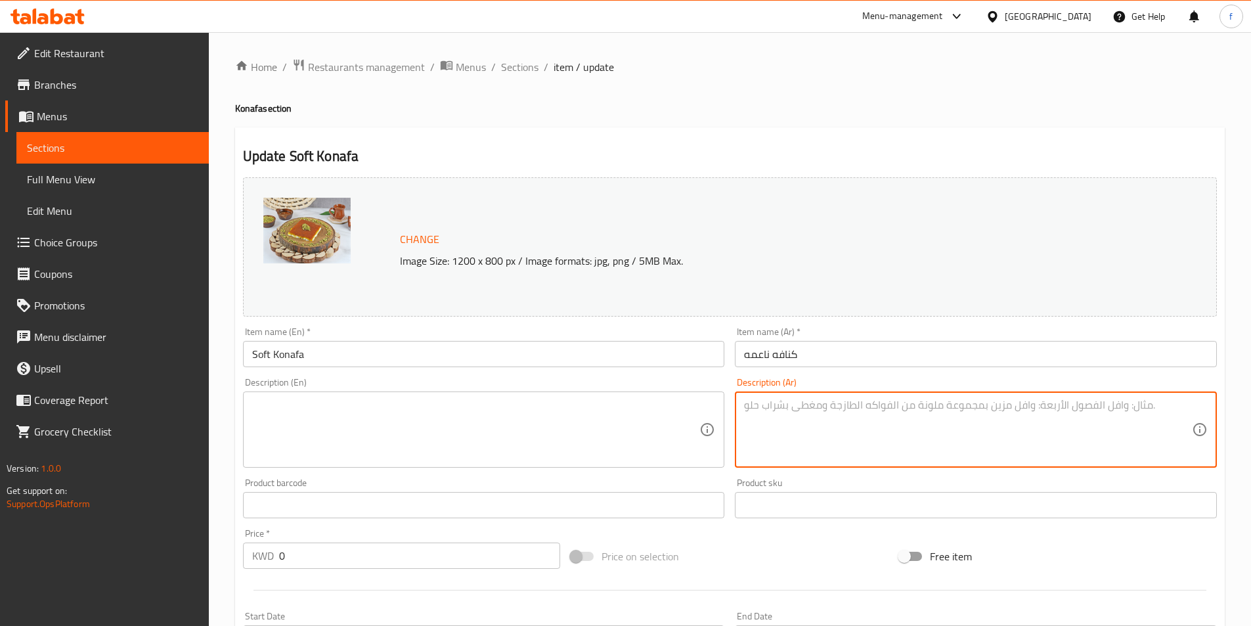
click at [836, 442] on textarea at bounding box center [968, 429] width 448 height 62
paste textarea "كنافه ناعمه"
type textarea "كنافه ناعمه"
click at [261, 342] on input "Soft Konafa" at bounding box center [484, 354] width 482 height 26
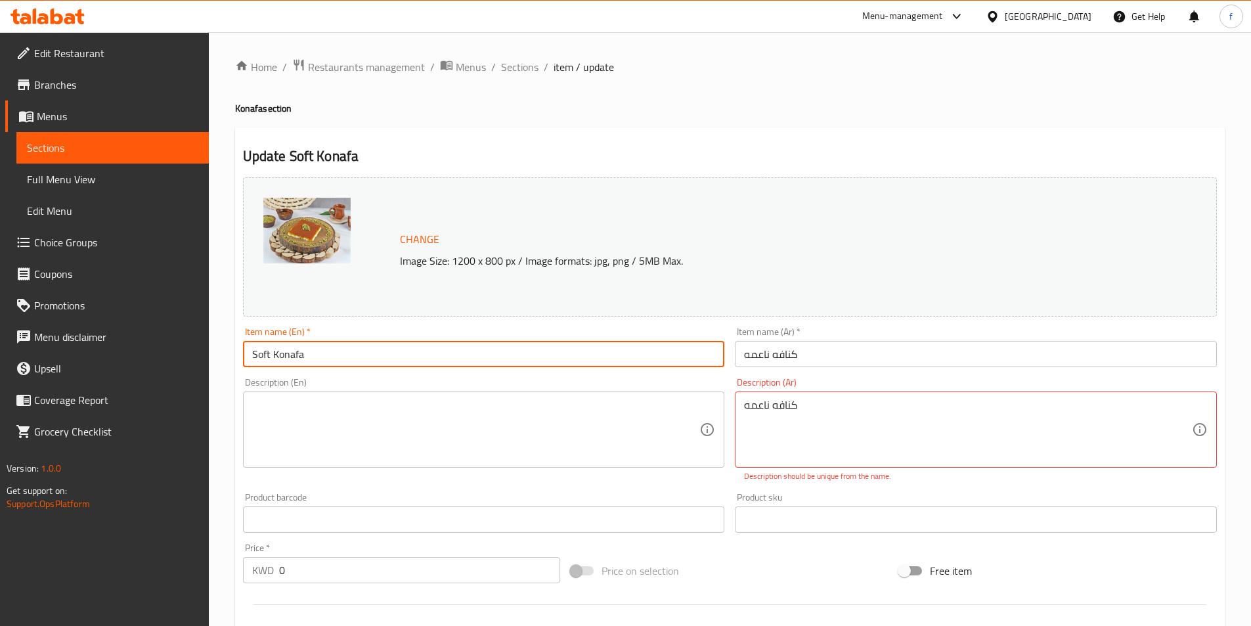
click at [265, 351] on input "Soft Konafa" at bounding box center [484, 354] width 482 height 26
click at [335, 429] on textarea at bounding box center [476, 429] width 448 height 62
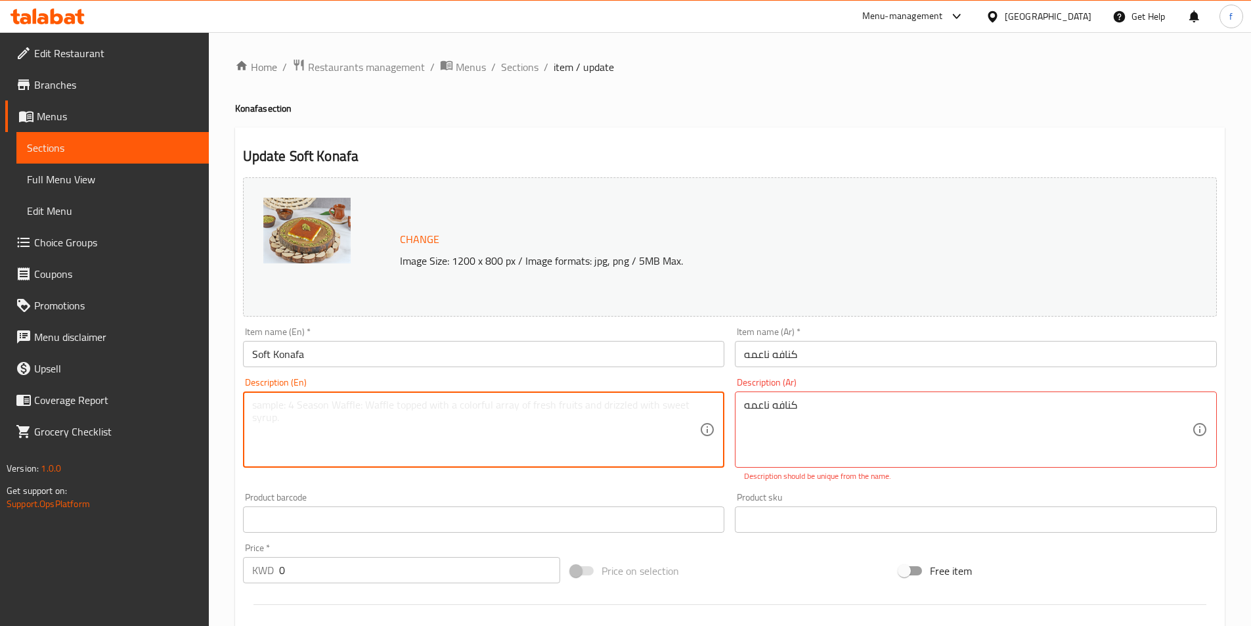
paste textarea "Soft Konafa"
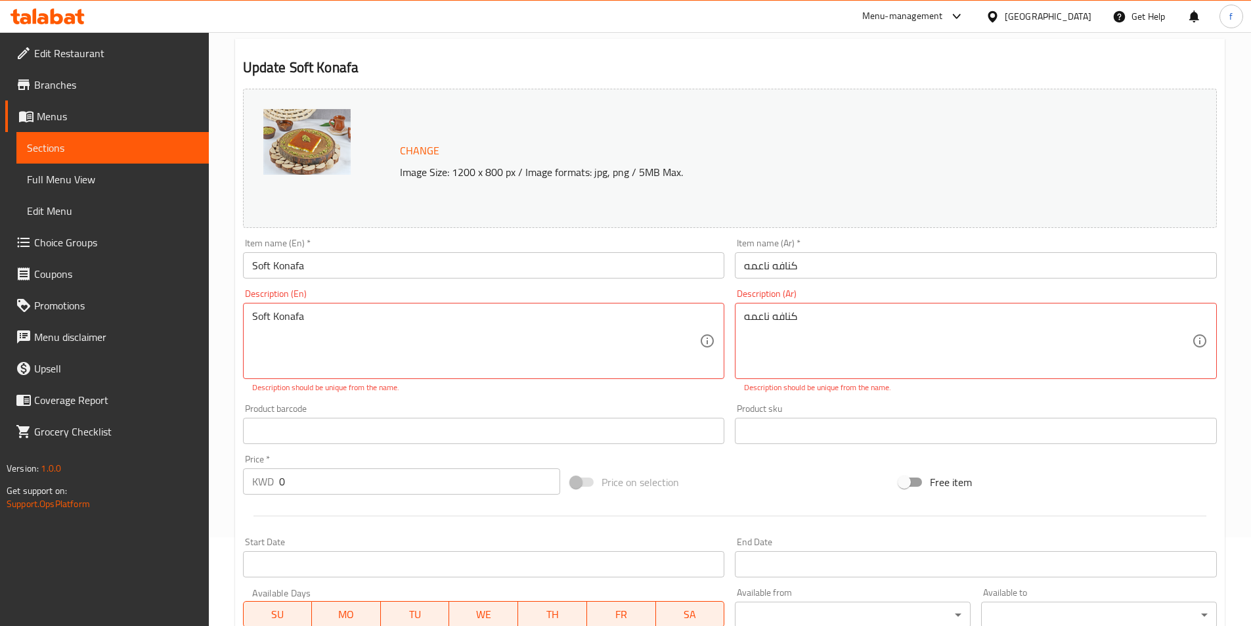
scroll to position [394, 0]
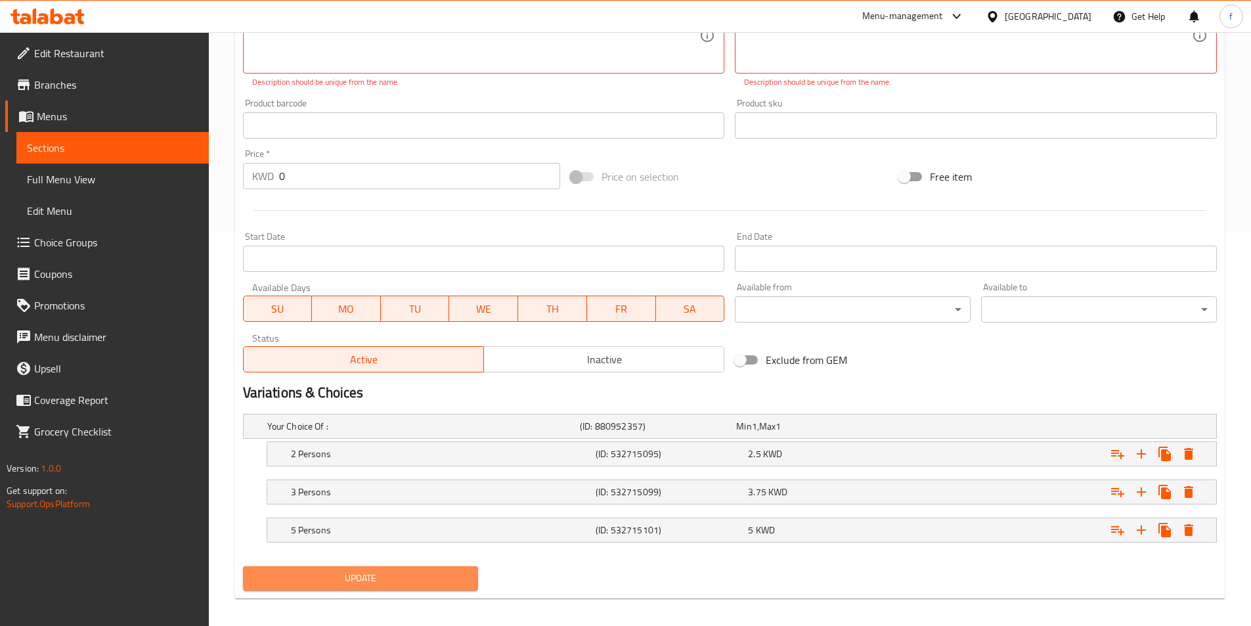
click at [366, 580] on span "Update" at bounding box center [360, 578] width 215 height 16
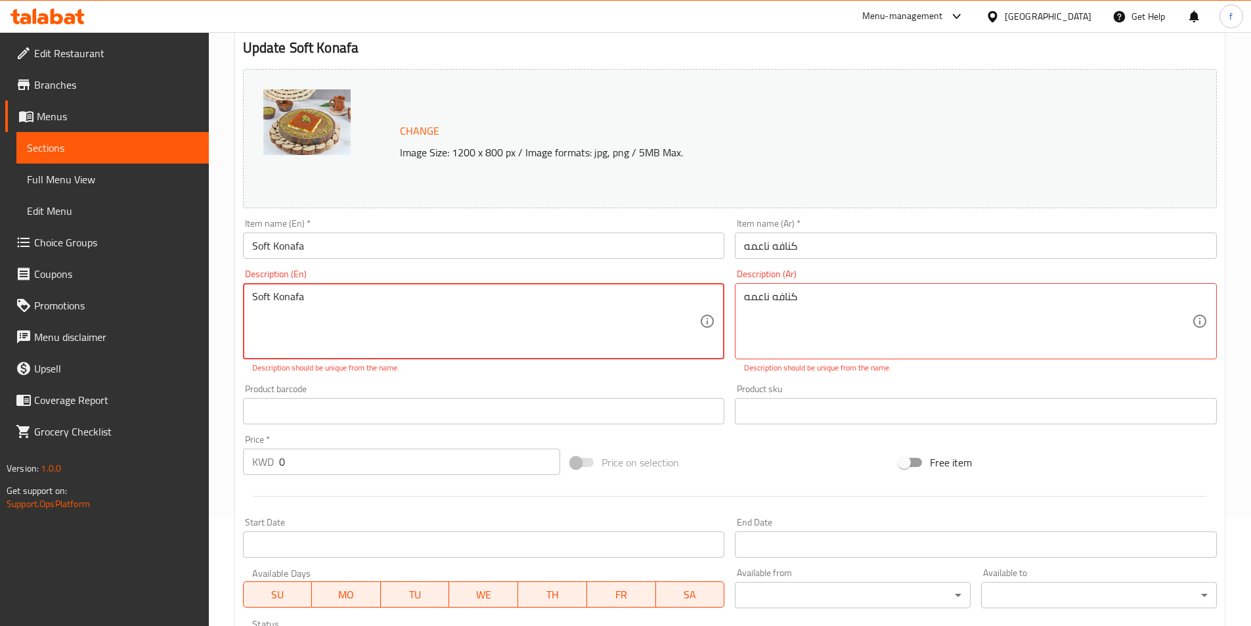
scroll to position [131, 0]
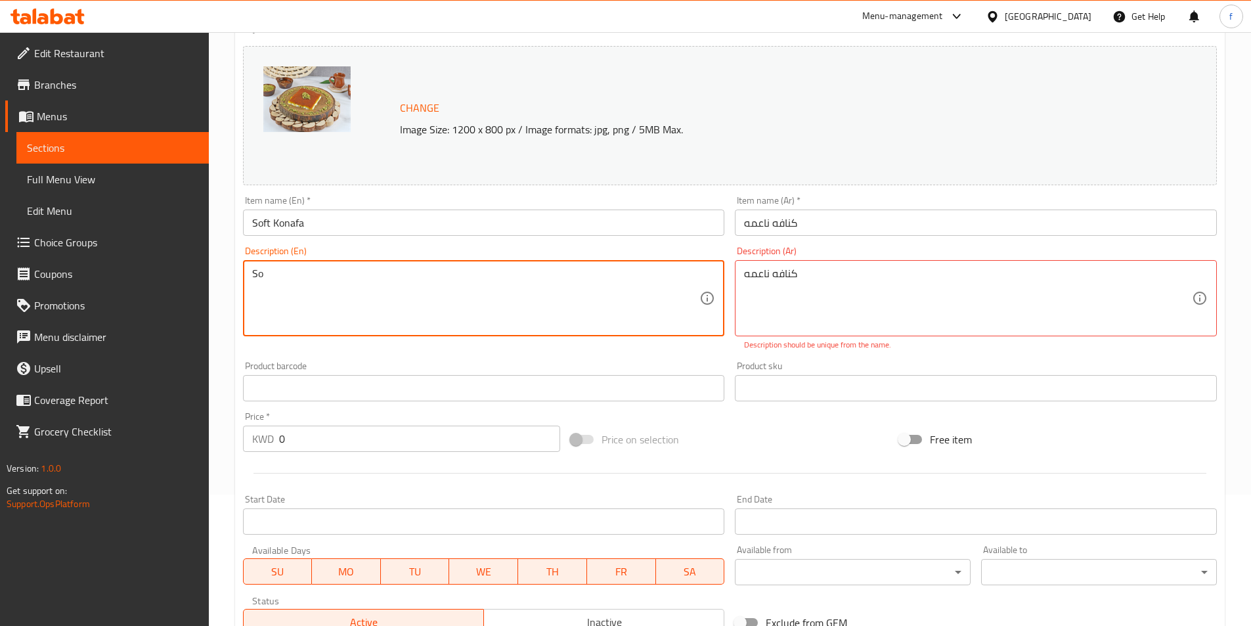
type textarea "S"
type textarea "]"
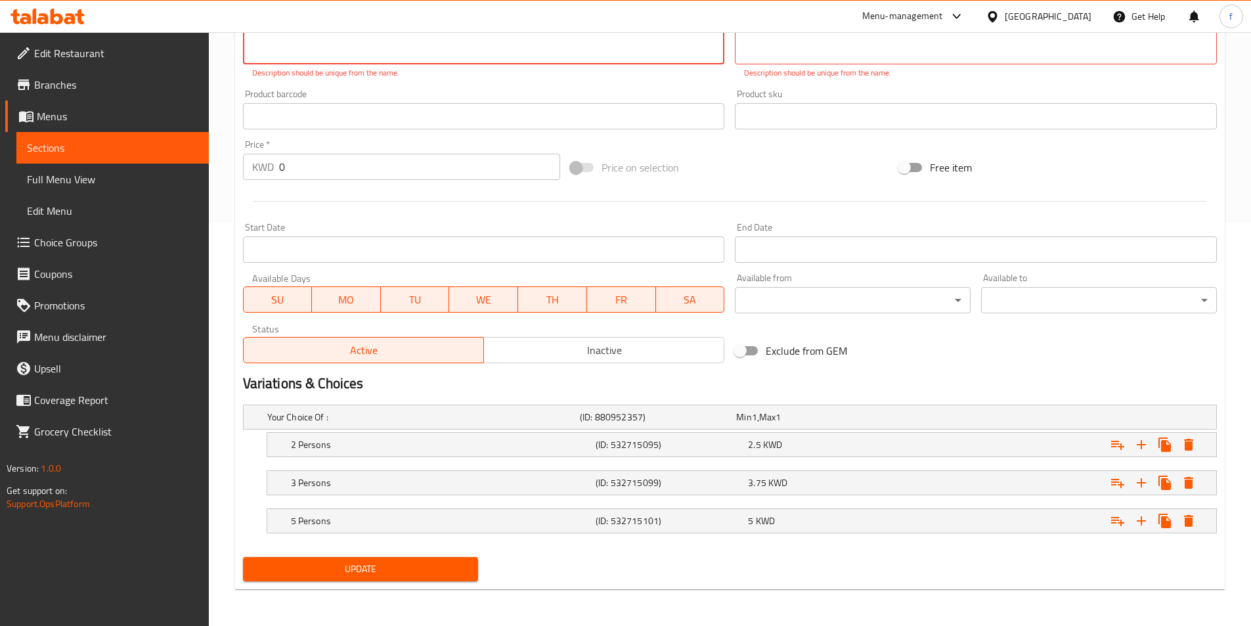
type textarea "Soft Konafa"
click at [347, 571] on span "Update" at bounding box center [360, 569] width 215 height 16
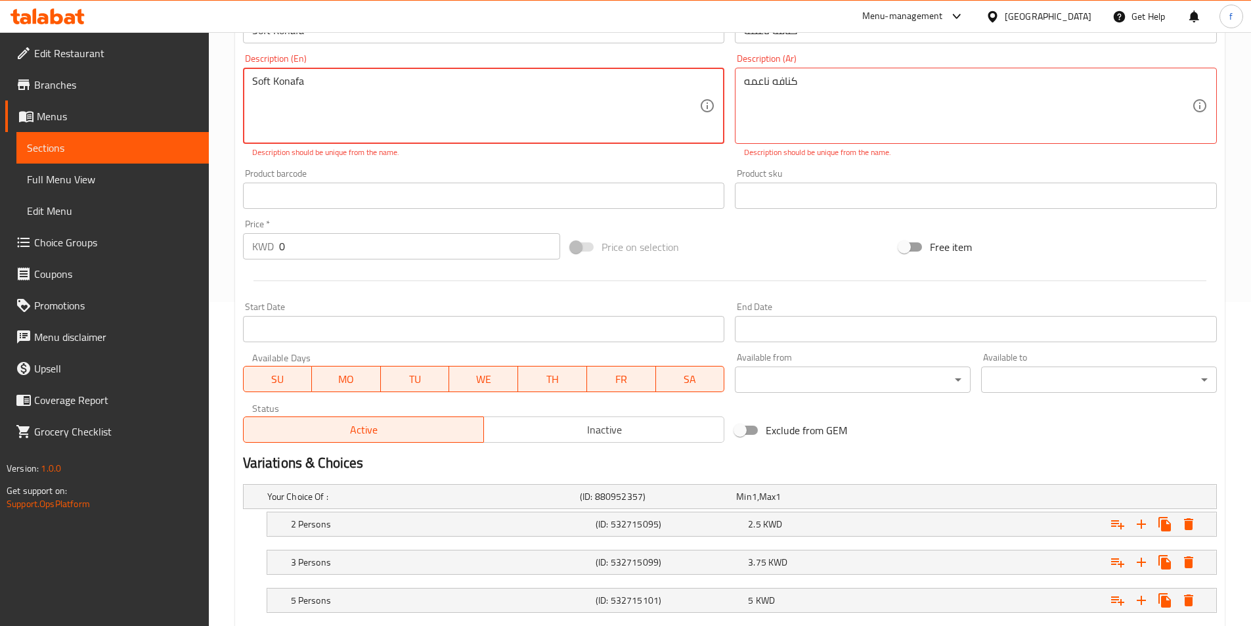
scroll to position [136, 0]
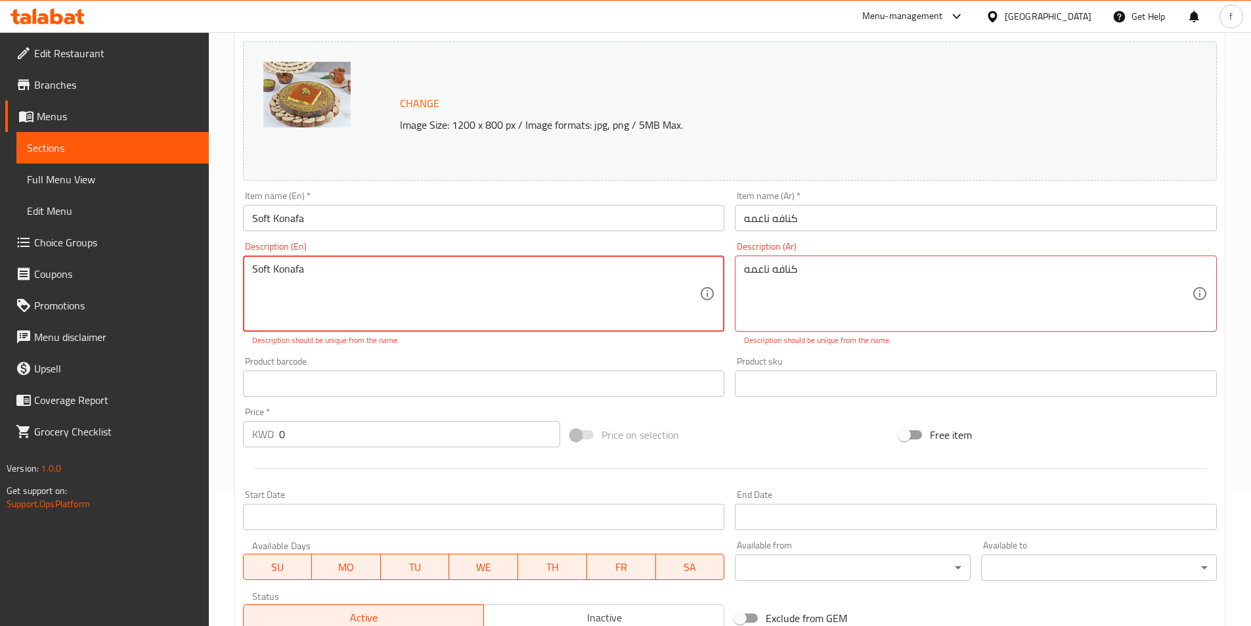
click at [254, 270] on textarea "Soft Konafa" at bounding box center [476, 294] width 448 height 62
click at [400, 301] on textarea "Soft Konafa" at bounding box center [476, 294] width 448 height 62
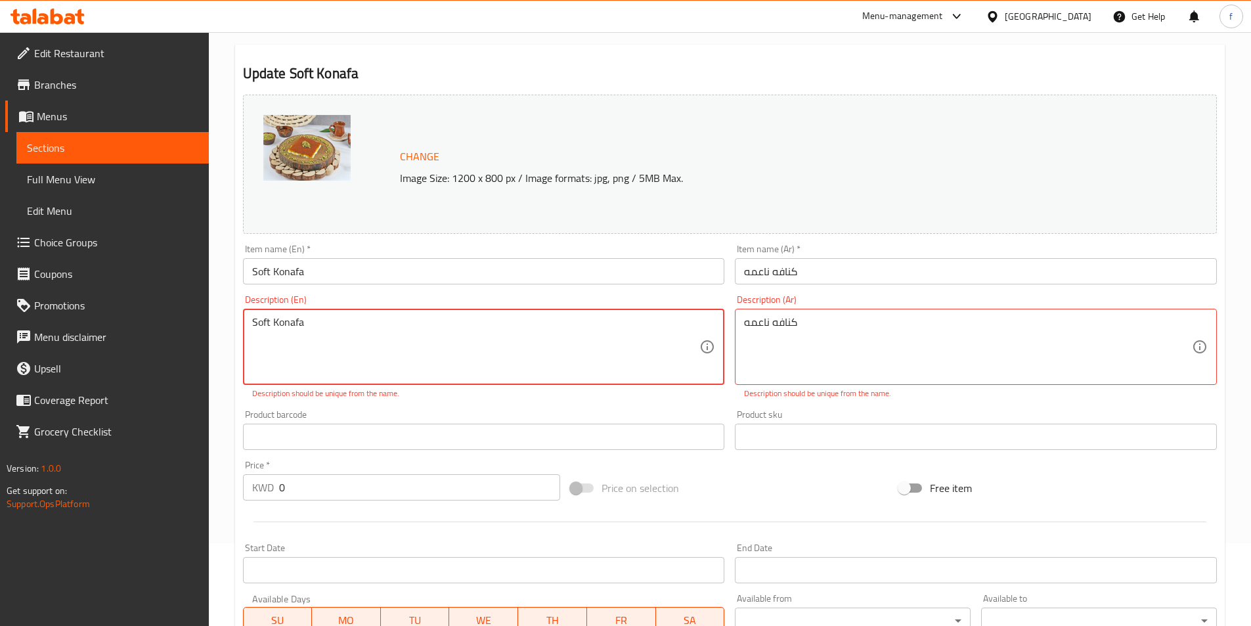
scroll to position [9, 0]
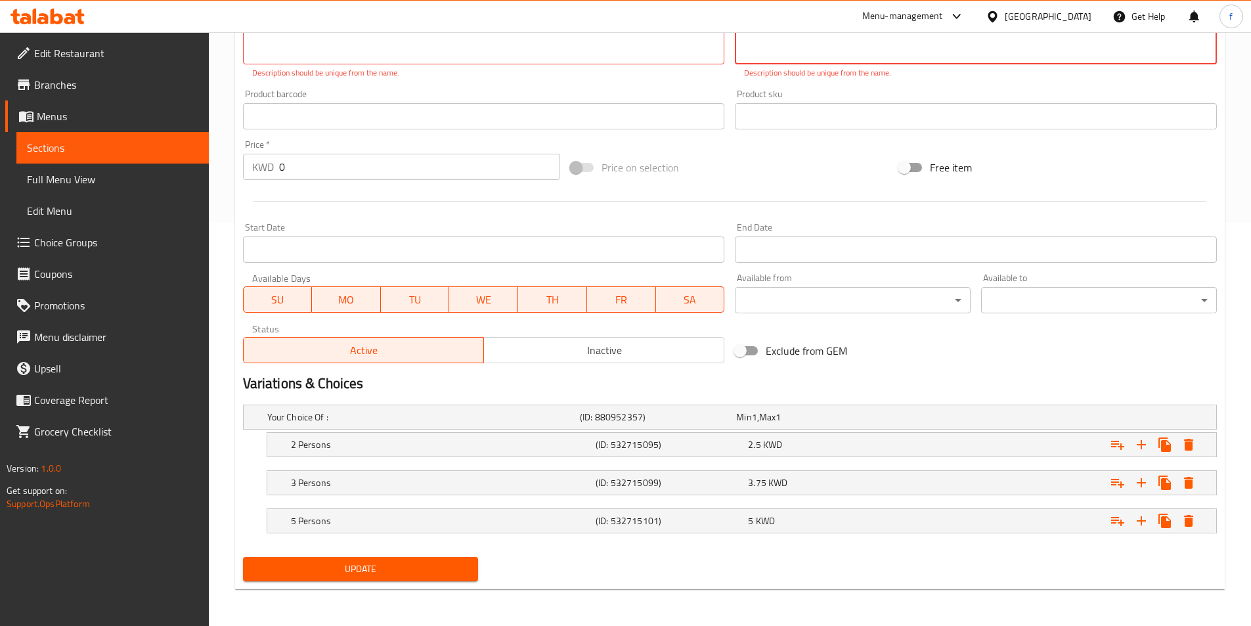
click at [393, 571] on span "Update" at bounding box center [360, 569] width 215 height 16
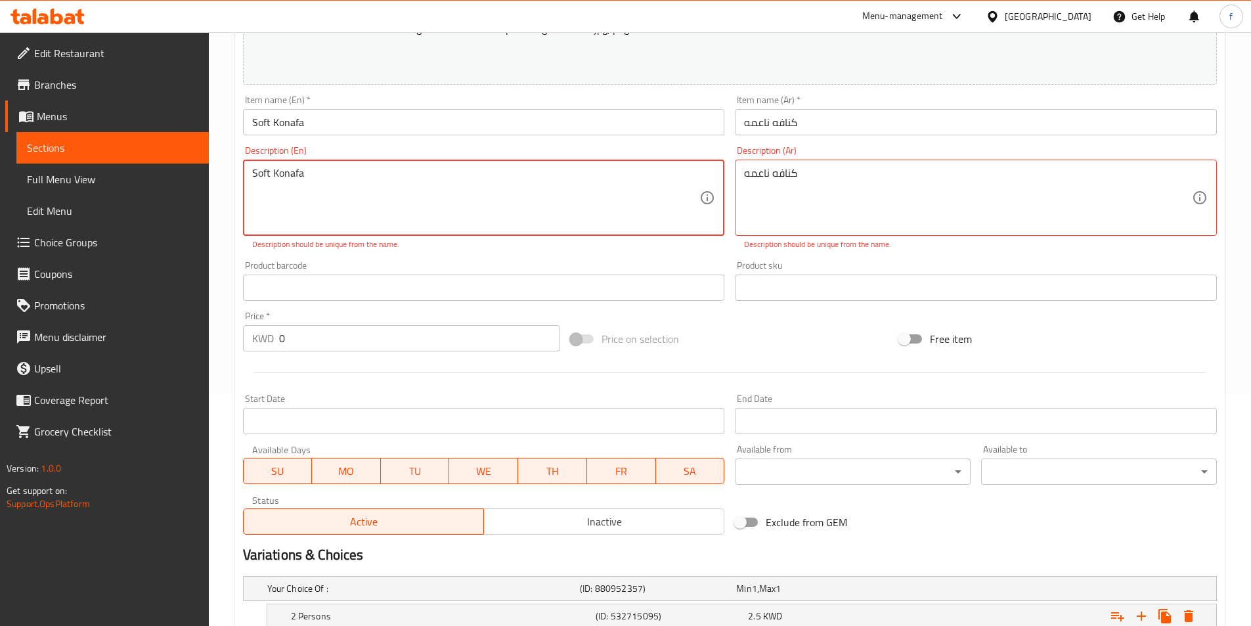
scroll to position [70, 0]
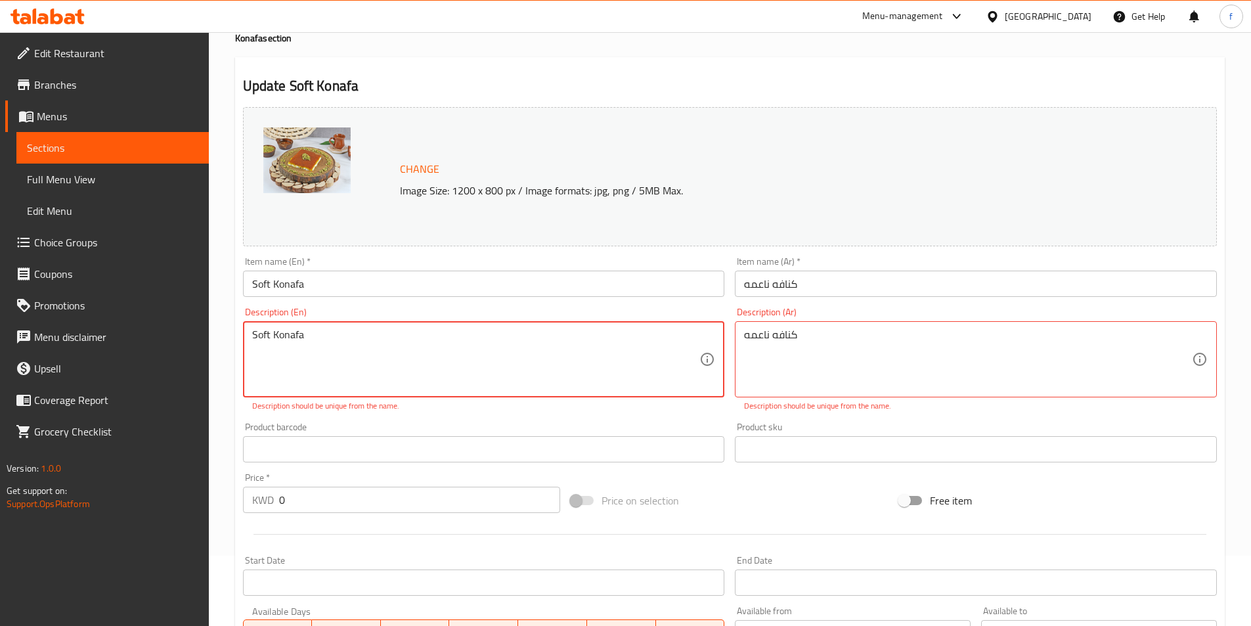
click at [305, 335] on textarea "Soft Konafa" at bounding box center [476, 359] width 448 height 62
paste textarea "Soft Konafa"
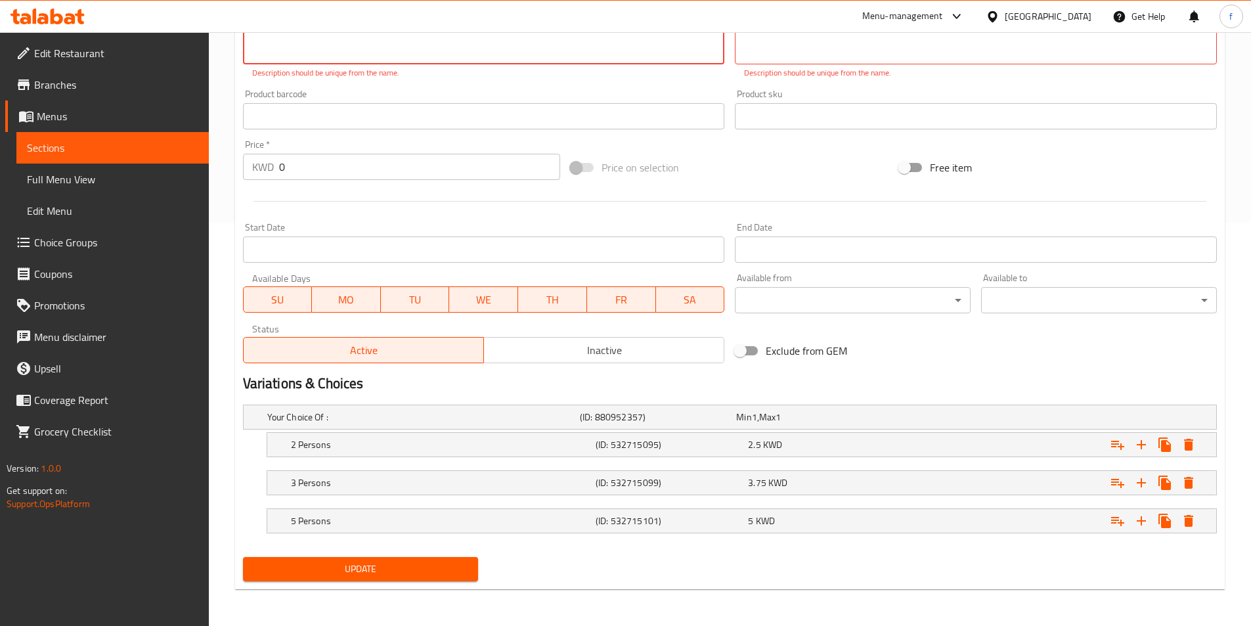
click at [323, 563] on span "Update" at bounding box center [360, 569] width 215 height 16
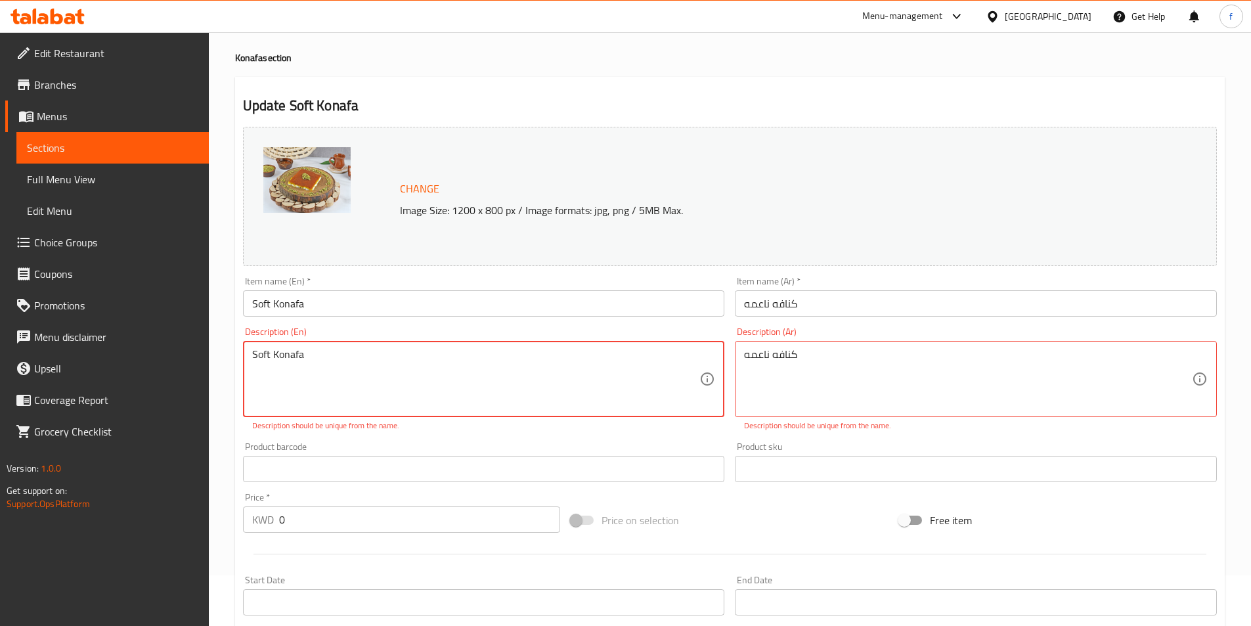
scroll to position [136, 0]
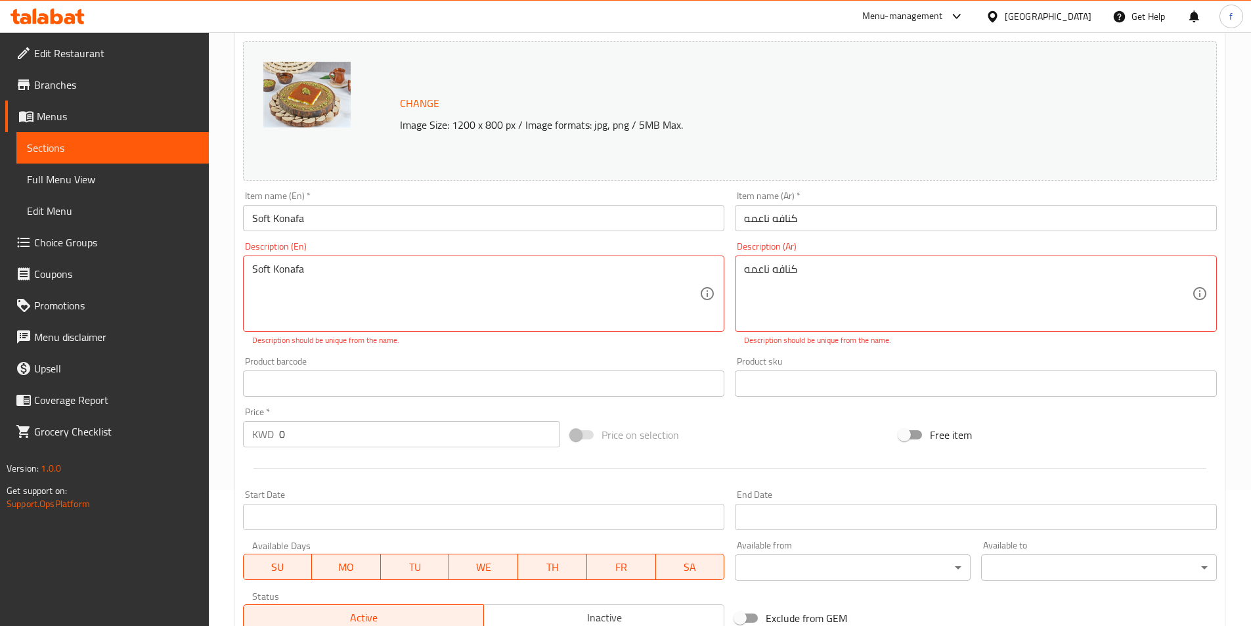
click at [317, 274] on textarea "Soft Konafa" at bounding box center [476, 294] width 448 height 62
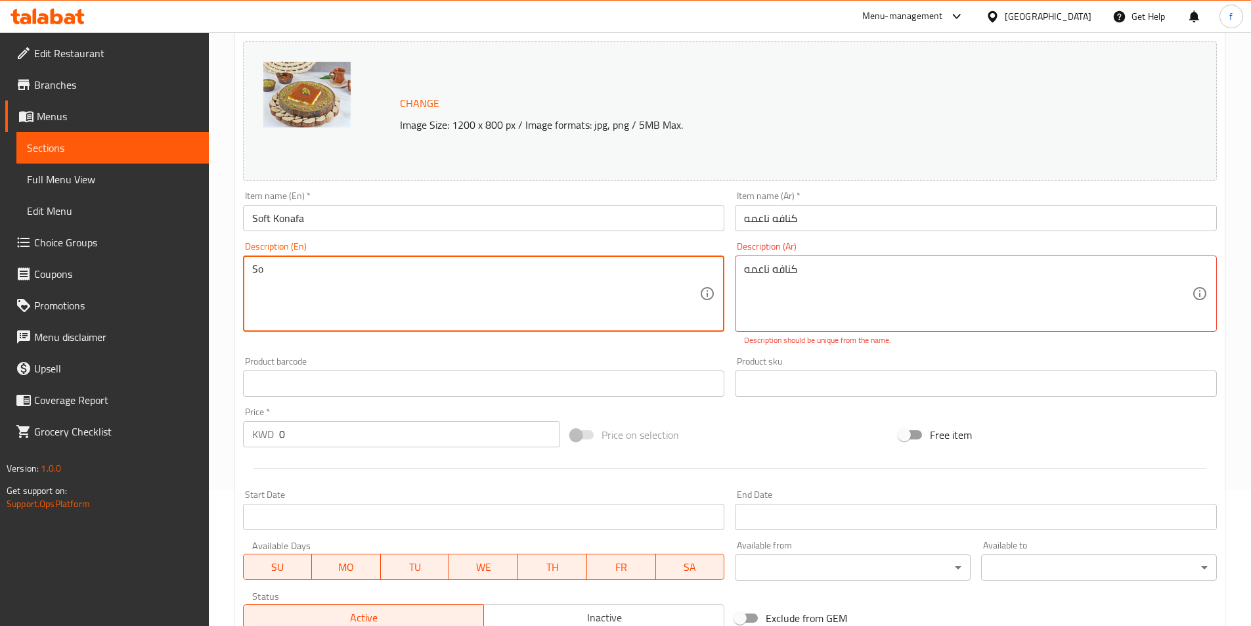
type textarea "S"
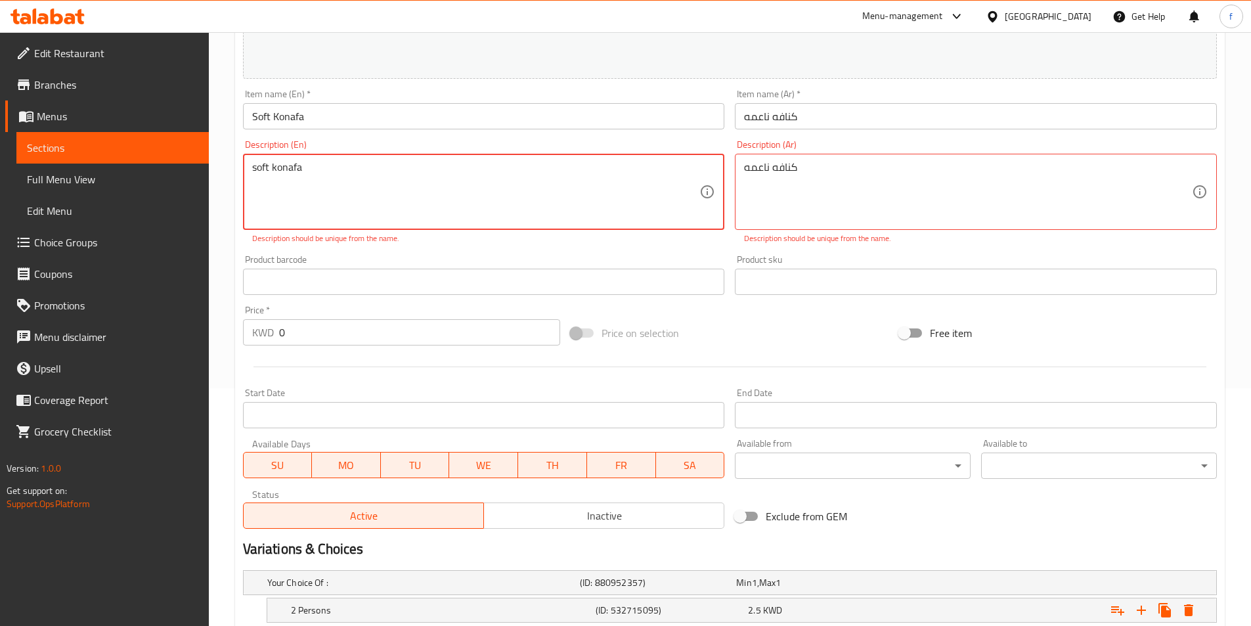
scroll to position [403, 0]
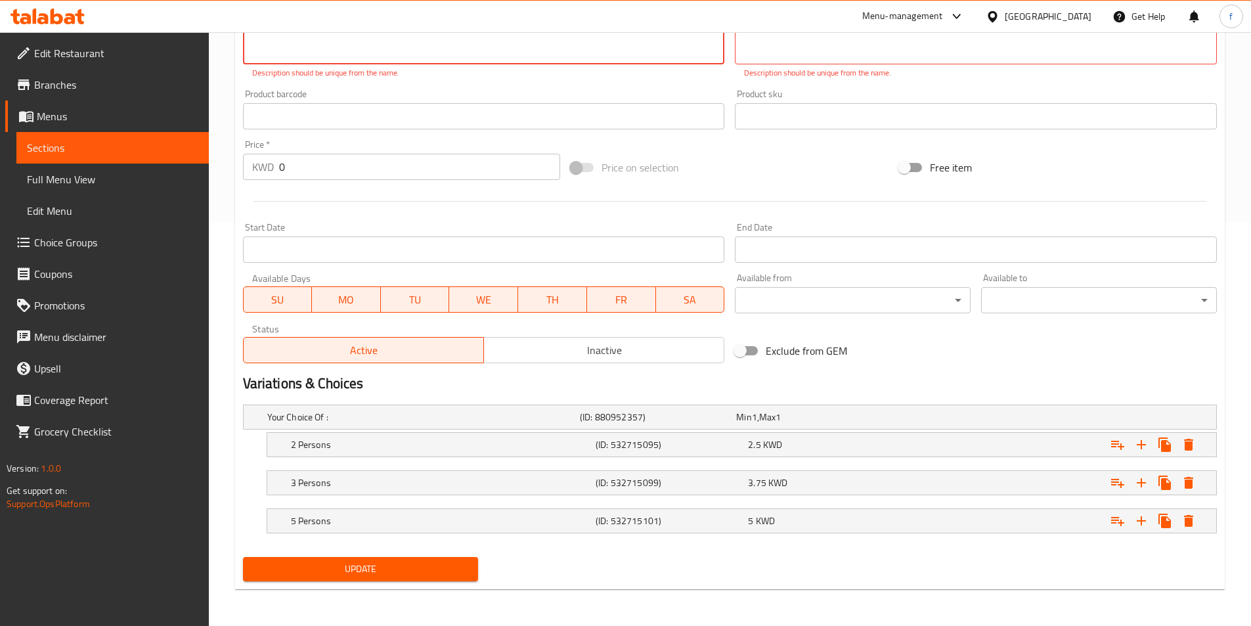
type textarea "soft konafa"
click at [402, 561] on span "Update" at bounding box center [360, 569] width 215 height 16
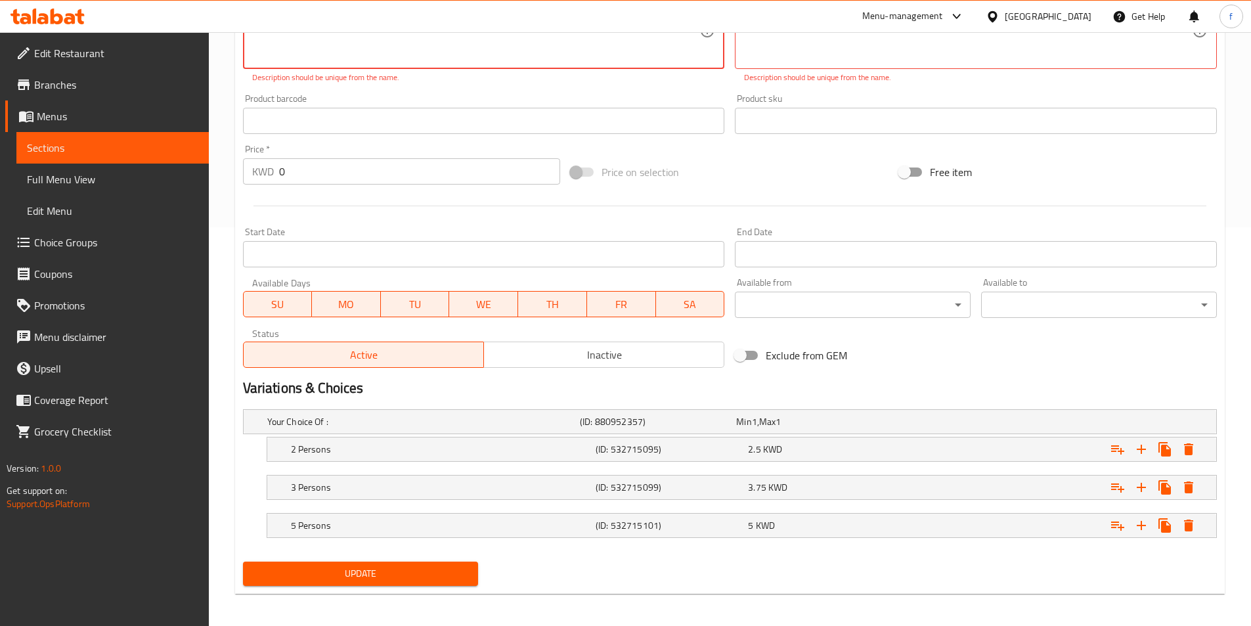
click at [402, 561] on button "Update" at bounding box center [361, 573] width 236 height 24
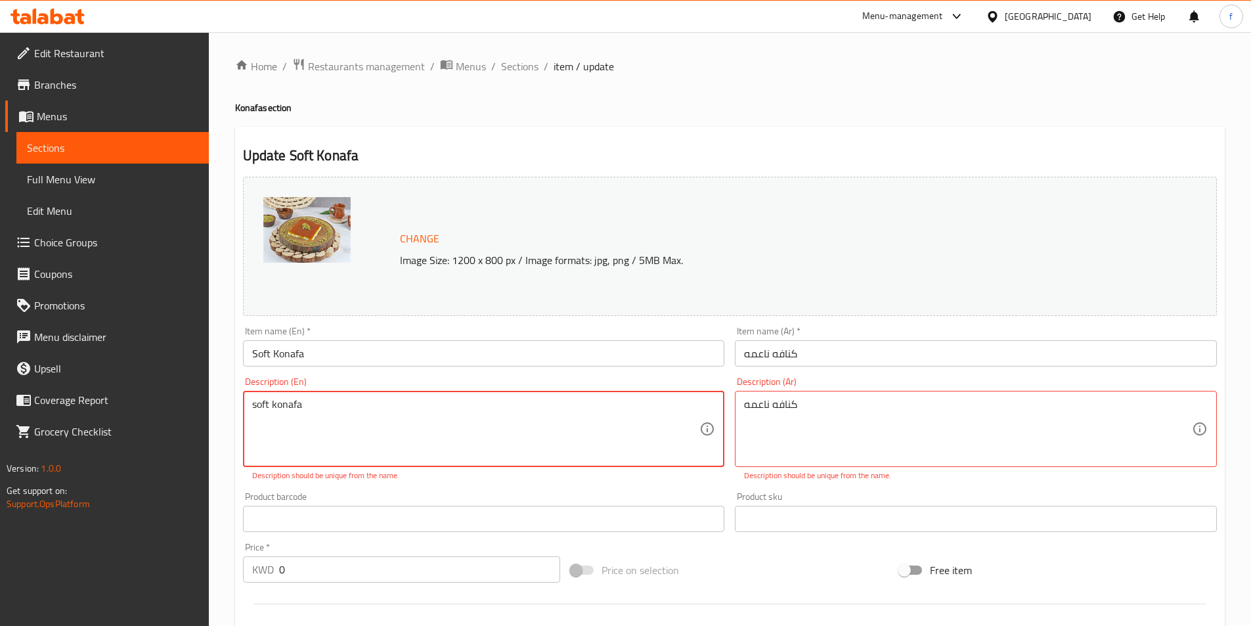
scroll to position [0, 0]
click at [1141, 405] on textarea "كنافه ناعمه" at bounding box center [968, 429] width 448 height 62
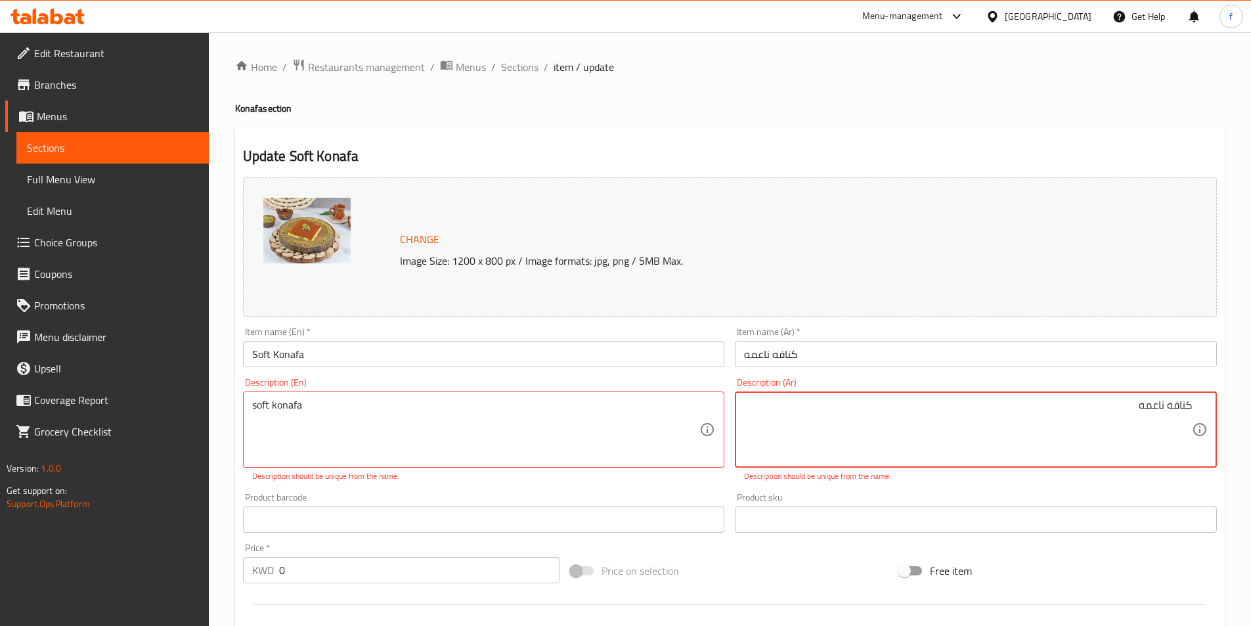
type textarea ";"
type textarea "كنافه ناعمه"
click at [331, 381] on div "Description (En) soft konafa Description (En) Description should be unique from…" at bounding box center [484, 429] width 482 height 104
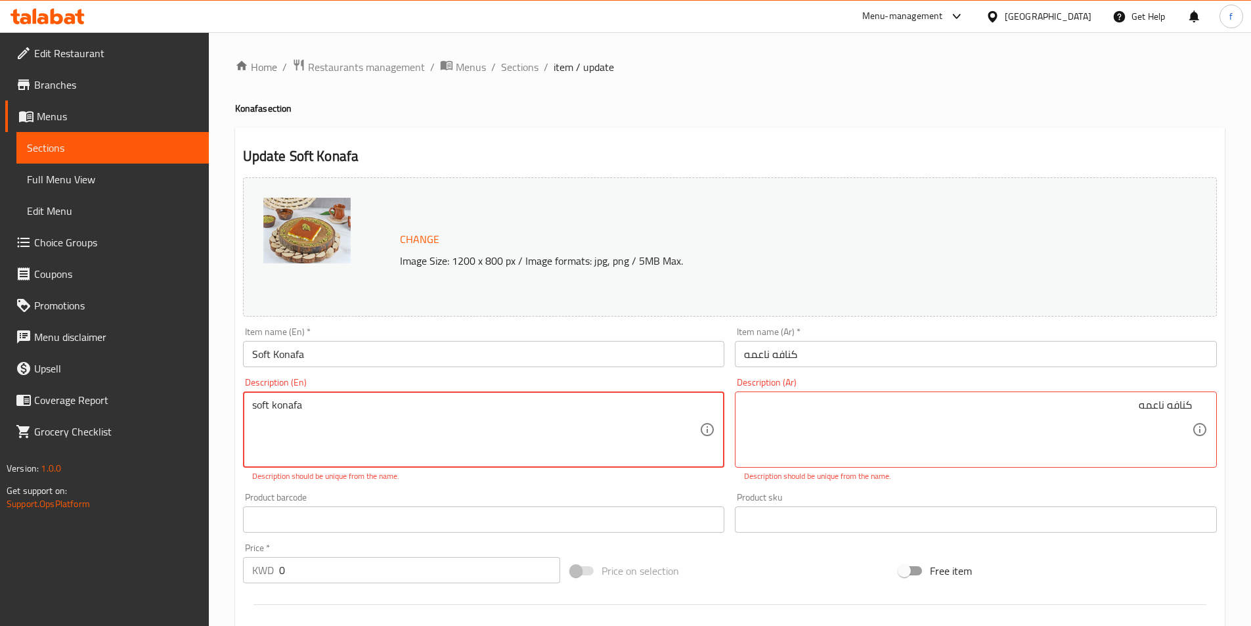
click at [312, 398] on textarea "soft konafa" at bounding box center [476, 429] width 448 height 62
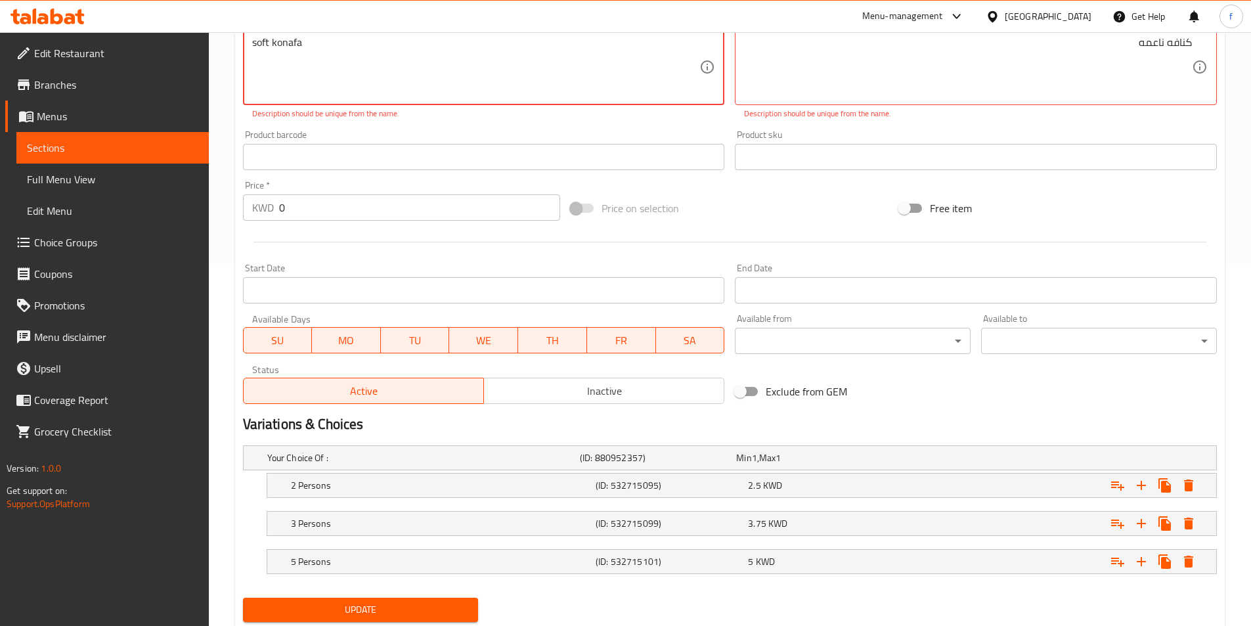
scroll to position [403, 0]
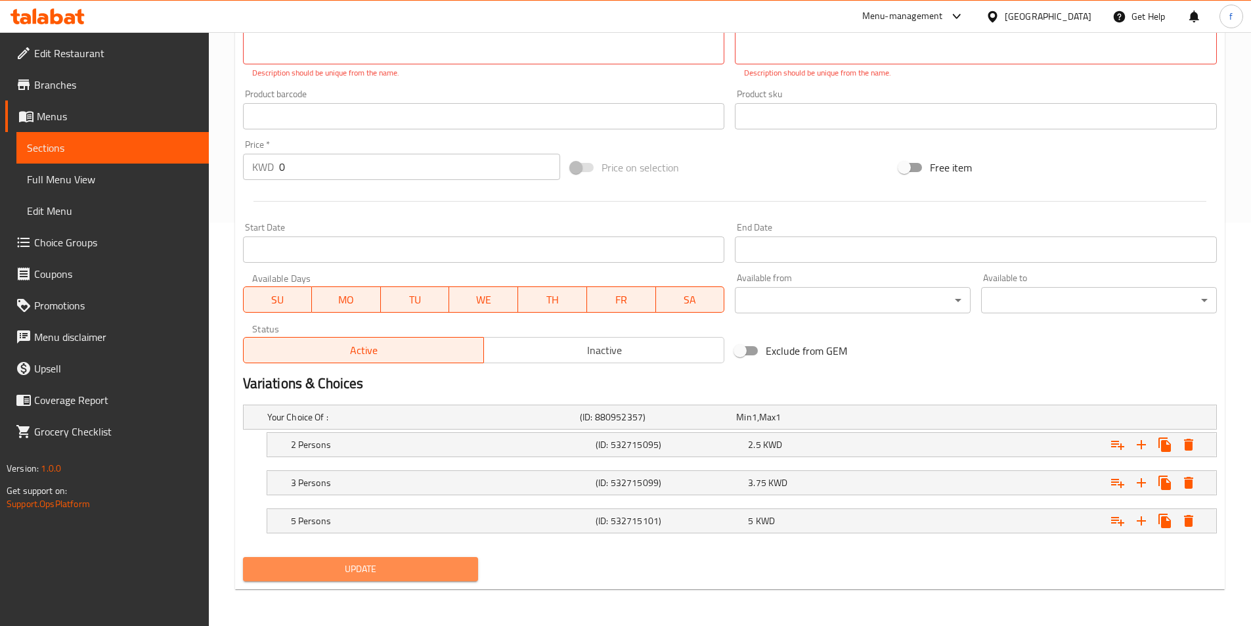
click at [399, 570] on span "Update" at bounding box center [360, 569] width 215 height 16
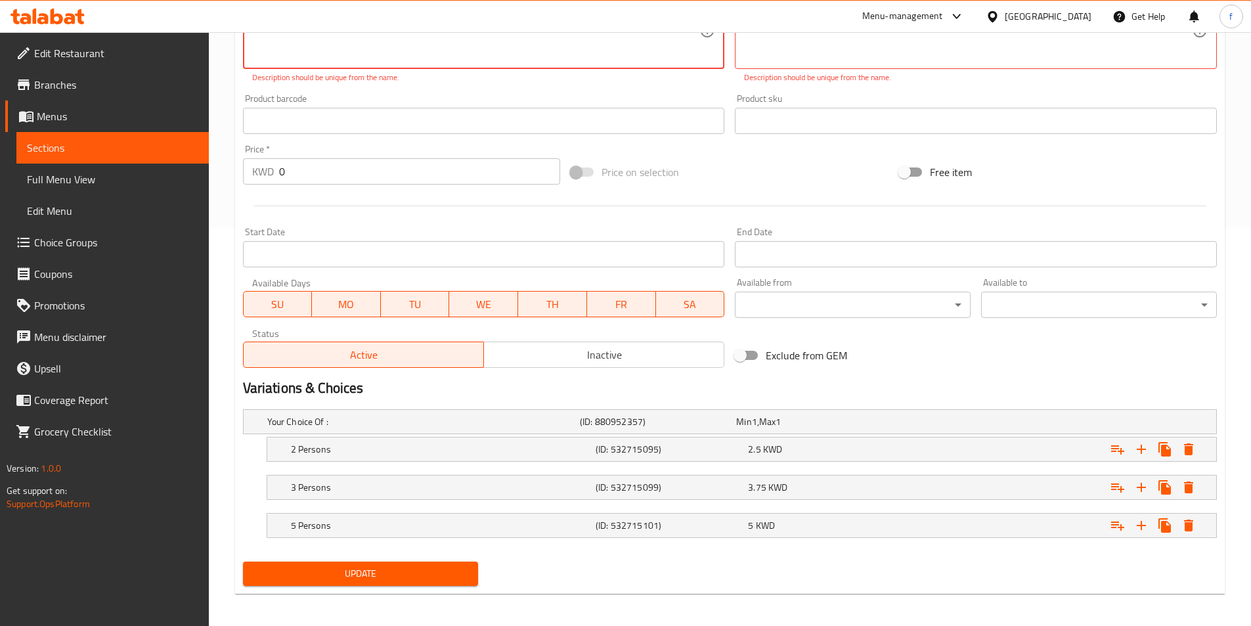
click at [399, 570] on span "Update" at bounding box center [360, 573] width 215 height 16
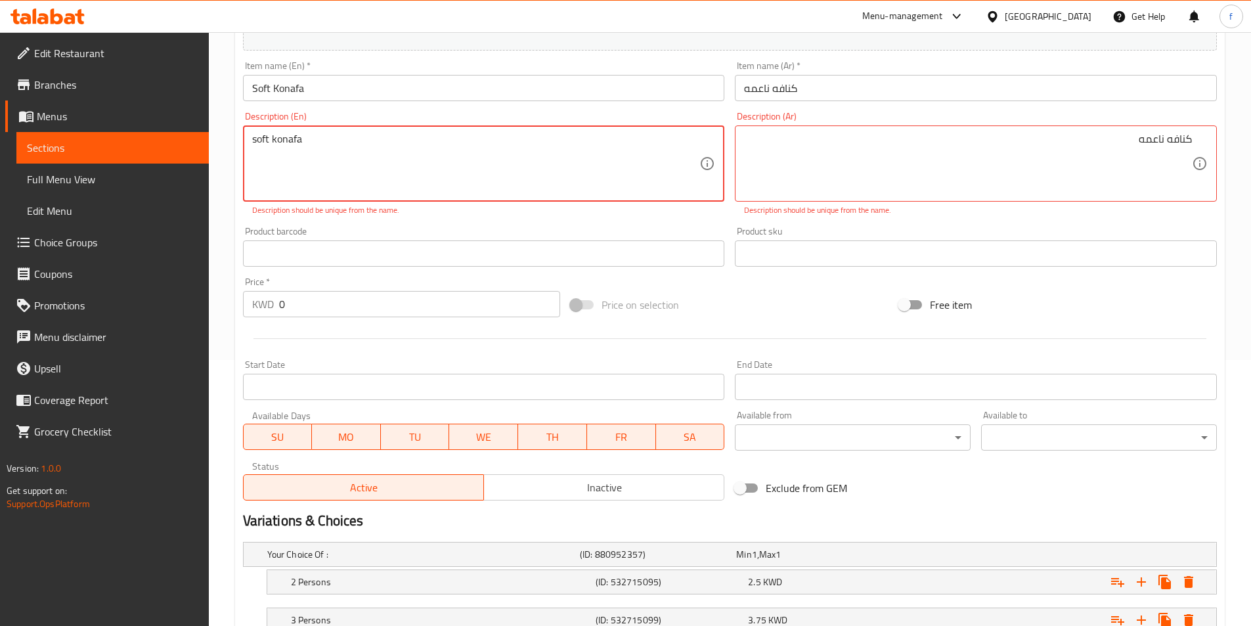
scroll to position [70, 0]
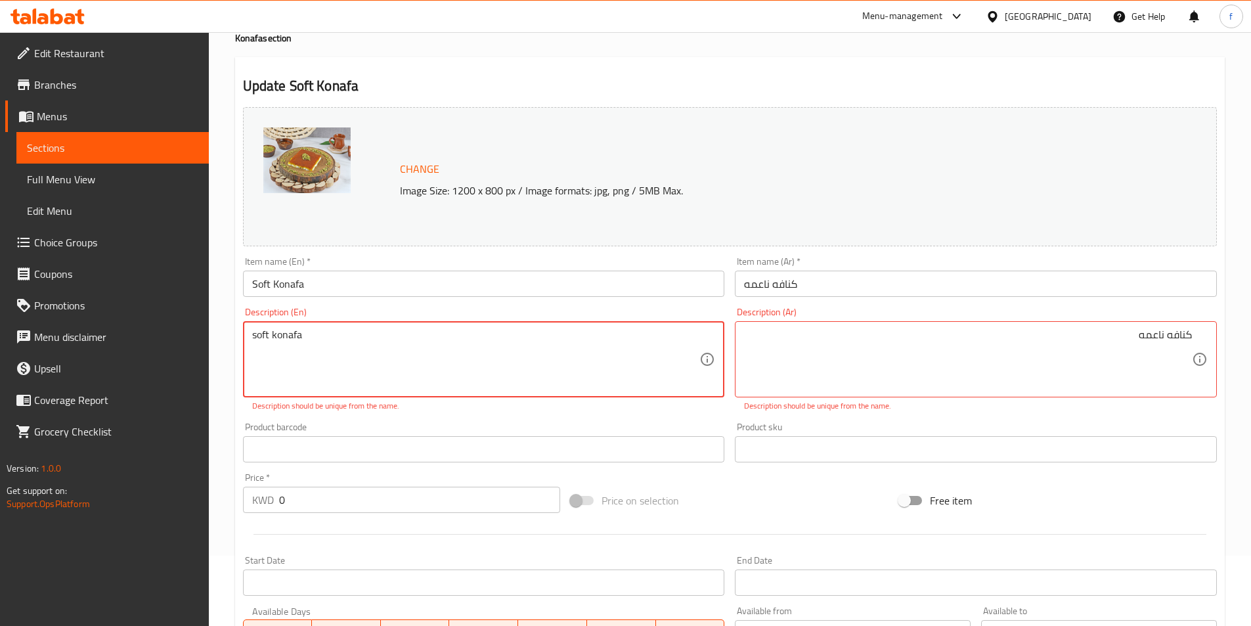
click at [263, 335] on textarea "soft konafa" at bounding box center [476, 359] width 448 height 62
type textarea "ٍ"
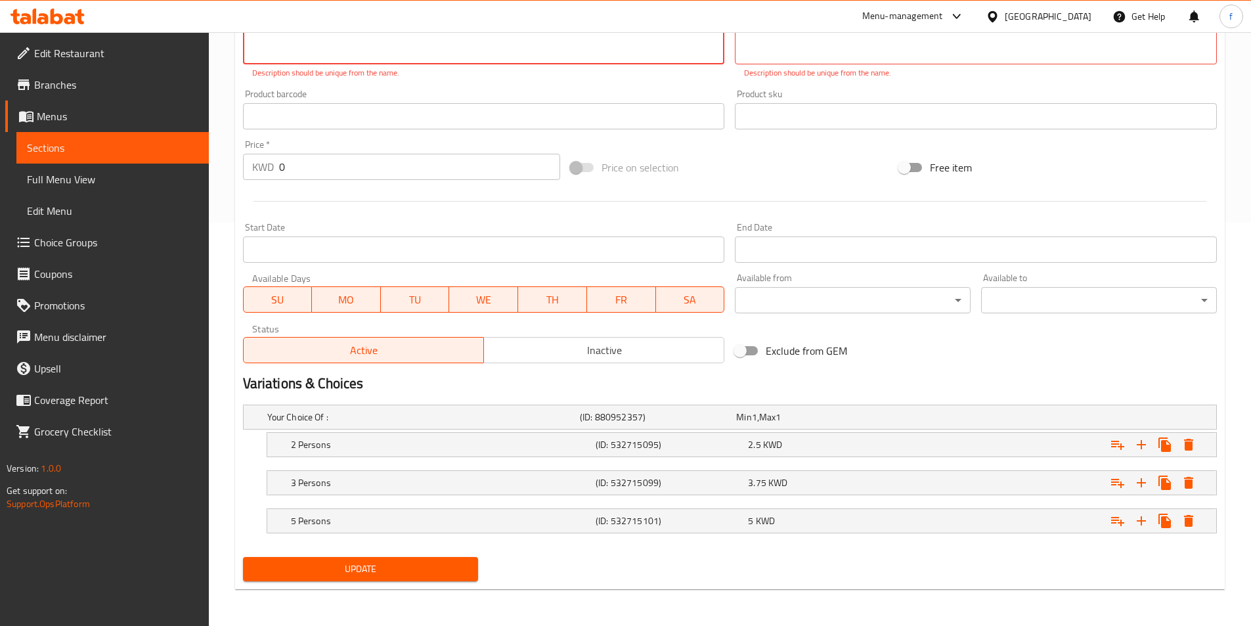
type textarea "Soft Konafa"
click at [428, 574] on span "Update" at bounding box center [360, 569] width 215 height 16
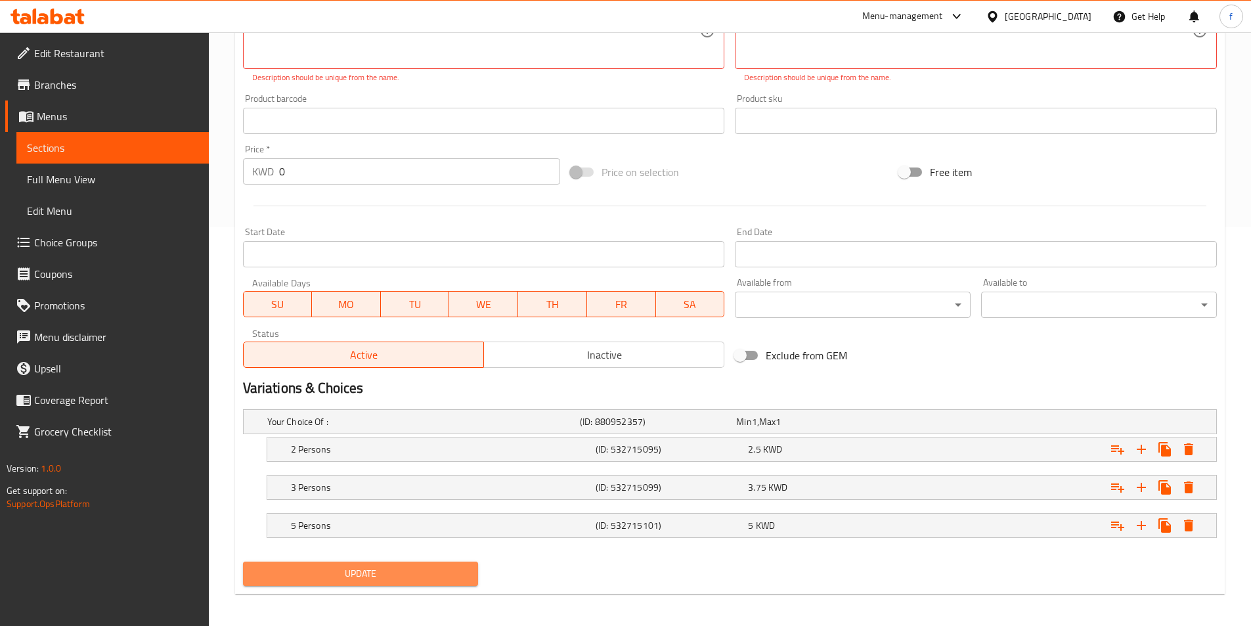
click at [428, 574] on span "Update" at bounding box center [360, 573] width 215 height 16
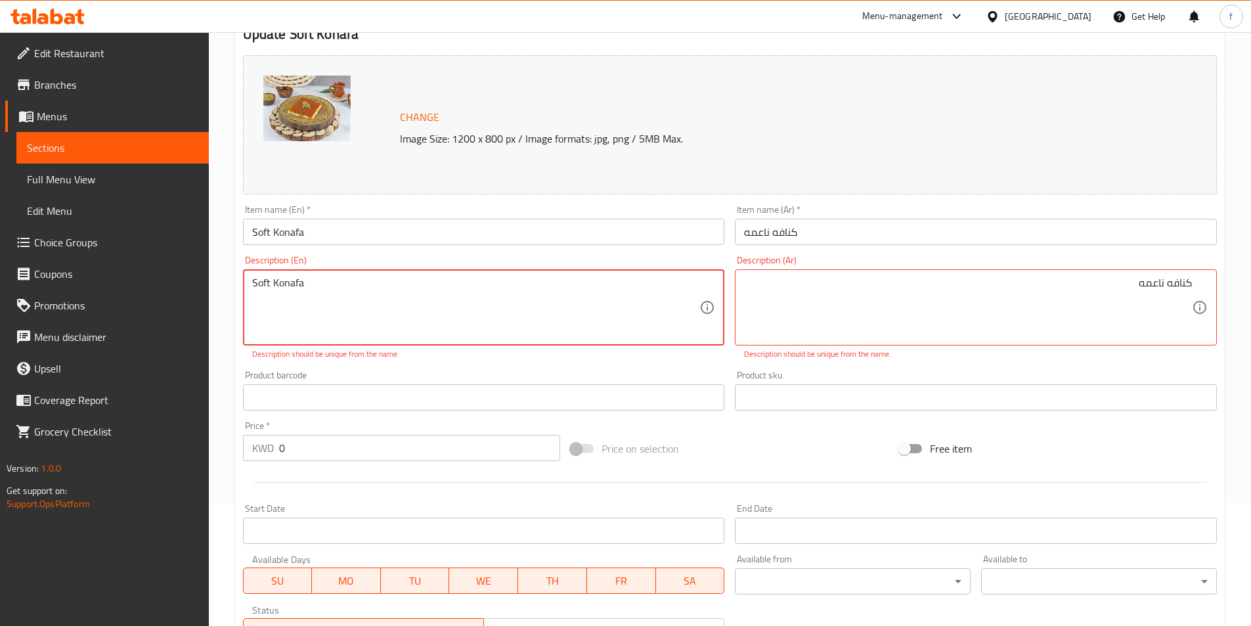
scroll to position [70, 0]
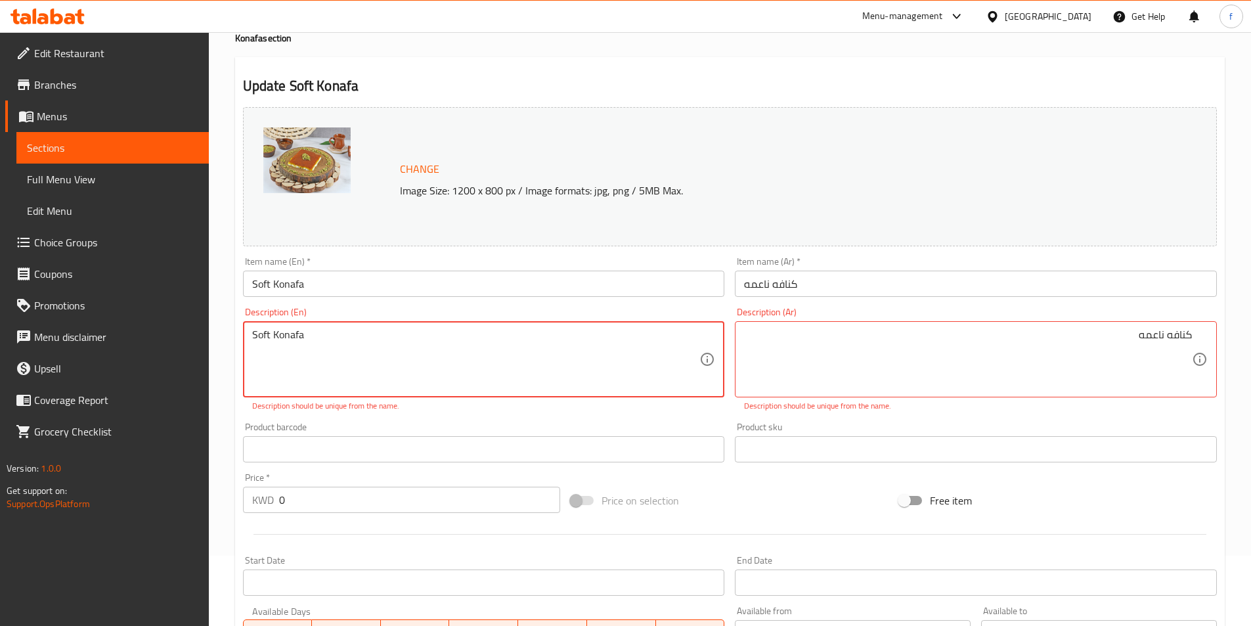
click at [253, 338] on textarea "Soft Konafa" at bounding box center [476, 359] width 448 height 62
click at [387, 278] on input "Soft Konafa" at bounding box center [484, 283] width 482 height 26
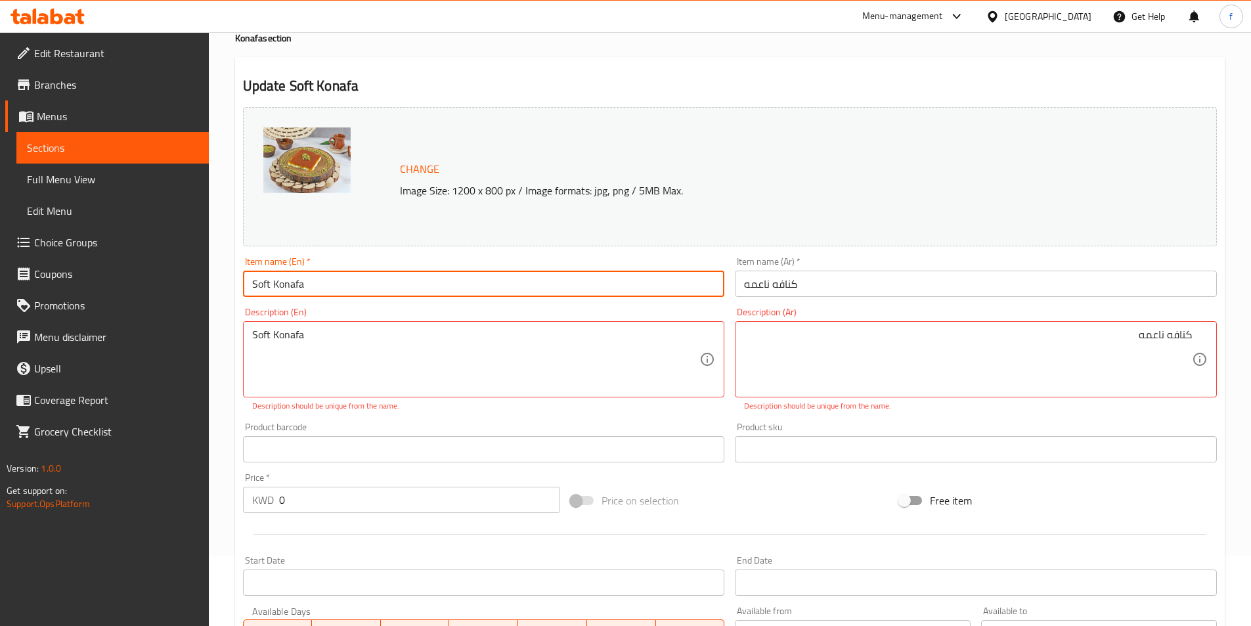
click at [297, 290] on input "Soft Konafa" at bounding box center [484, 283] width 482 height 26
type input "Soft Konafa"
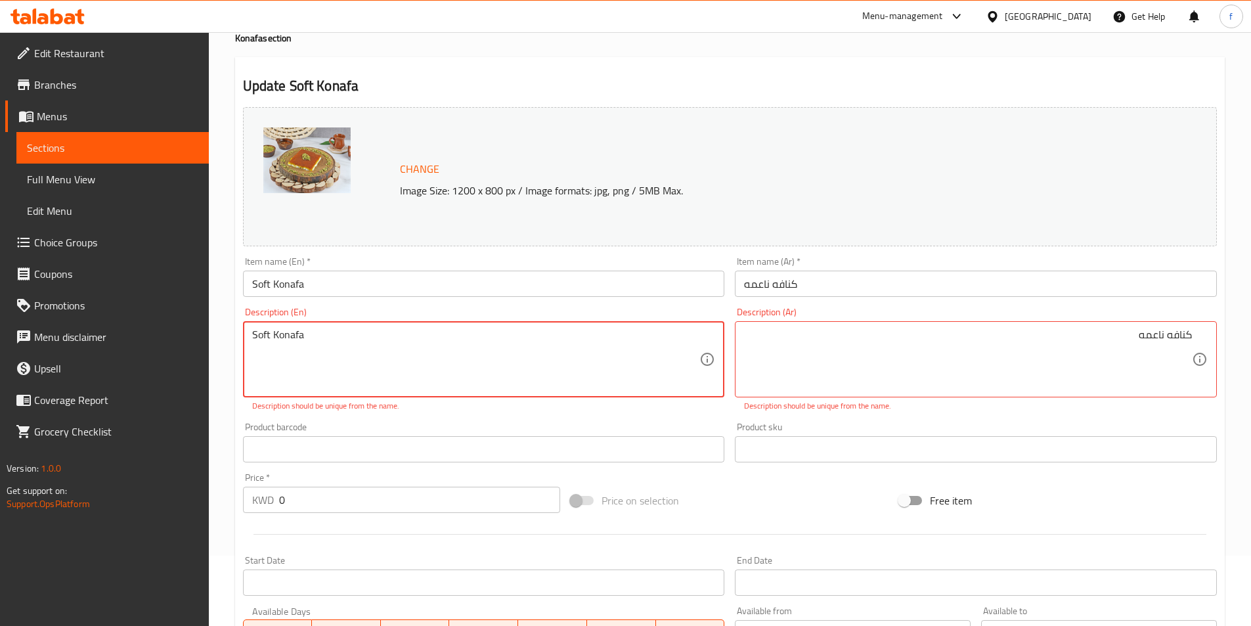
paste textarea "Soft Konafa"
click at [293, 339] on textarea "Soft Konafa Soft Konafa" at bounding box center [476, 359] width 448 height 62
click at [265, 336] on textarea "Soft Soft Konafa" at bounding box center [476, 359] width 448 height 62
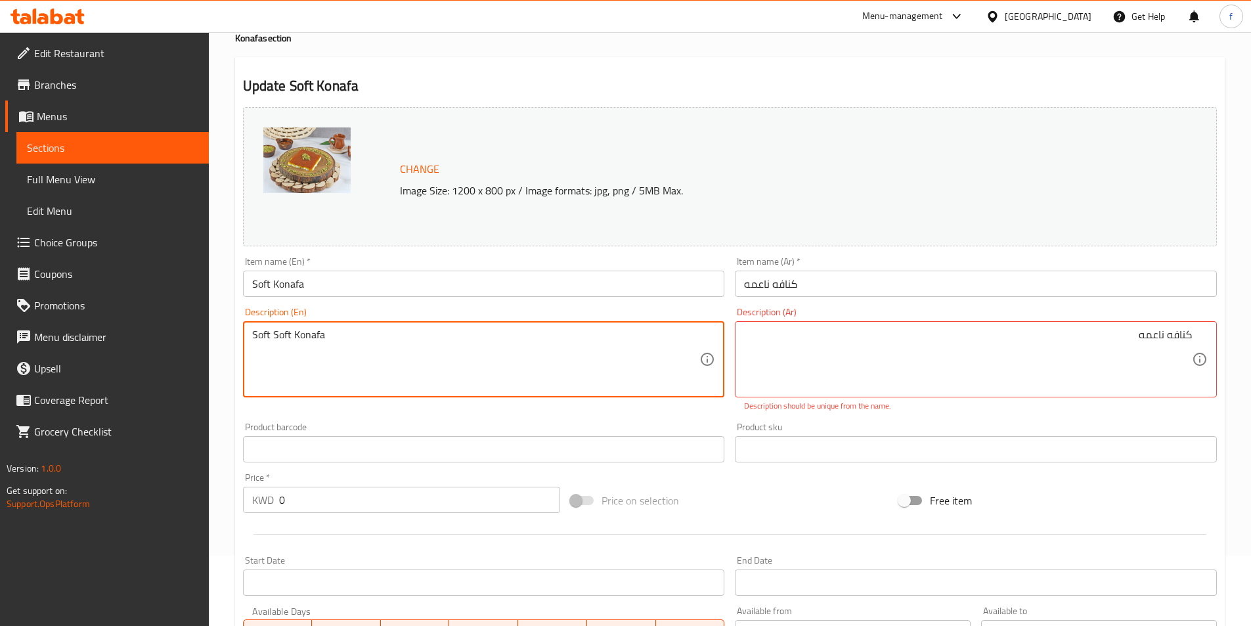
click at [265, 336] on textarea "Soft Soft Konafa" at bounding box center [476, 359] width 448 height 62
click at [265, 332] on textarea "Soft Soft Konafa" at bounding box center [476, 359] width 448 height 62
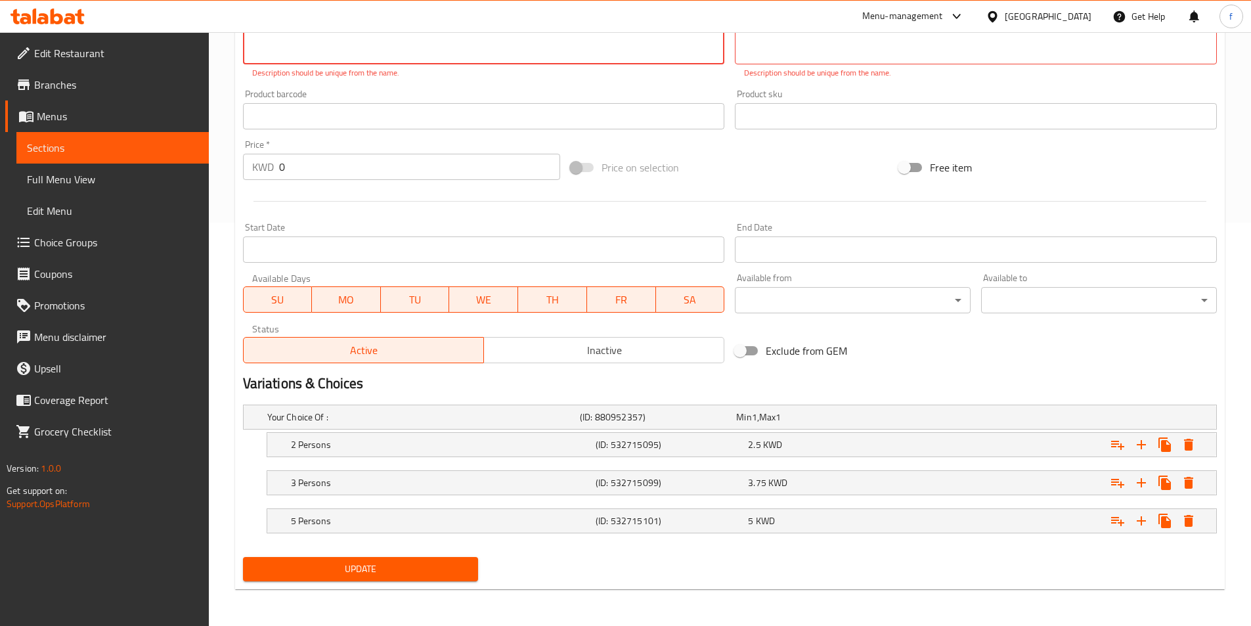
type textarea "Soft Konafa"
click at [363, 564] on span "Update" at bounding box center [360, 569] width 215 height 16
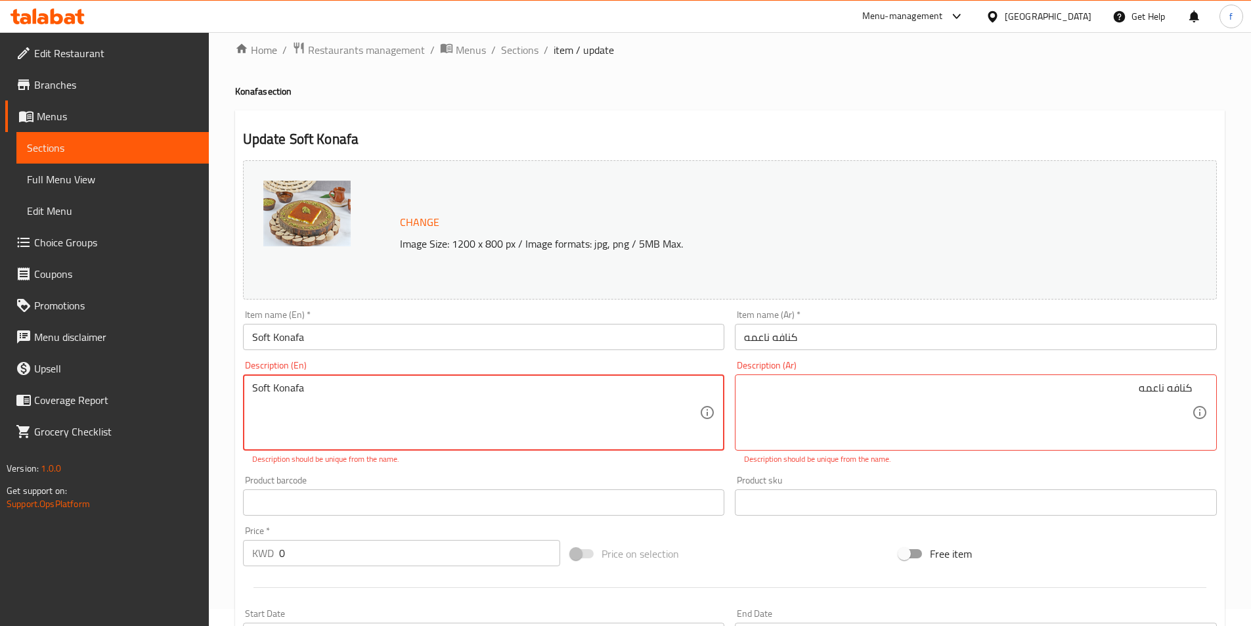
scroll to position [0, 0]
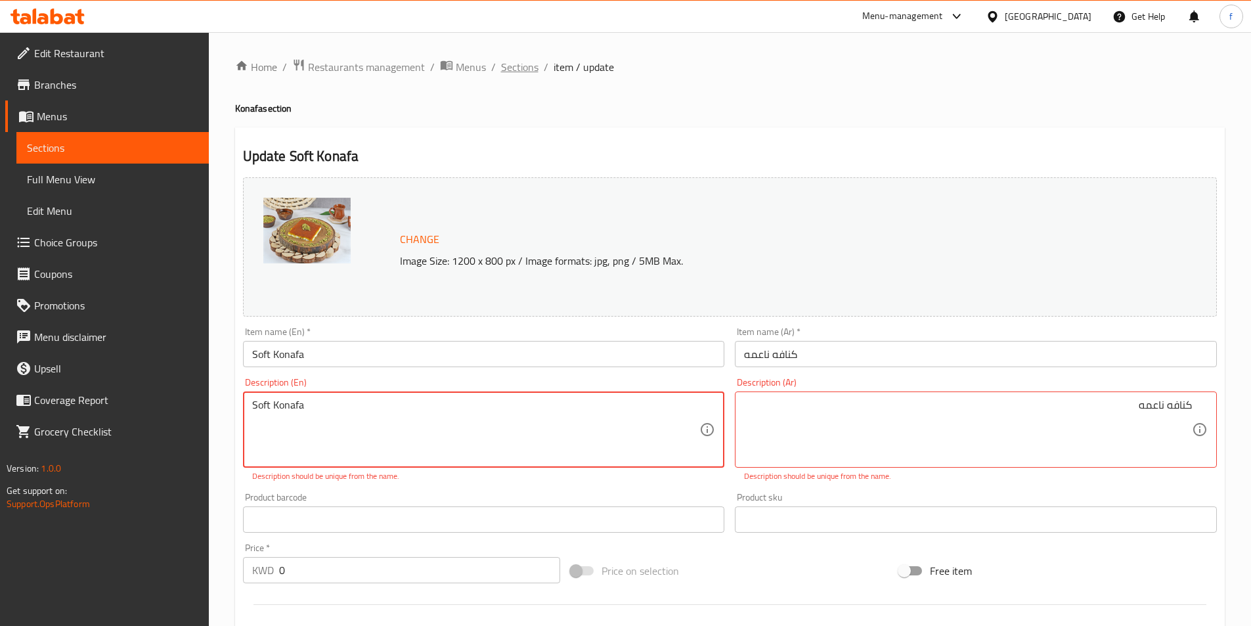
click at [523, 62] on span "Sections" at bounding box center [519, 67] width 37 height 16
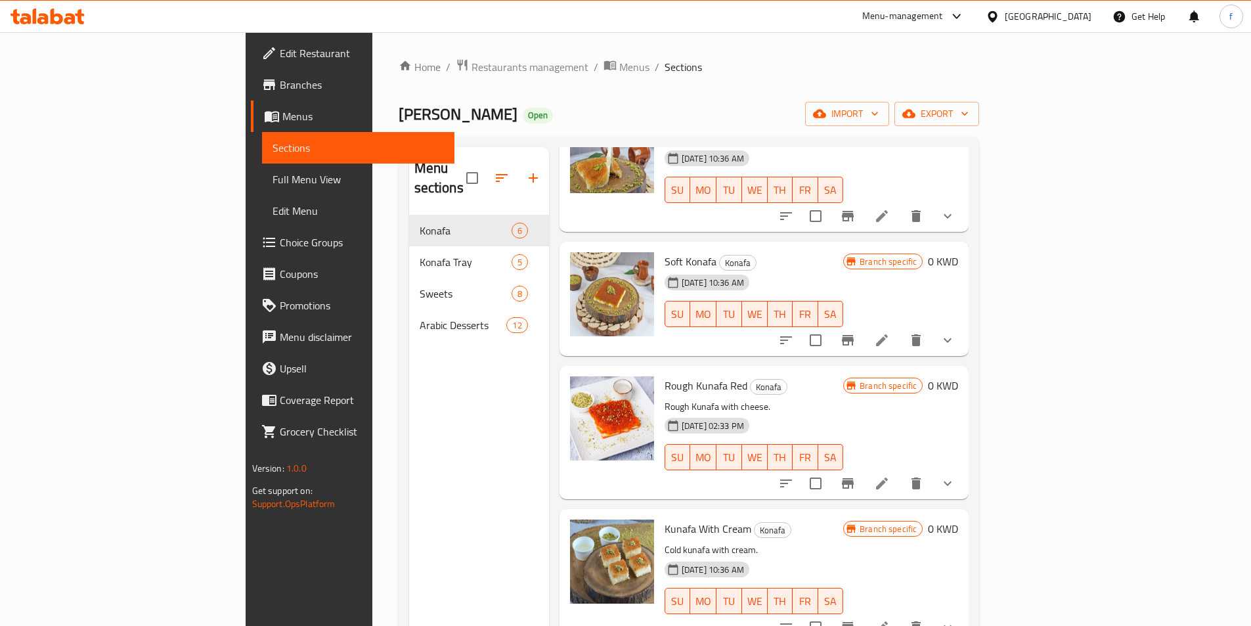
scroll to position [131, 0]
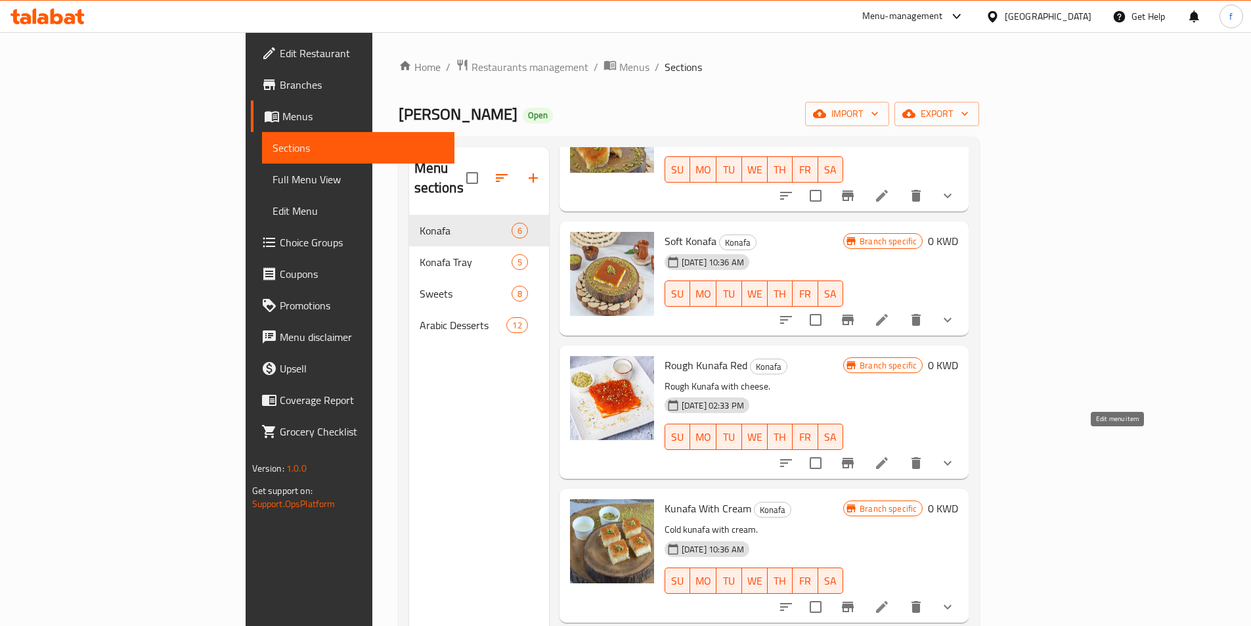
click at [889, 455] on icon at bounding box center [882, 463] width 16 height 16
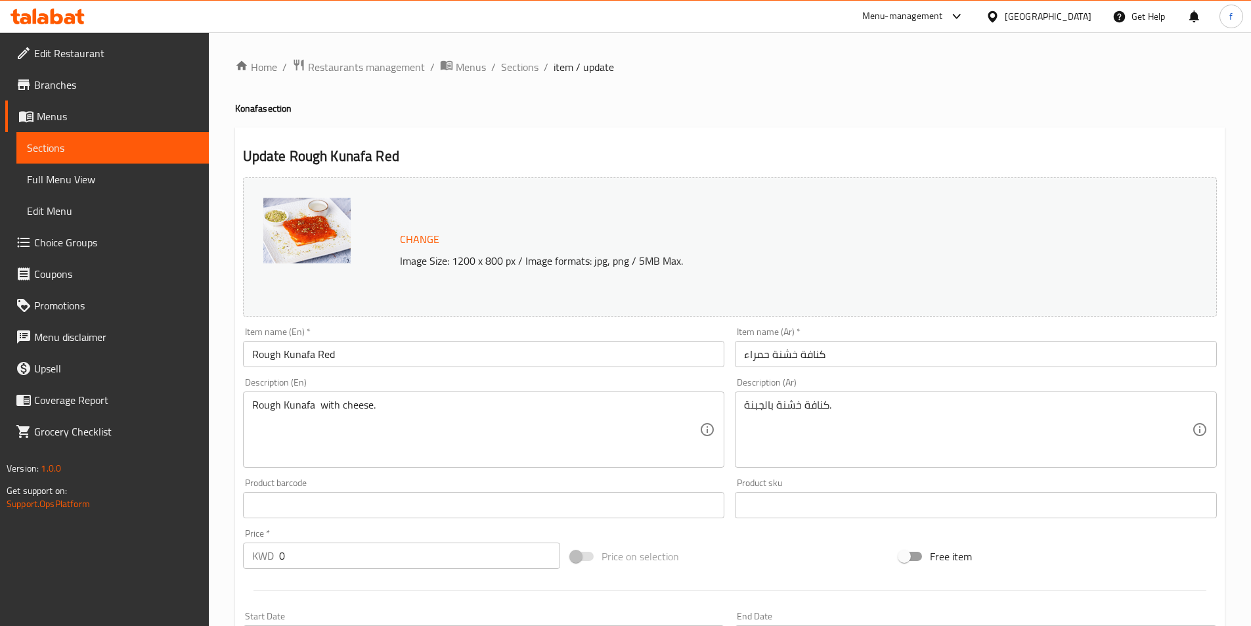
click at [269, 355] on input "Rough Kunafa Red" at bounding box center [484, 354] width 482 height 26
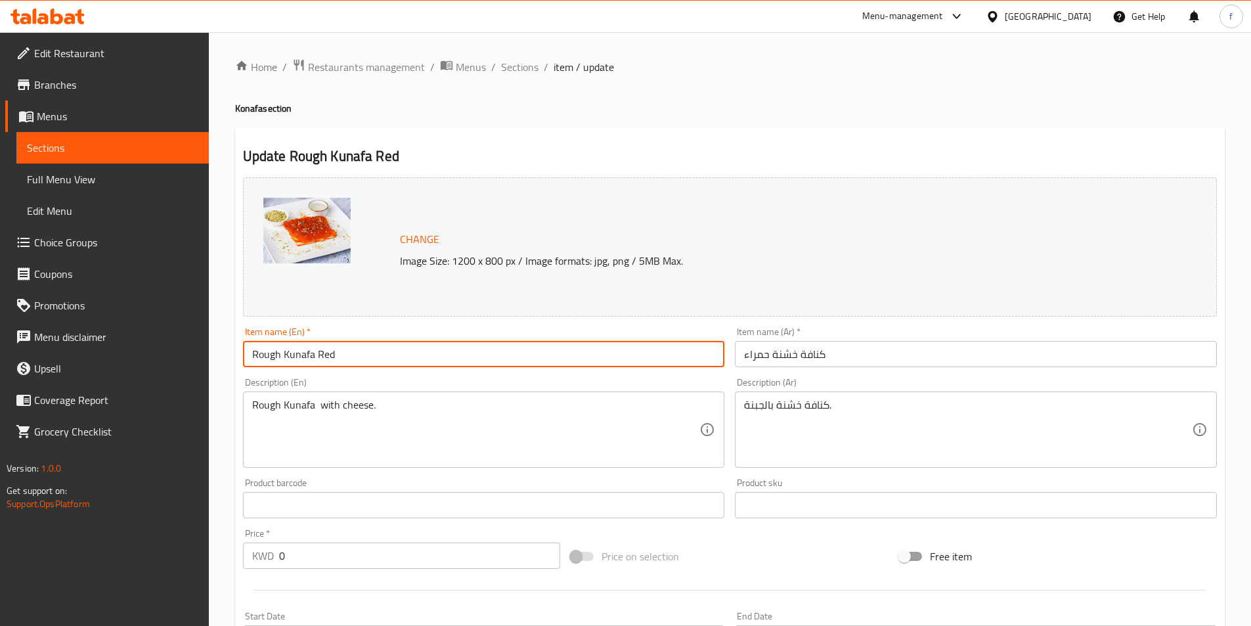
click at [269, 355] on input "Rough Kunafa Red" at bounding box center [484, 354] width 482 height 26
click at [296, 358] on input "Konafa Kunafa Red" at bounding box center [484, 354] width 482 height 26
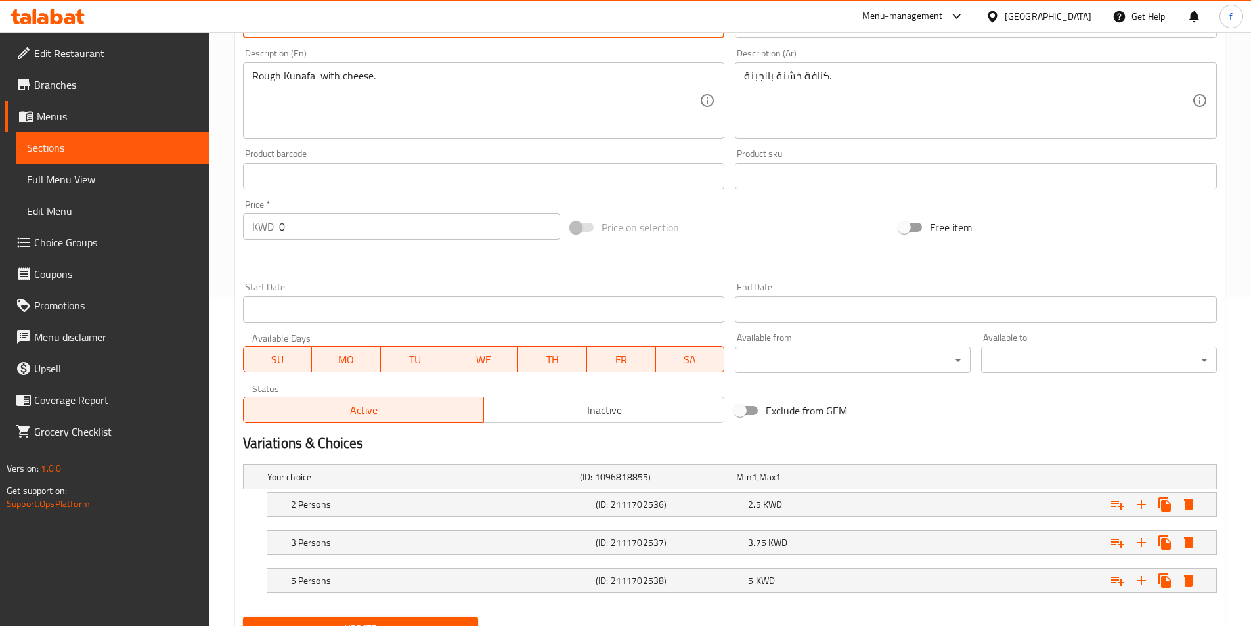
scroll to position [389, 0]
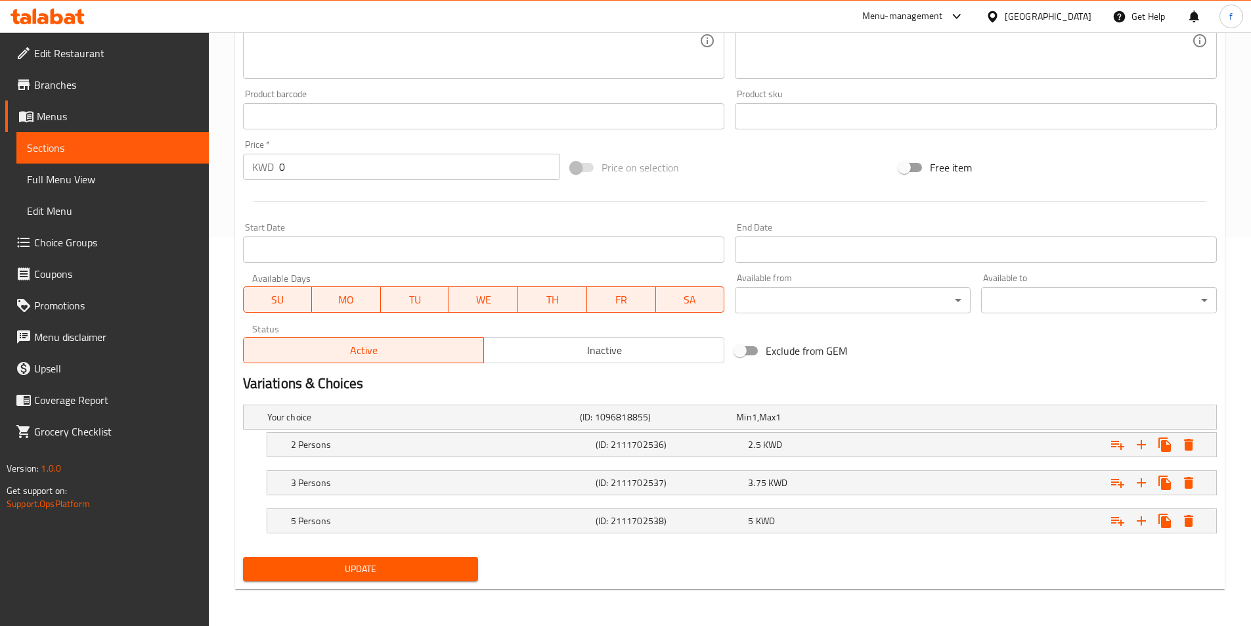
type input "[PERSON_NAME] Red"
click at [420, 580] on button "Update" at bounding box center [361, 569] width 236 height 24
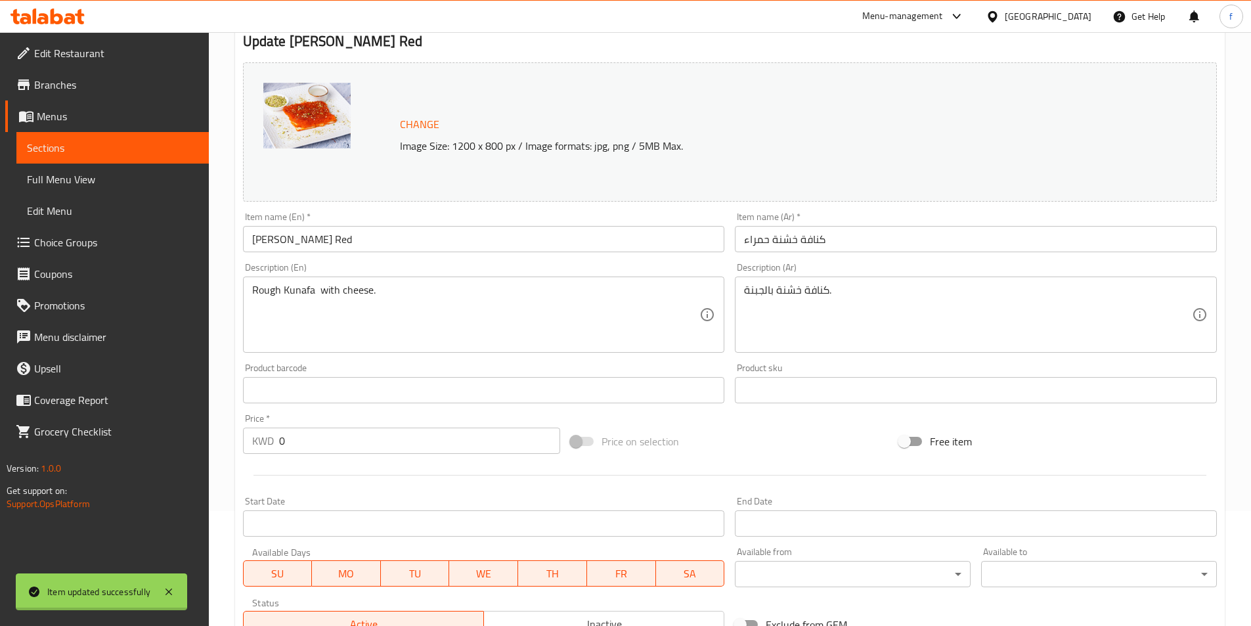
scroll to position [60, 0]
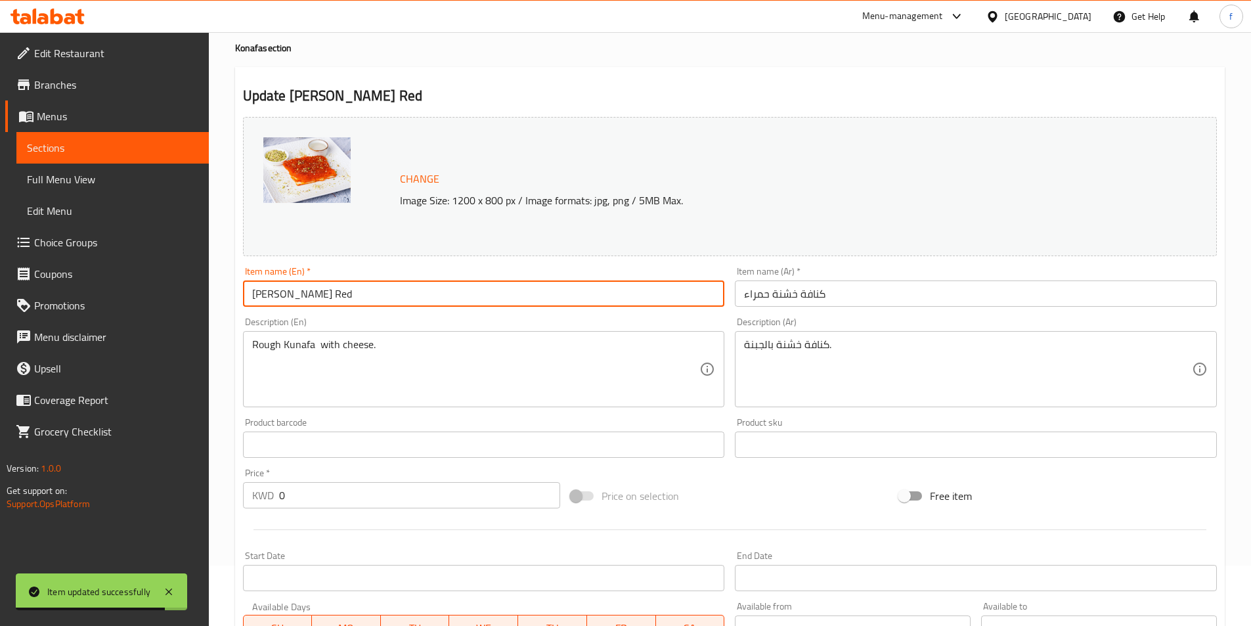
drag, startPoint x: 253, startPoint y: 294, endPoint x: 322, endPoint y: 307, distance: 69.4
click at [322, 307] on input "[PERSON_NAME] Red" at bounding box center [484, 293] width 482 height 26
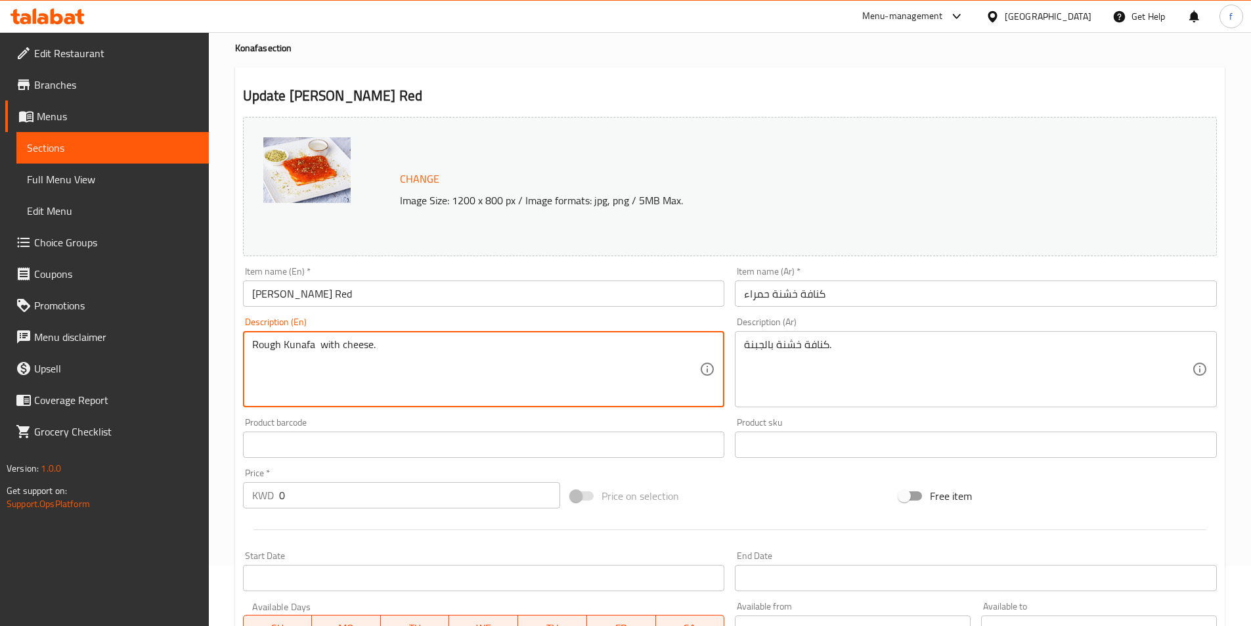
drag, startPoint x: 252, startPoint y: 343, endPoint x: 314, endPoint y: 350, distance: 62.7
paste textarea "Konafa Khashn"
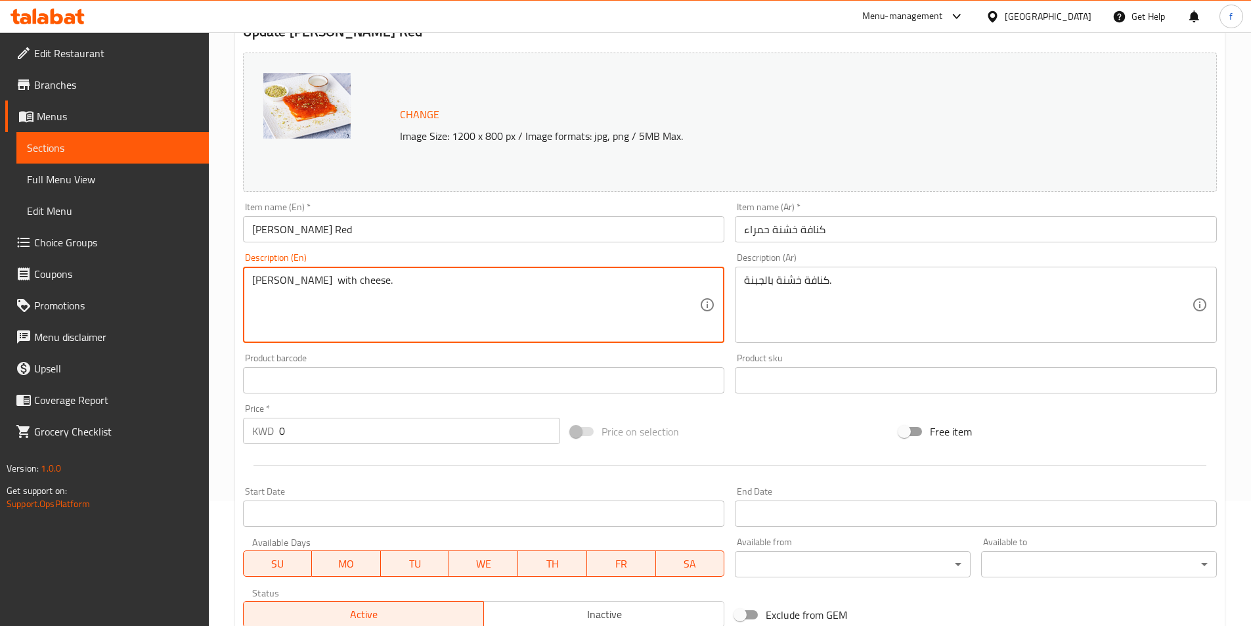
scroll to position [389, 0]
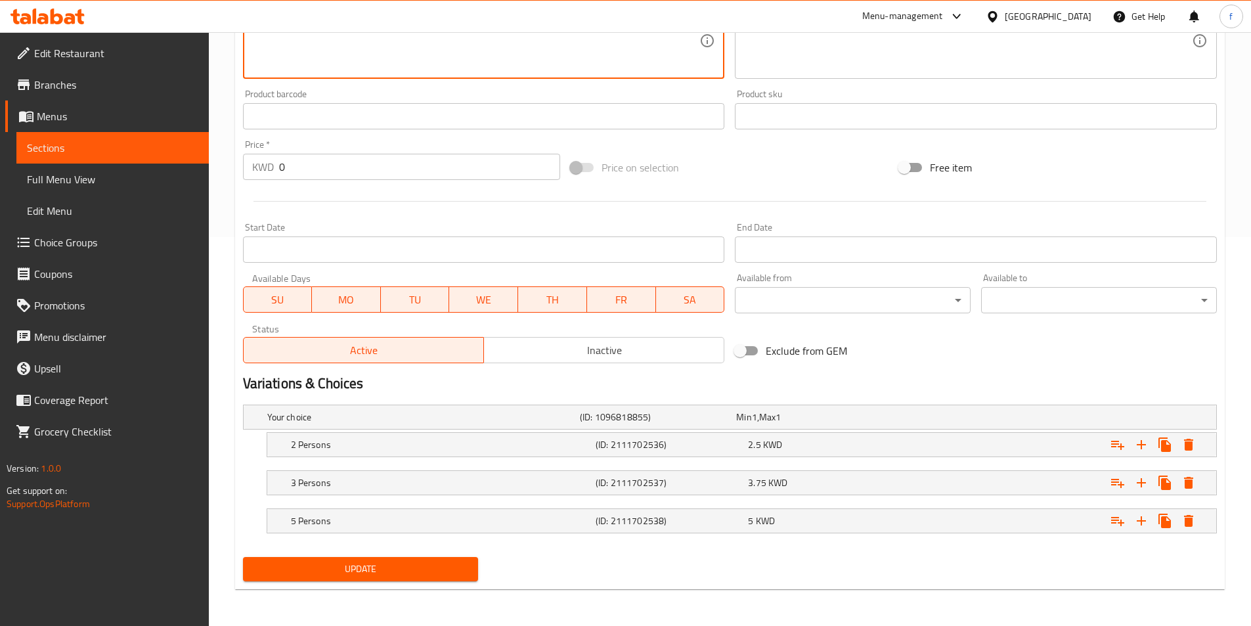
type textarea "[PERSON_NAME] with cheese."
click at [358, 566] on span "Update" at bounding box center [360, 569] width 215 height 16
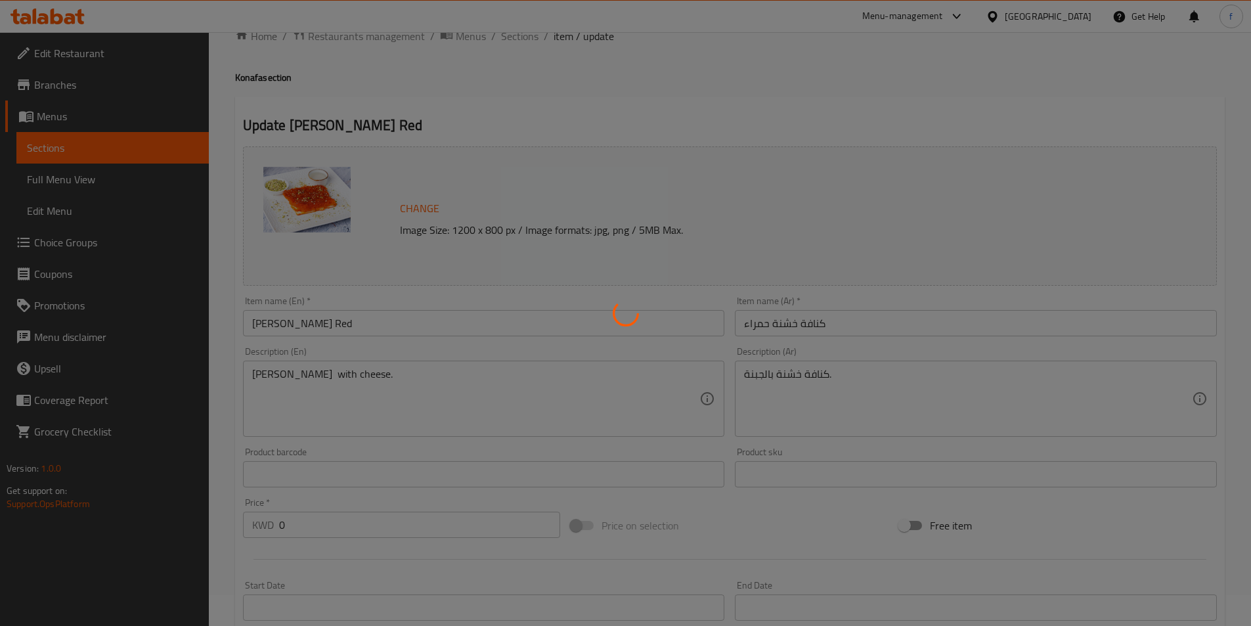
scroll to position [0, 0]
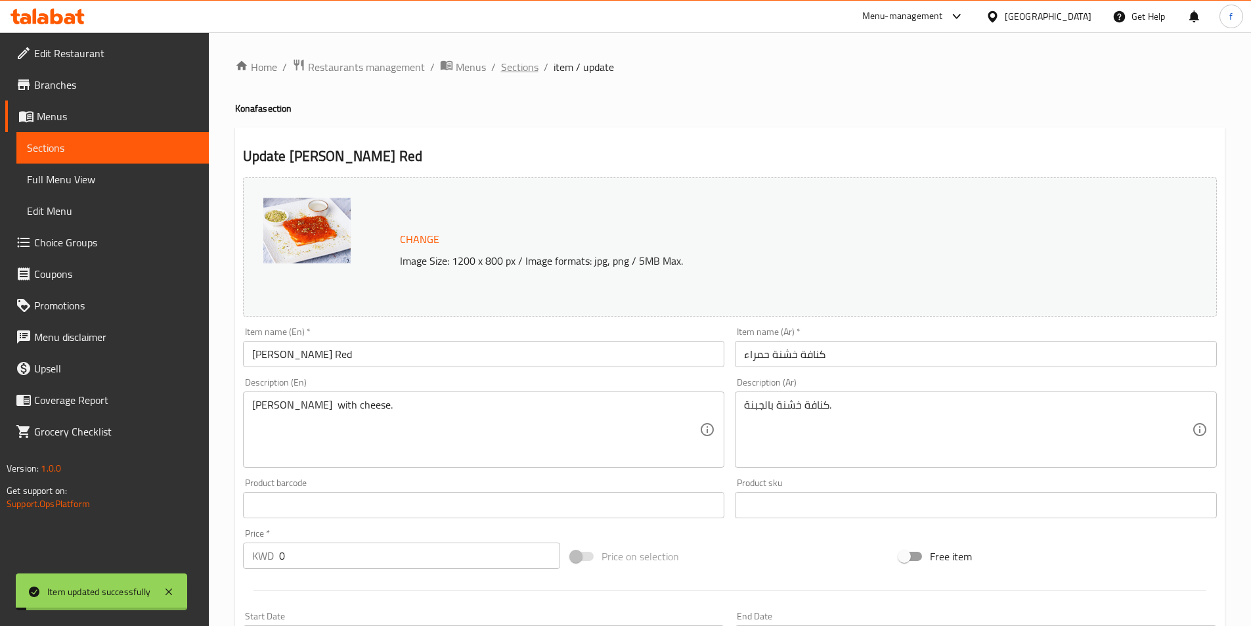
click at [513, 66] on span "Sections" at bounding box center [519, 67] width 37 height 16
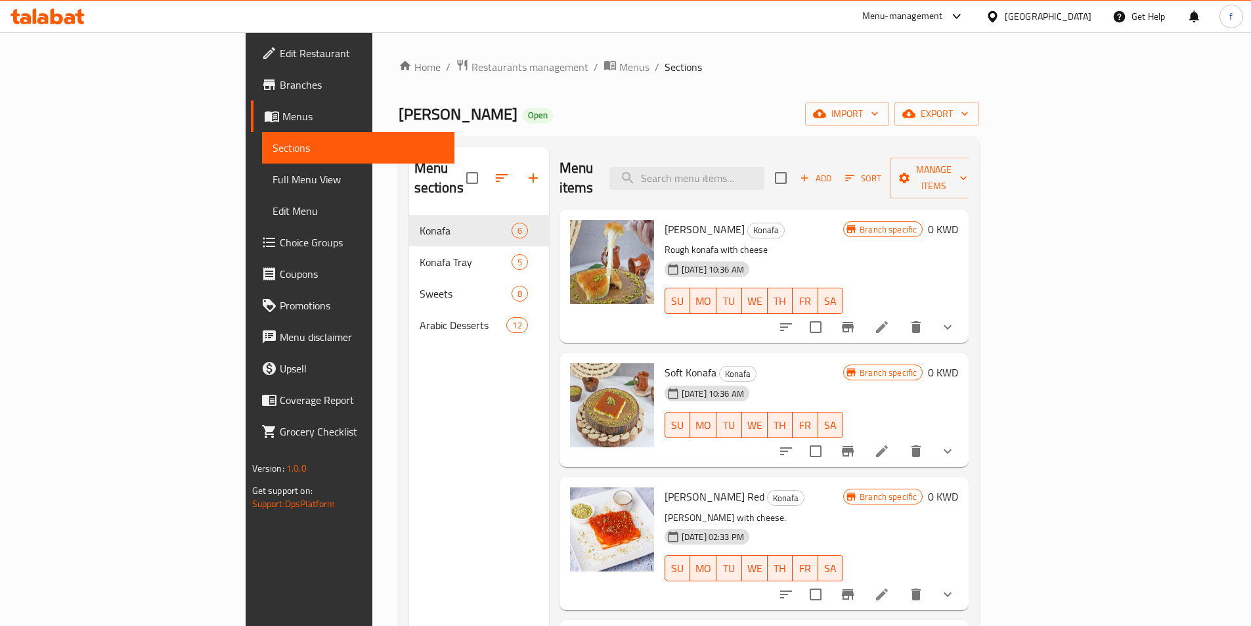
click at [280, 84] on span "Branches" at bounding box center [362, 85] width 164 height 16
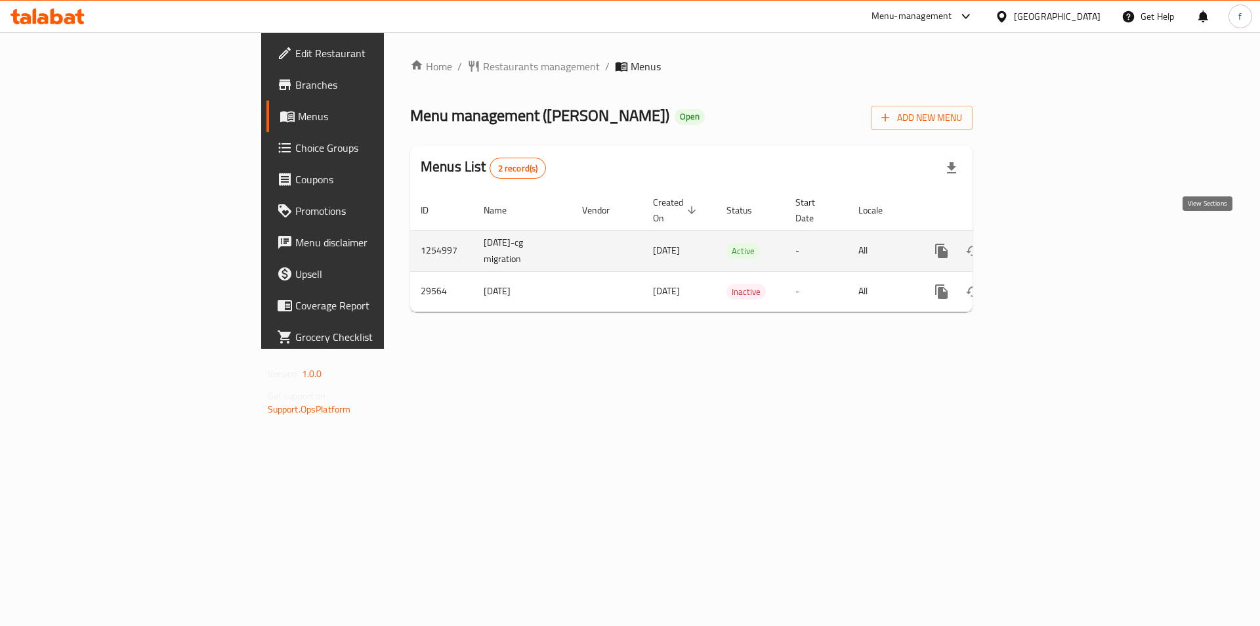
click at [1044, 243] on icon "enhanced table" at bounding box center [1037, 251] width 16 height 16
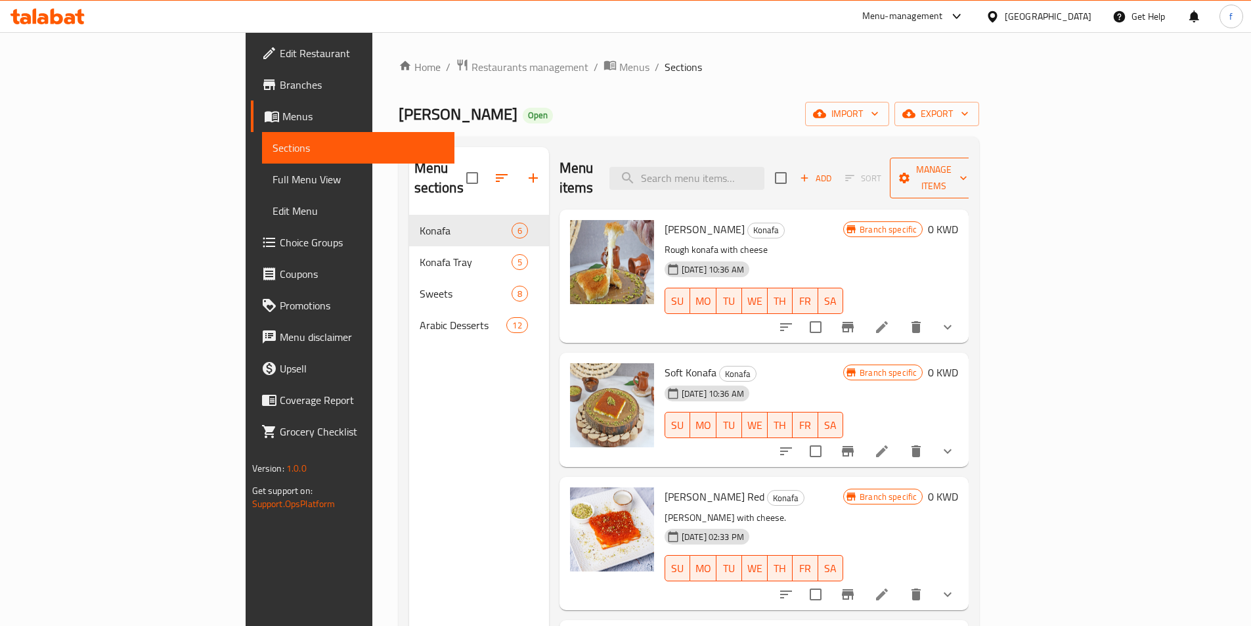
click at [967, 167] on span "Manage items" at bounding box center [933, 177] width 67 height 33
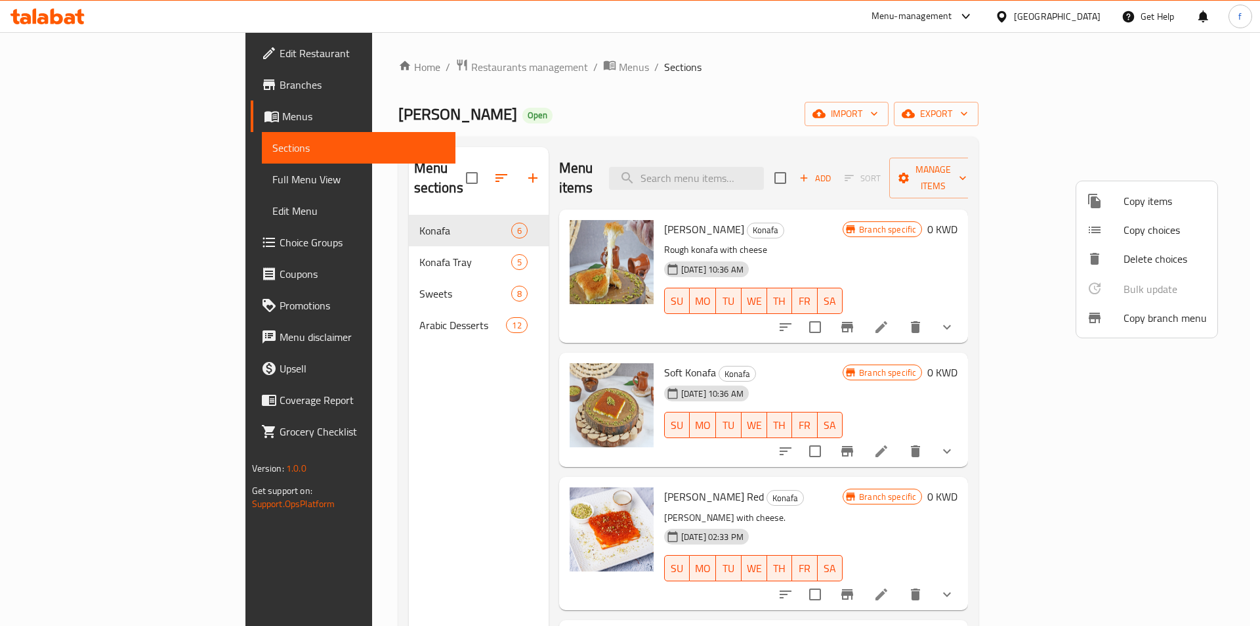
click at [1140, 312] on span "Copy branch menu" at bounding box center [1165, 318] width 83 height 16
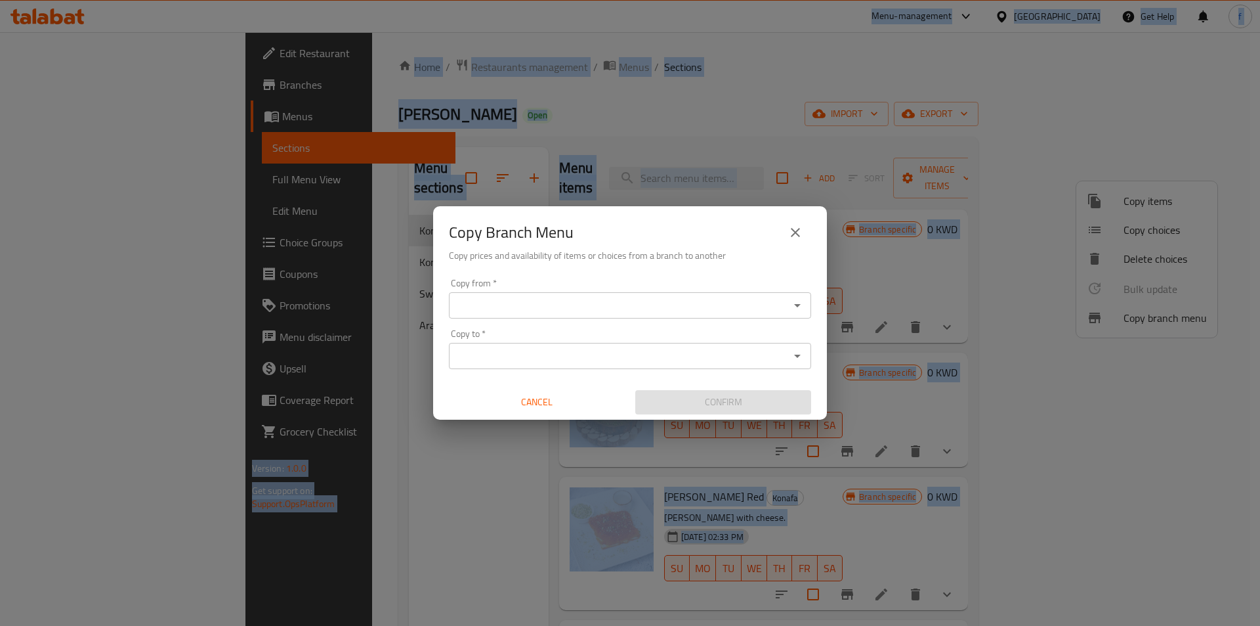
click at [578, 307] on input "Copy from   *" at bounding box center [619, 305] width 333 height 18
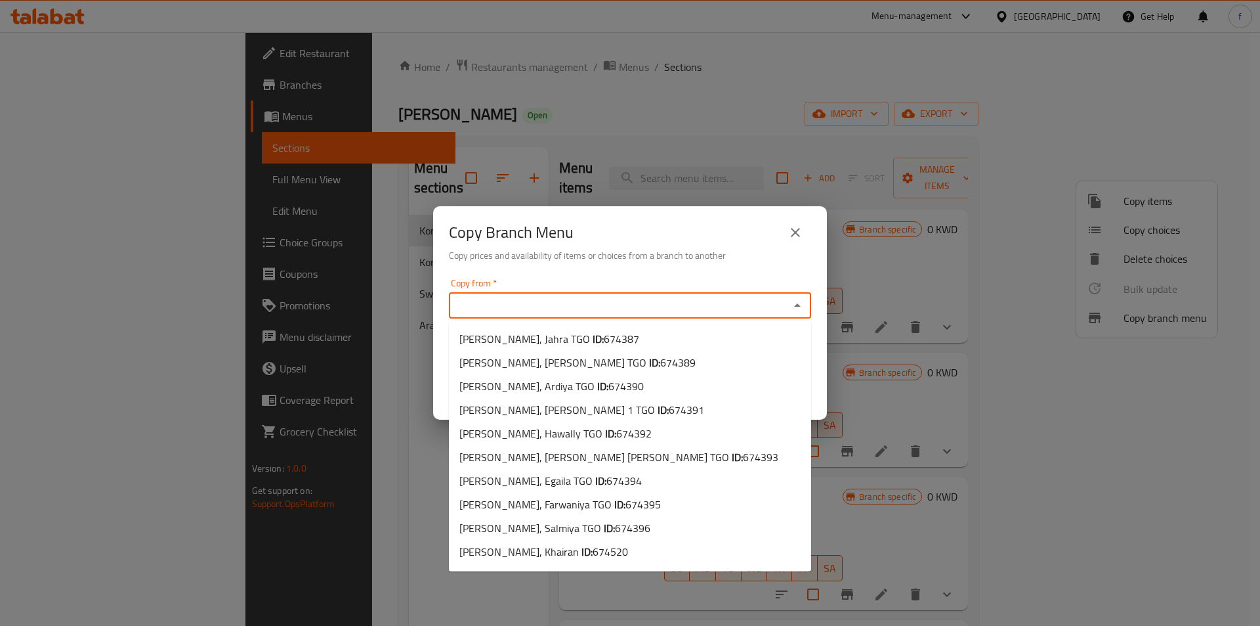
scroll to position [233, 0]
click at [501, 299] on input "Copy from   *" at bounding box center [619, 305] width 333 height 18
click at [615, 297] on input "Copy from   *" at bounding box center [619, 305] width 333 height 18
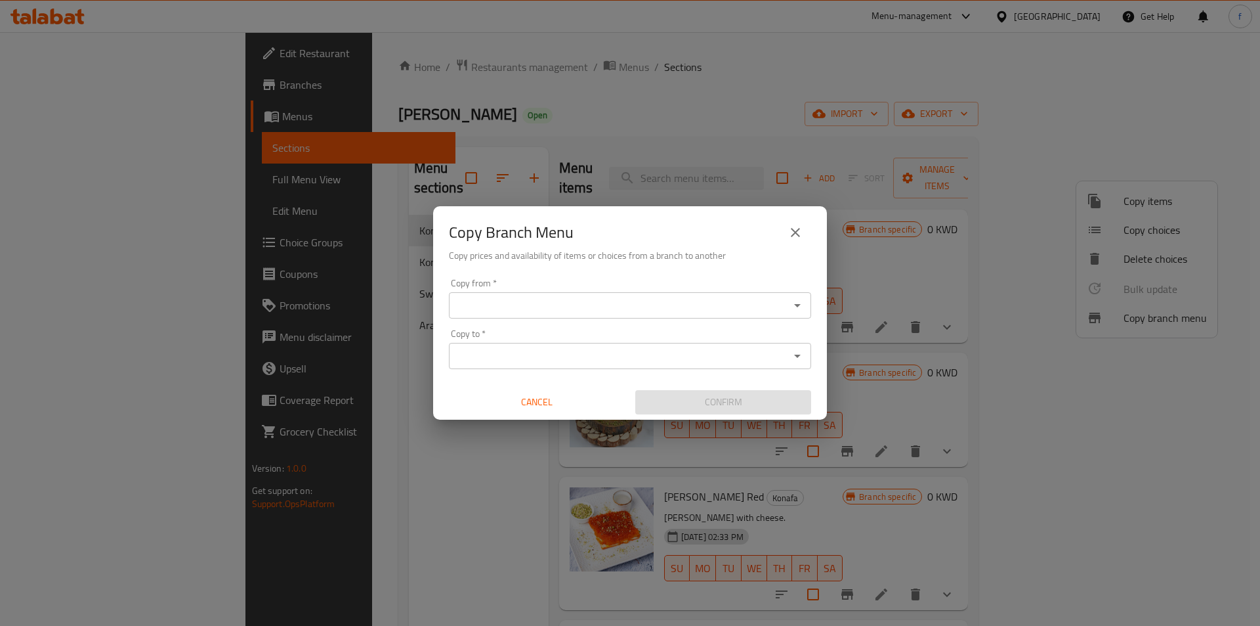
click at [659, 309] on input "Copy from   *" at bounding box center [619, 305] width 333 height 18
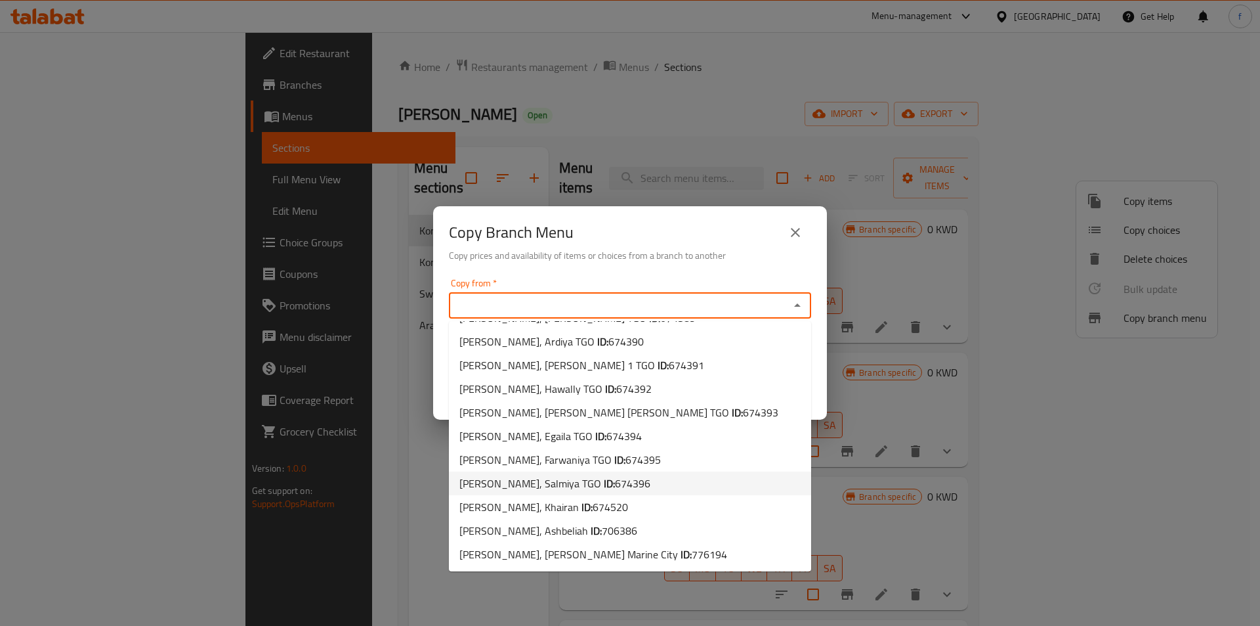
click at [615, 482] on span "674396" at bounding box center [632, 483] width 35 height 20
type input "[PERSON_NAME], Salmiya TGO"
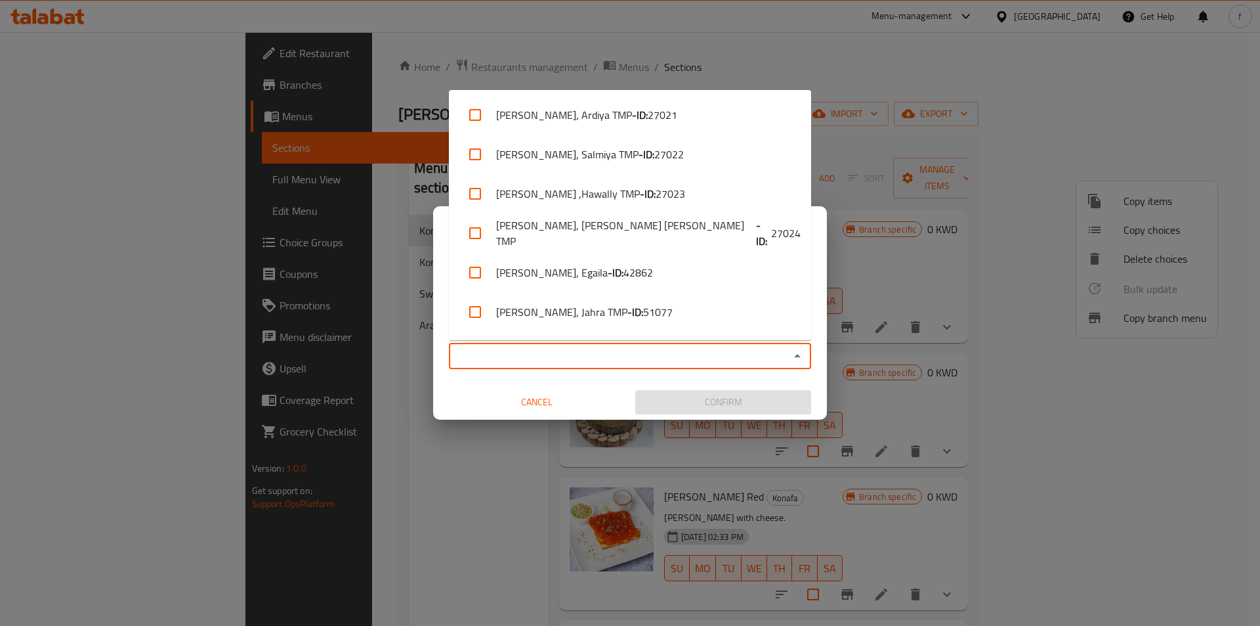
click at [567, 350] on input "Copy to   *" at bounding box center [619, 356] width 333 height 18
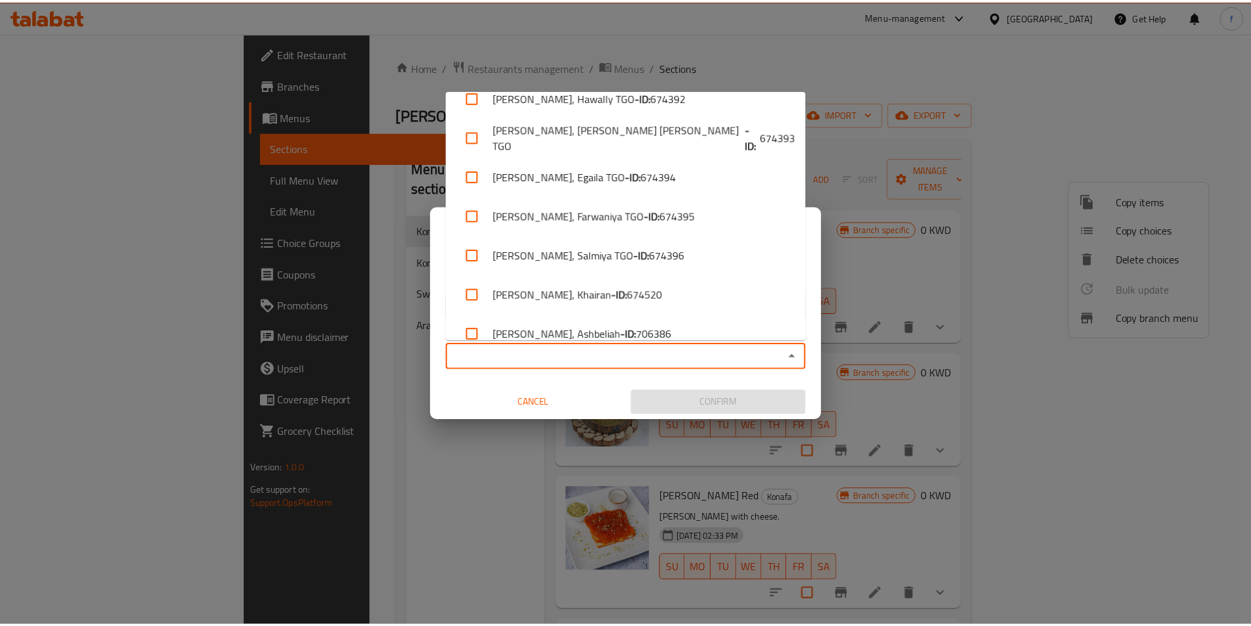
scroll to position [548, 0]
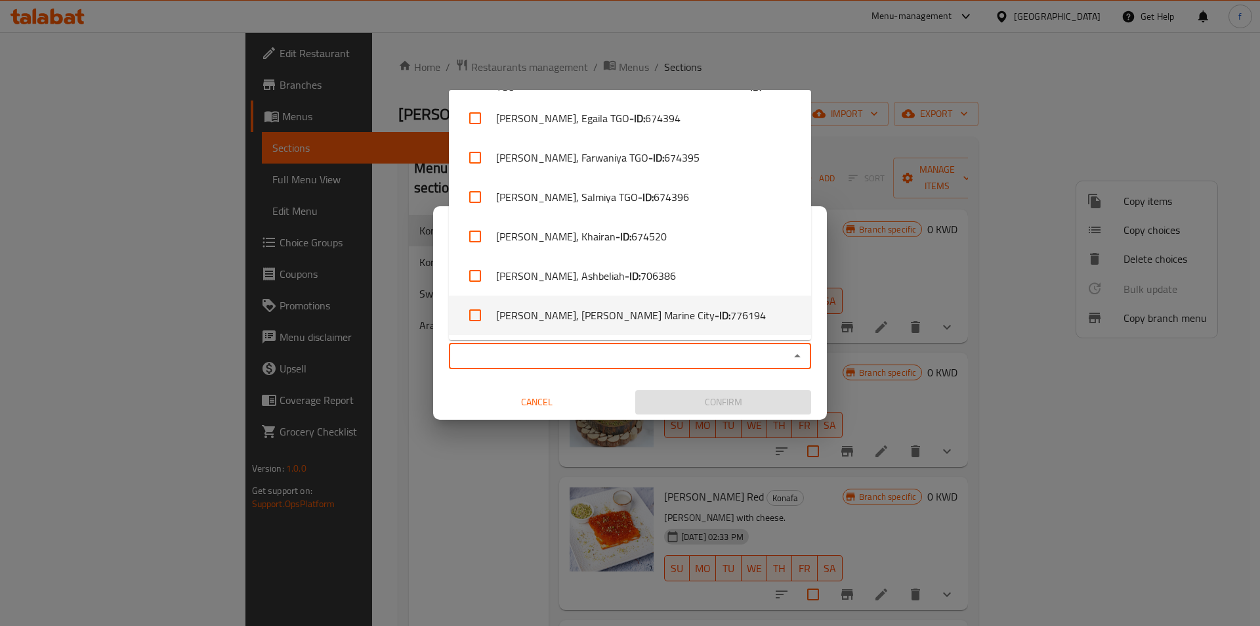
click at [715, 314] on b "- ID:" at bounding box center [723, 315] width 16 height 16
checkbox input "true"
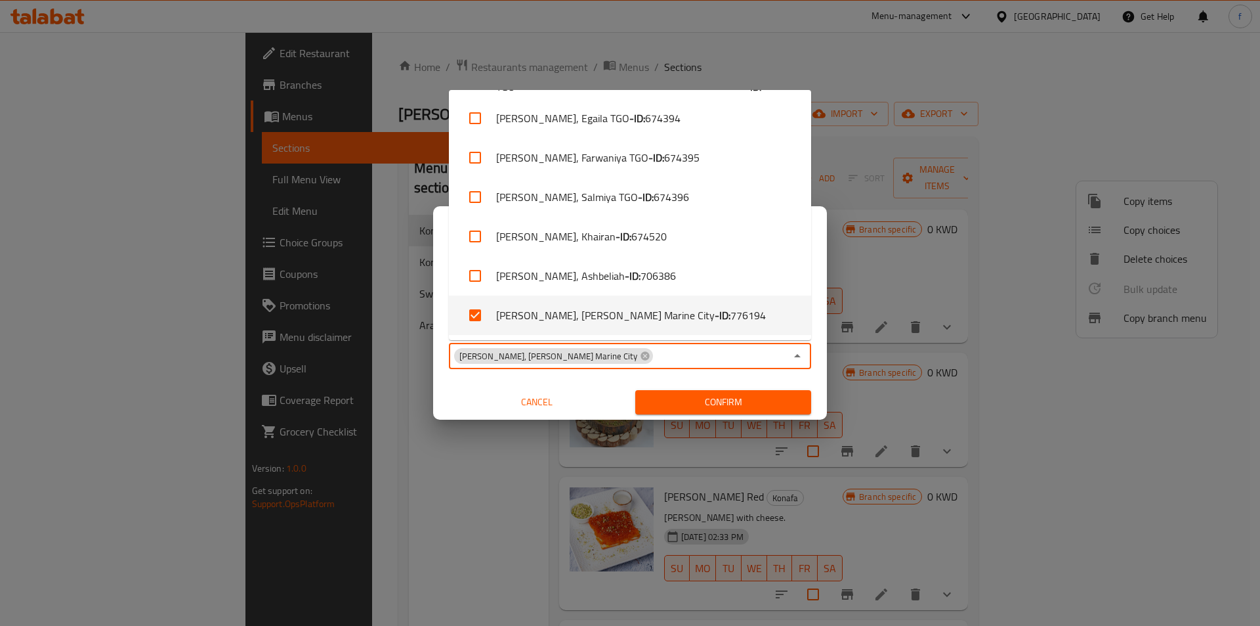
click at [696, 398] on span "Confirm" at bounding box center [723, 402] width 155 height 16
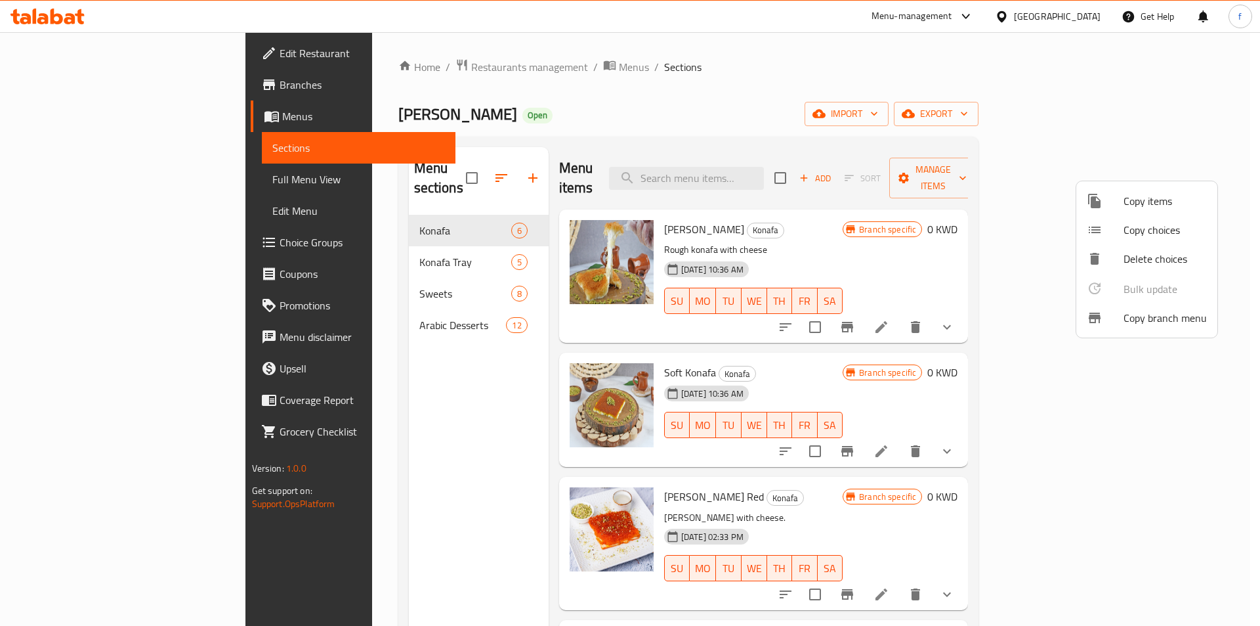
click at [85, 182] on div at bounding box center [630, 313] width 1260 height 626
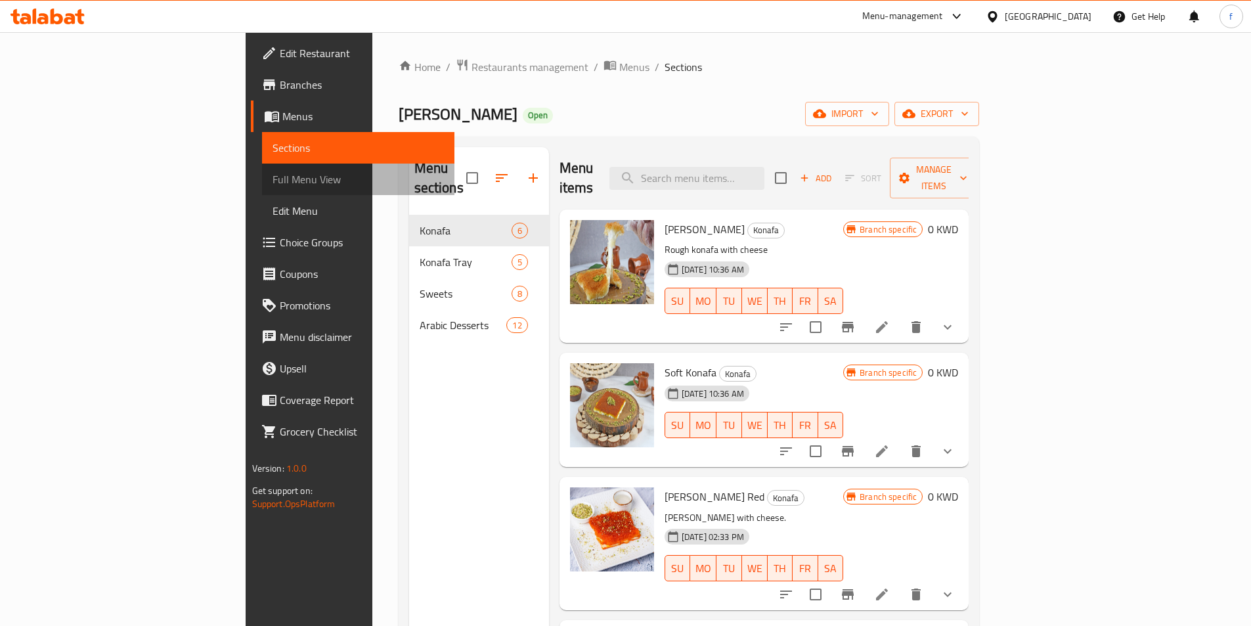
click at [272, 179] on span "Full Menu View" at bounding box center [357, 179] width 171 height 16
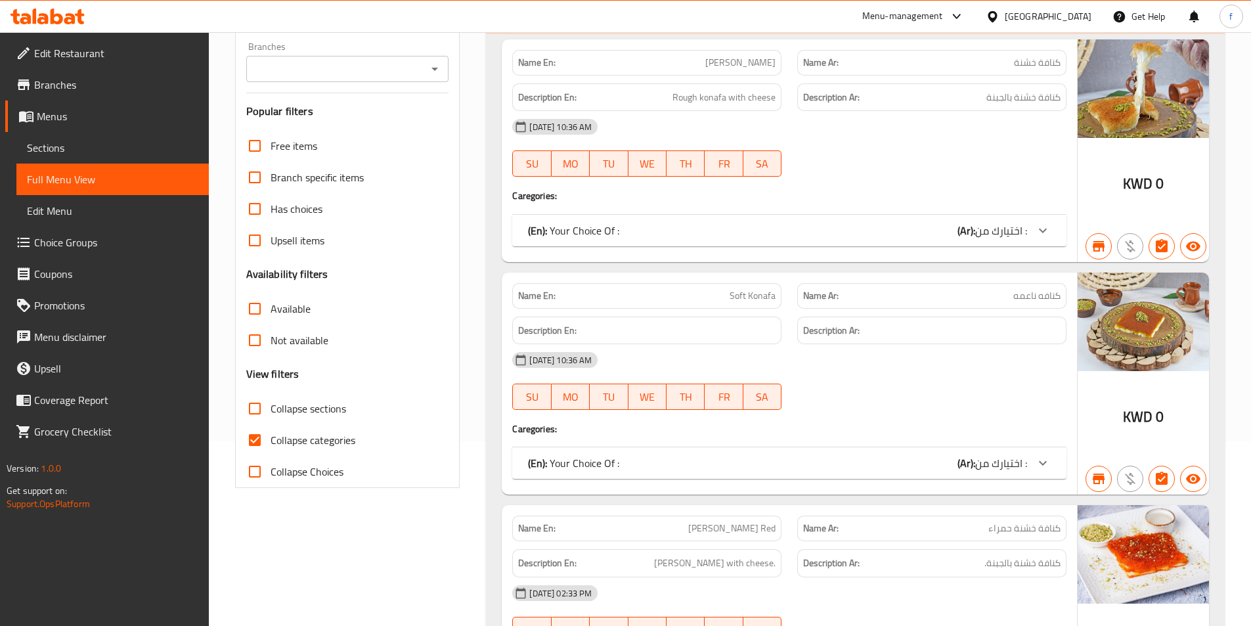
scroll to position [197, 0]
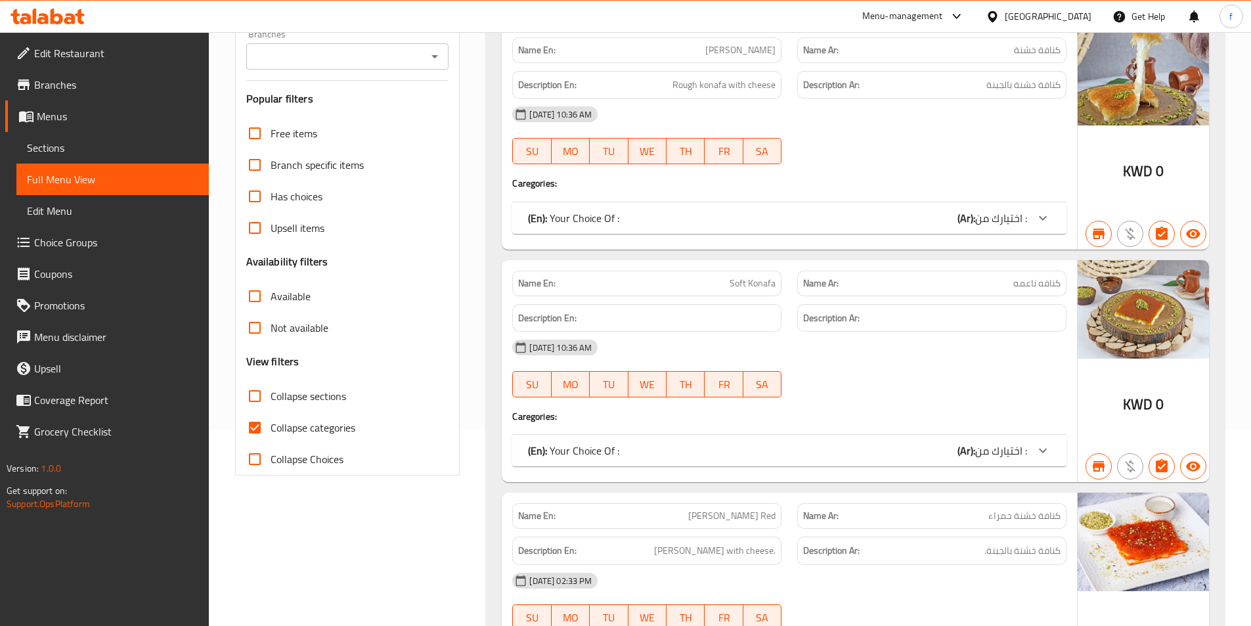
click at [320, 426] on span "Collapse categories" at bounding box center [312, 427] width 85 height 16
click at [270, 426] on input "Collapse categories" at bounding box center [255, 428] width 32 height 32
checkbox input "false"
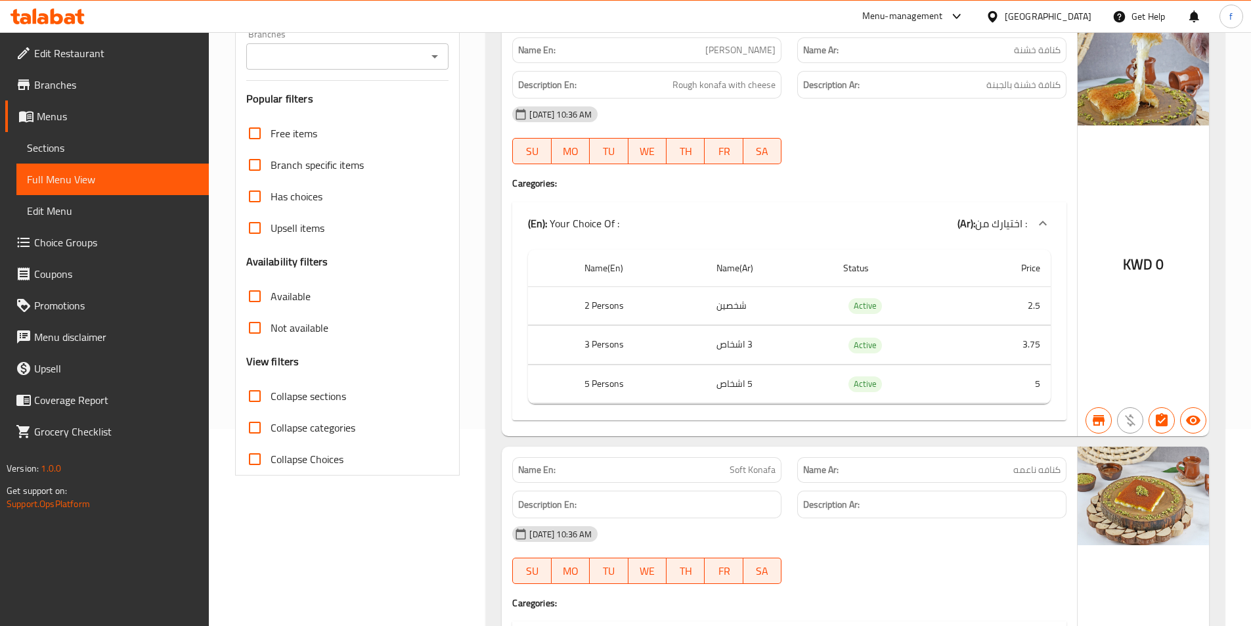
scroll to position [0, 0]
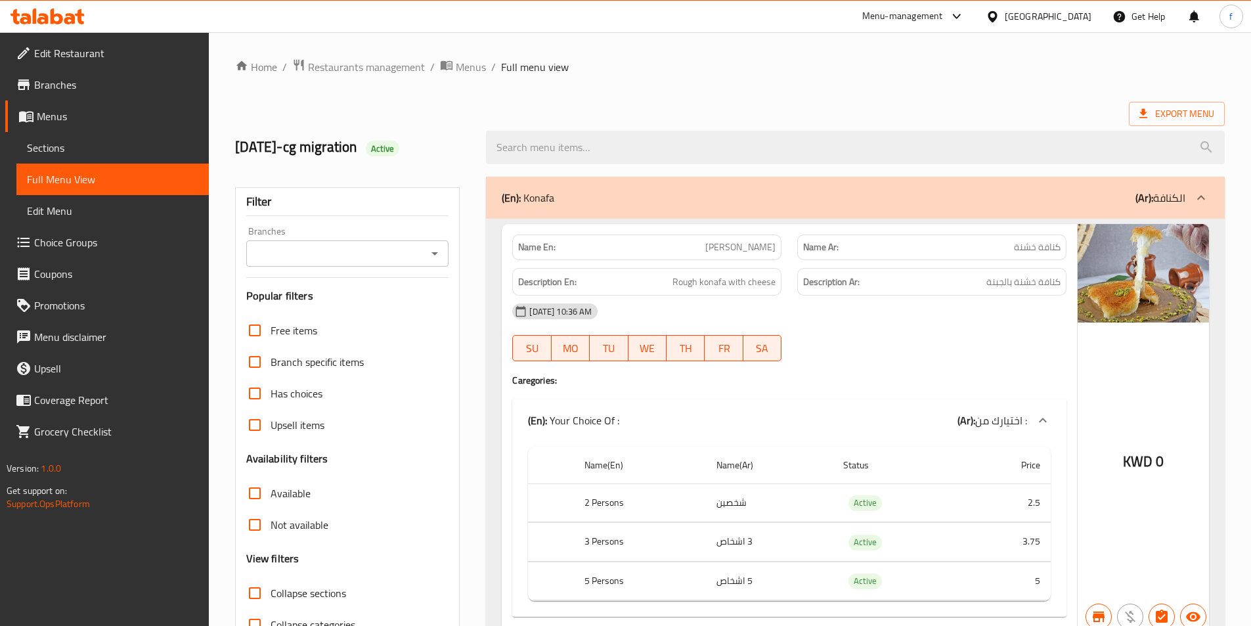
click at [542, 247] on strong "Name En:" at bounding box center [536, 247] width 37 height 14
copy strong "Name En:"
click at [557, 283] on strong "Description En:" at bounding box center [547, 282] width 58 height 16
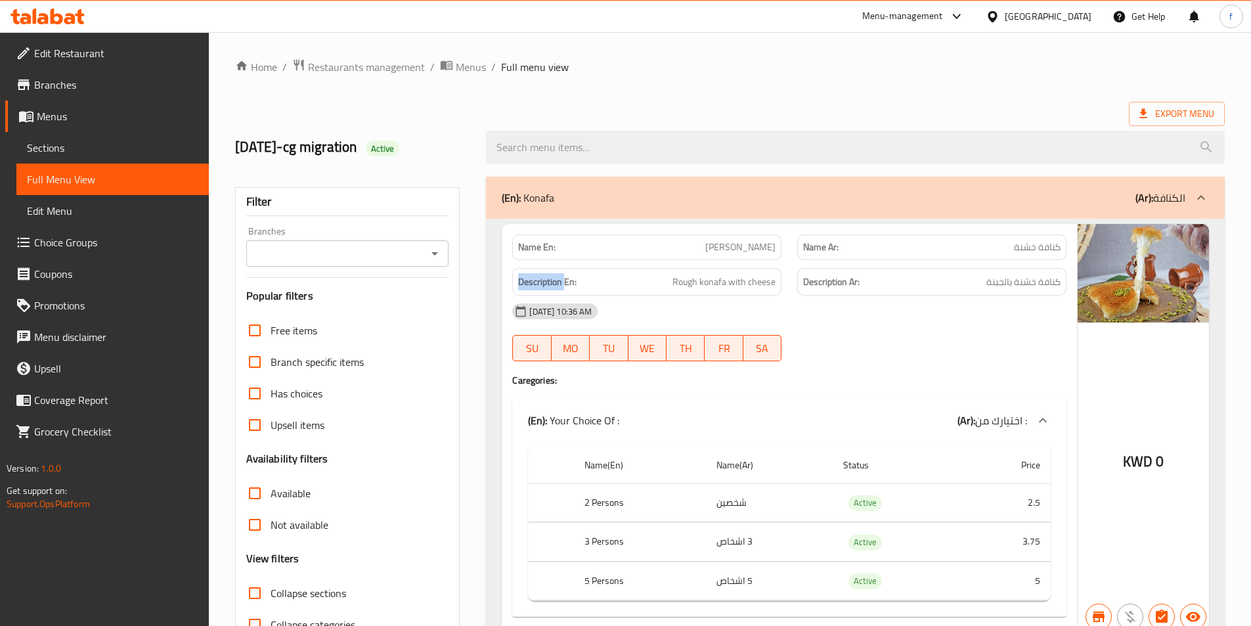
click at [557, 283] on strong "Description En:" at bounding box center [547, 282] width 58 height 16
copy strong "Description En:"
click at [88, 83] on span "Branches" at bounding box center [116, 85] width 164 height 16
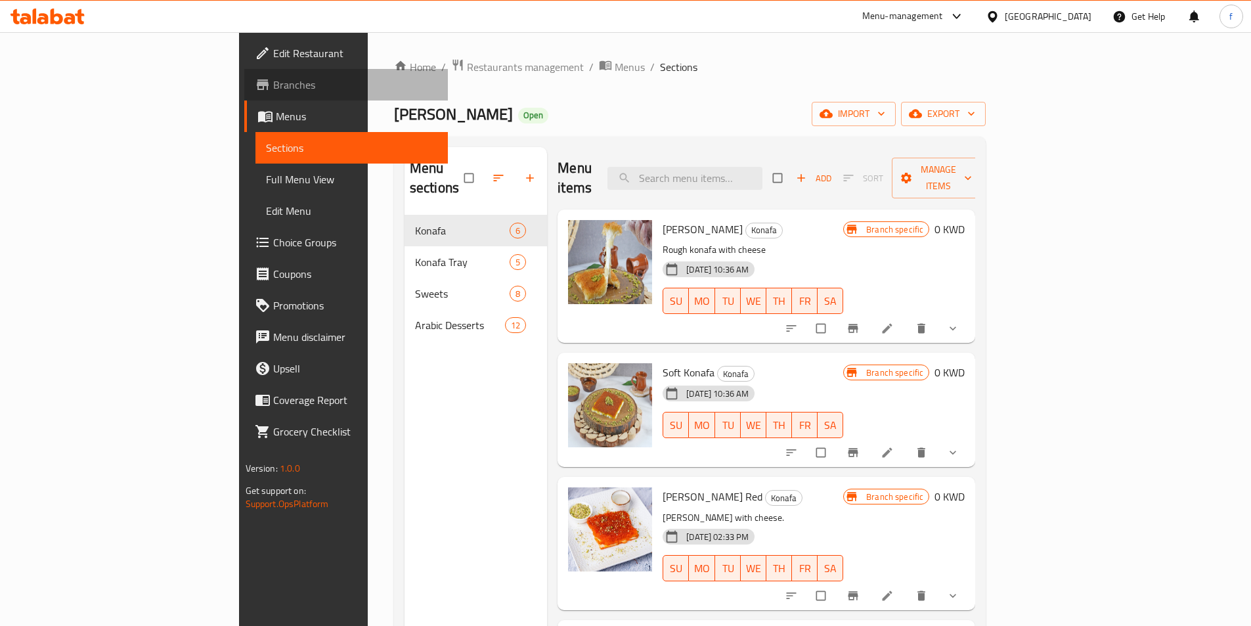
click at [273, 92] on span "Branches" at bounding box center [355, 85] width 164 height 16
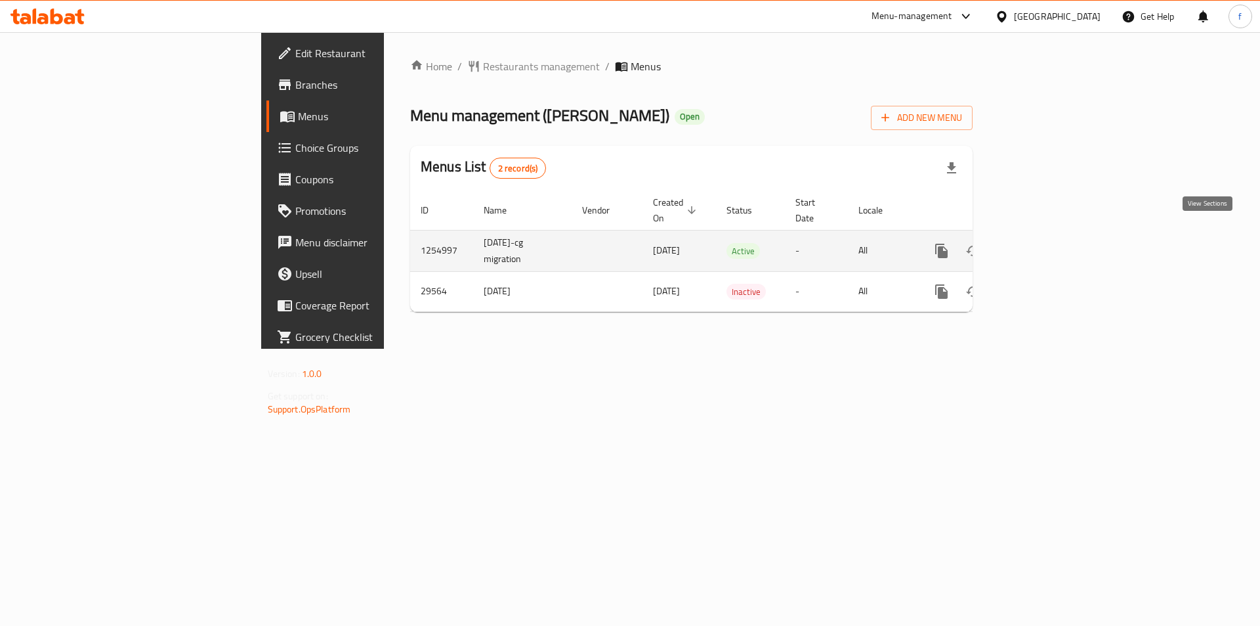
click at [1052, 246] on link "enhanced table" at bounding box center [1037, 251] width 32 height 32
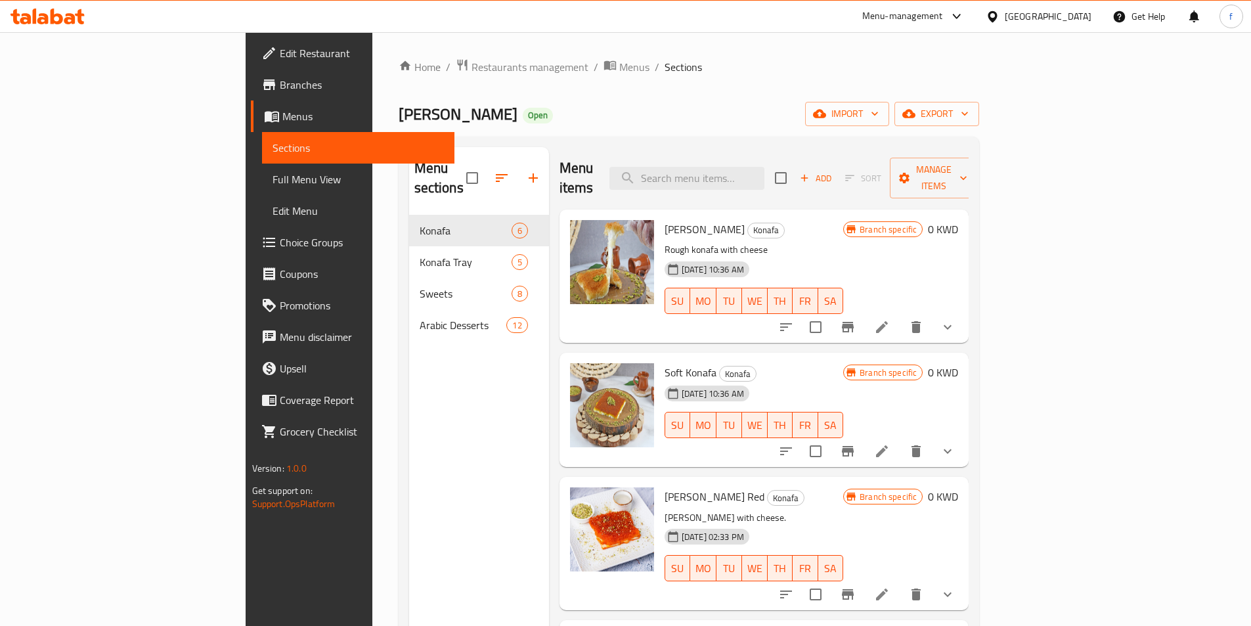
click at [272, 186] on span "Full Menu View" at bounding box center [357, 179] width 171 height 16
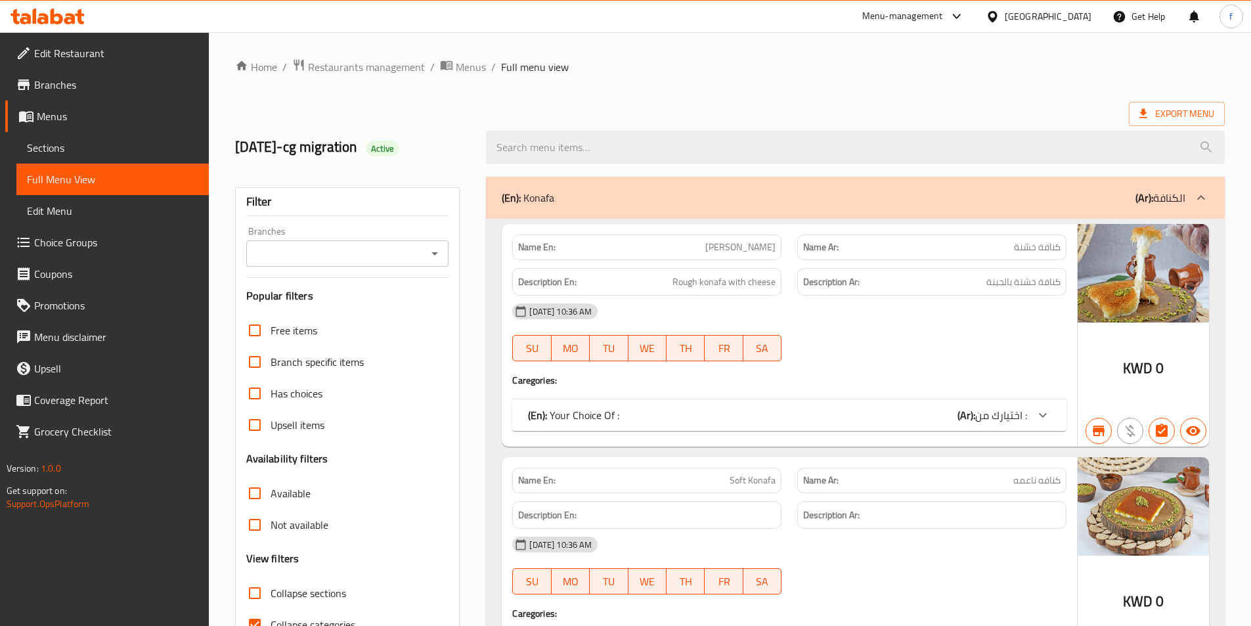
click at [908, 108] on div "Export Menu" at bounding box center [729, 114] width 989 height 24
click at [972, 125] on div at bounding box center [855, 147] width 754 height 49
click at [103, 74] on link "Branches" at bounding box center [106, 85] width 203 height 32
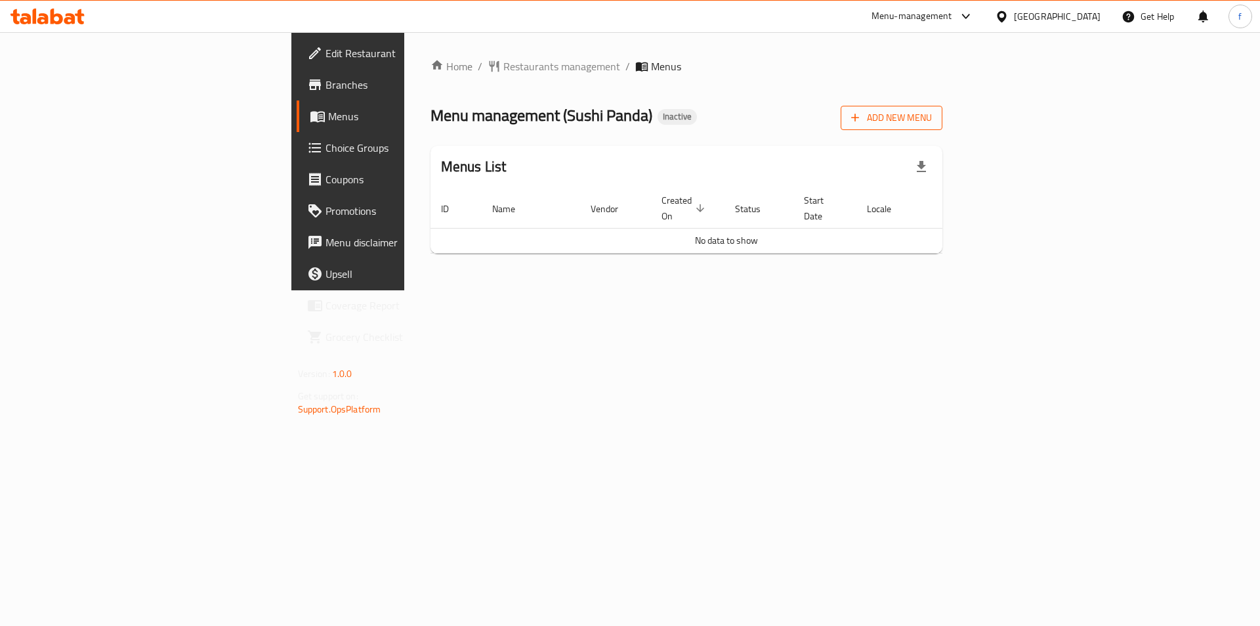
click at [932, 110] on span "Add New Menu" at bounding box center [891, 118] width 81 height 16
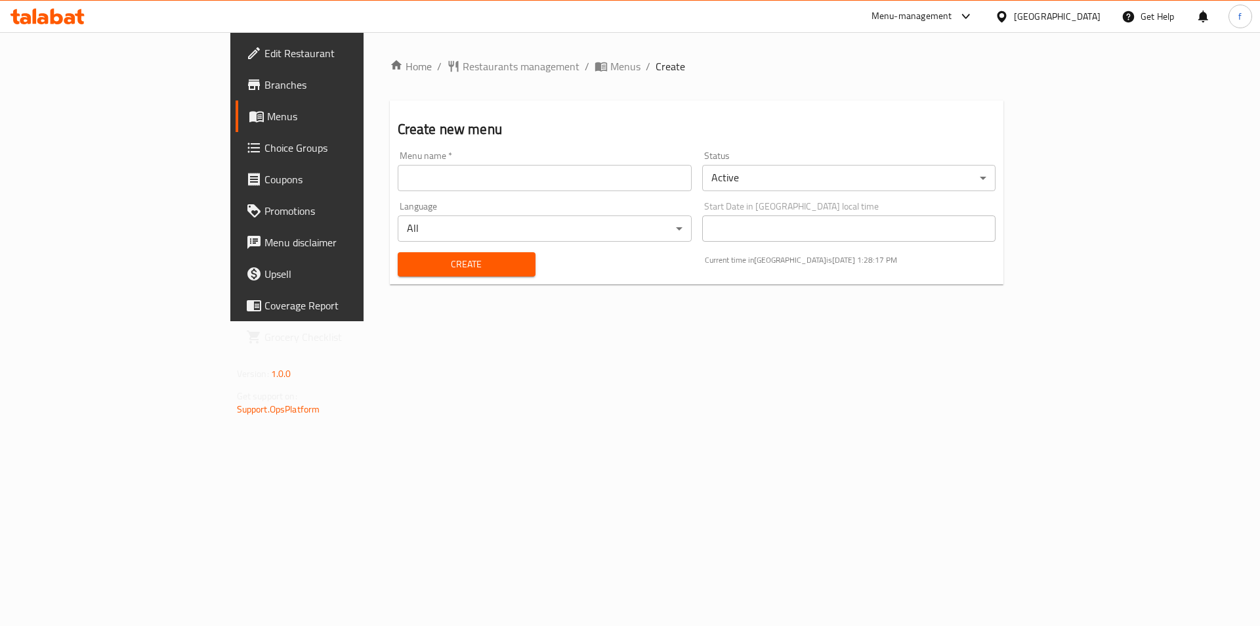
click at [467, 184] on input "text" at bounding box center [545, 178] width 294 height 26
type input "1/9"
click at [408, 269] on span "Create" at bounding box center [466, 264] width 117 height 16
